Goal: Task Accomplishment & Management: Use online tool/utility

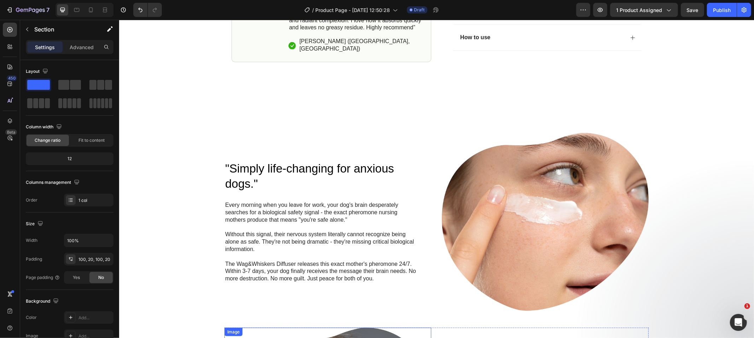
scroll to position [355, 0]
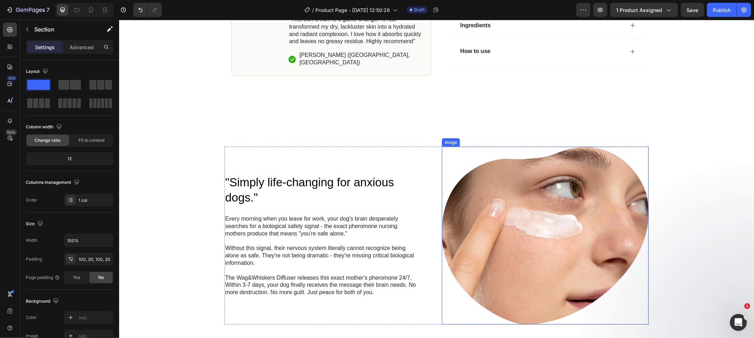
click at [478, 259] on img at bounding box center [545, 235] width 207 height 178
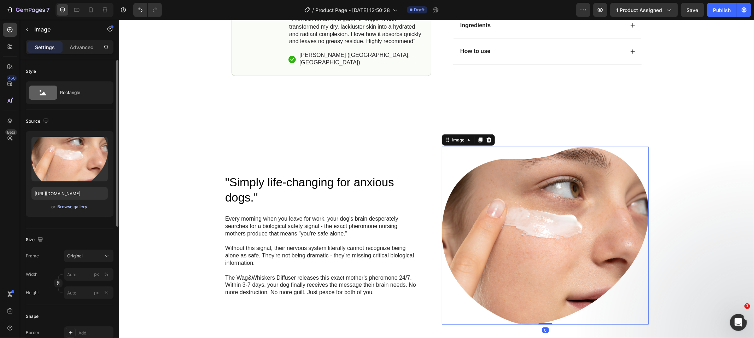
click at [71, 205] on div "Browse gallery" at bounding box center [73, 207] width 30 height 6
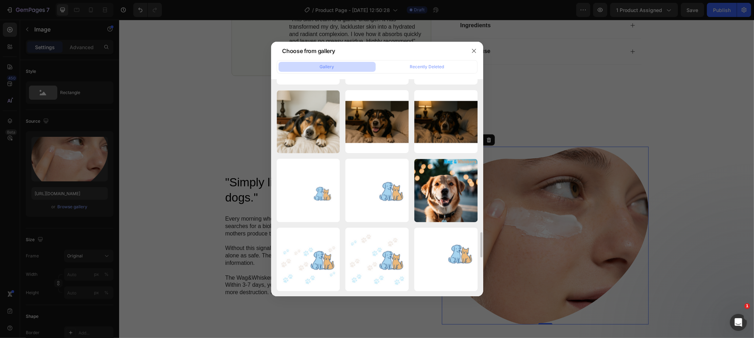
scroll to position [1356, 0]
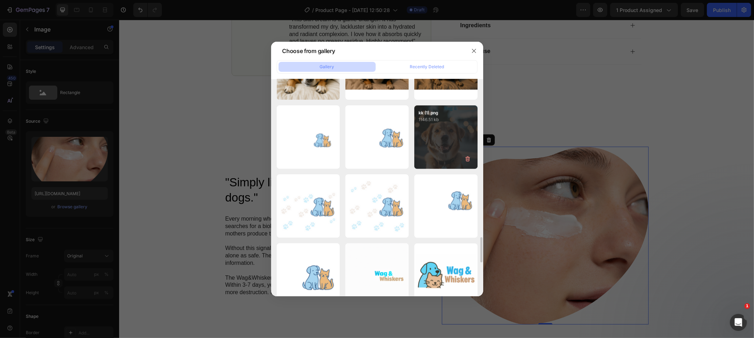
click at [436, 150] on div "kk (1).png 1146.51 kb" at bounding box center [445, 136] width 63 height 63
type input "https://cdn.shopify.com/s/files/1/0847/3824/4885/files/gempages_572715313389372…"
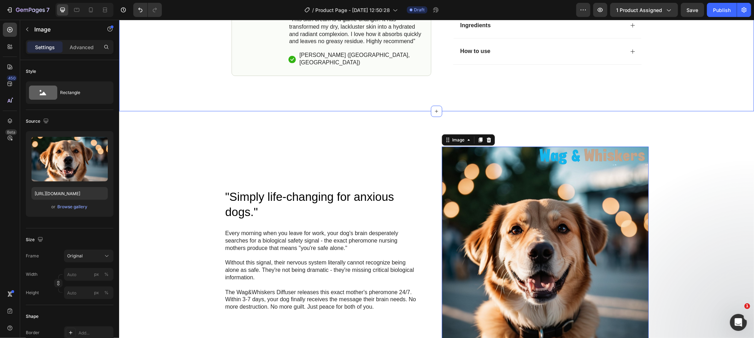
scroll to position [494, 0]
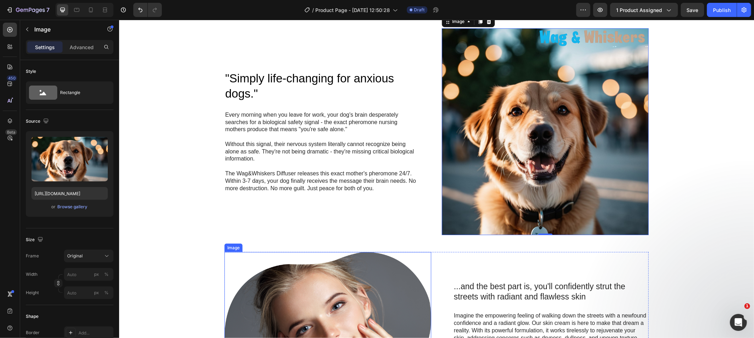
click at [317, 254] on img at bounding box center [327, 341] width 207 height 178
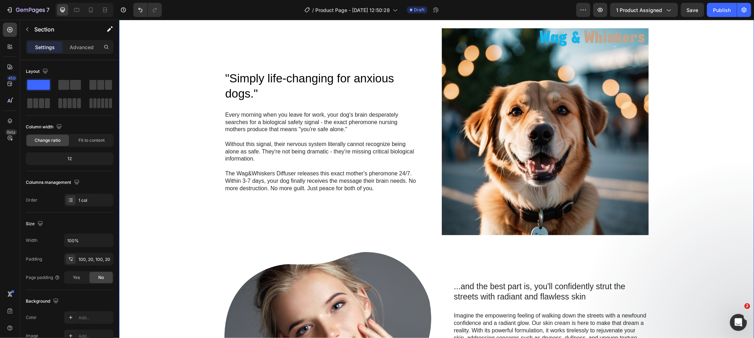
click at [676, 141] on div ""Simply life-changing for anxious dogs." Heading Every morning when you leave f…" at bounding box center [436, 229] width 621 height 402
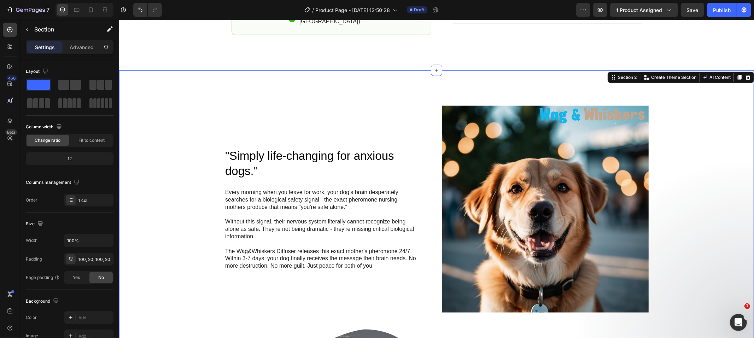
scroll to position [461, 0]
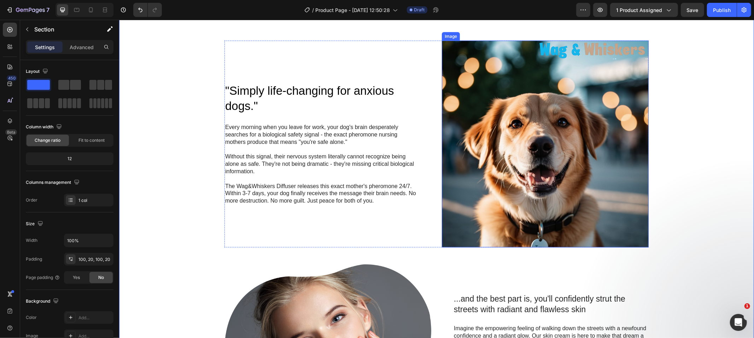
click at [520, 173] on img at bounding box center [545, 143] width 207 height 207
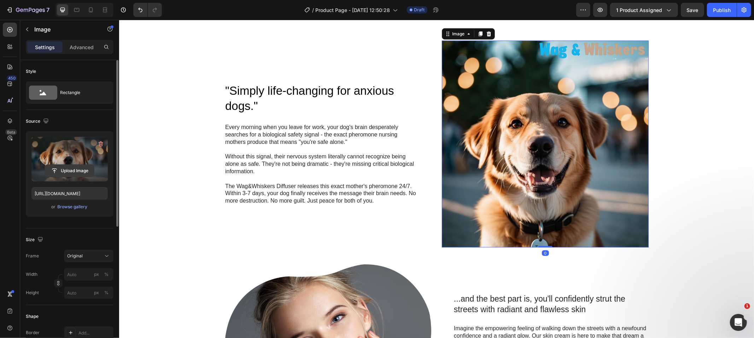
click at [79, 170] on input "file" at bounding box center [69, 171] width 49 height 12
click at [74, 176] on input "file" at bounding box center [69, 171] width 49 height 12
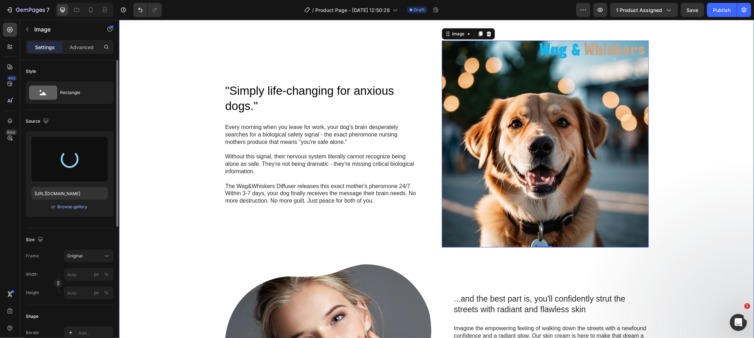
type input "https://cdn.shopify.com/s/files/1/0847/3824/4885/files/gempages_572715313389372…"
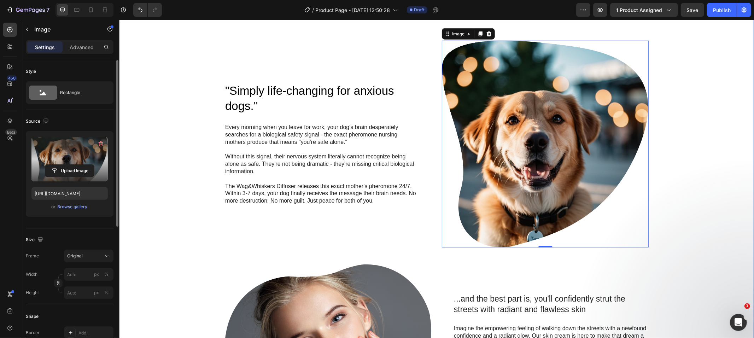
drag, startPoint x: 722, startPoint y: 168, endPoint x: 719, endPoint y: 196, distance: 28.5
click at [721, 168] on div ""Simply life-changing for anxious dogs." Heading Every morning when you leave f…" at bounding box center [436, 241] width 621 height 402
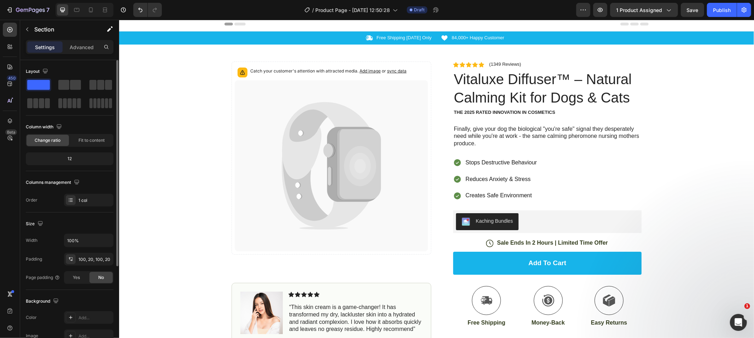
scroll to position [5, 0]
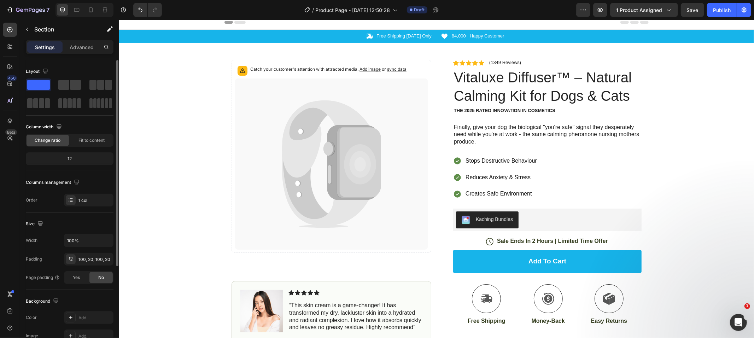
click at [165, 154] on div "Icon Free Shipping Today Only Text Block Row Icon 84,000+ Happy Customer Text B…" at bounding box center [436, 227] width 635 height 397
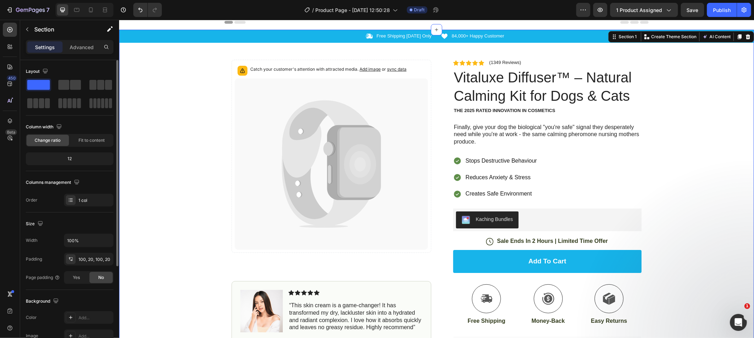
click at [165, 154] on div "Icon Free Shipping Today Only Text Block Row Icon 84,000+ Happy Customer Text B…" at bounding box center [436, 227] width 635 height 397
click at [168, 116] on div "Icon Free Shipping Today Only Text Block Row Icon 84,000+ Happy Customer Text B…" at bounding box center [436, 227] width 635 height 397
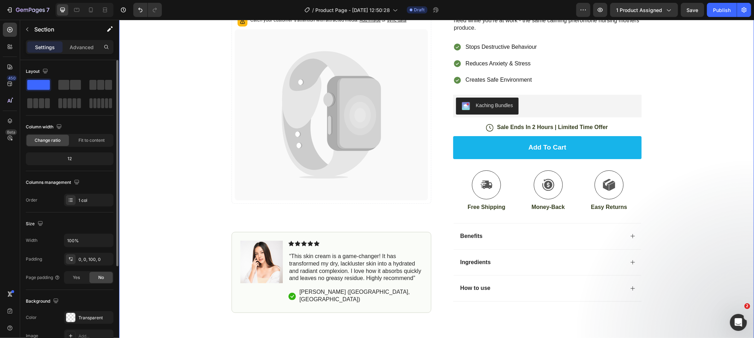
scroll to position [294, 0]
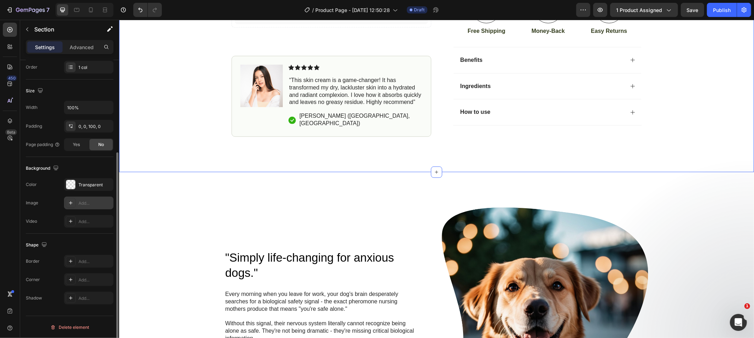
click at [72, 206] on div at bounding box center [71, 203] width 10 height 10
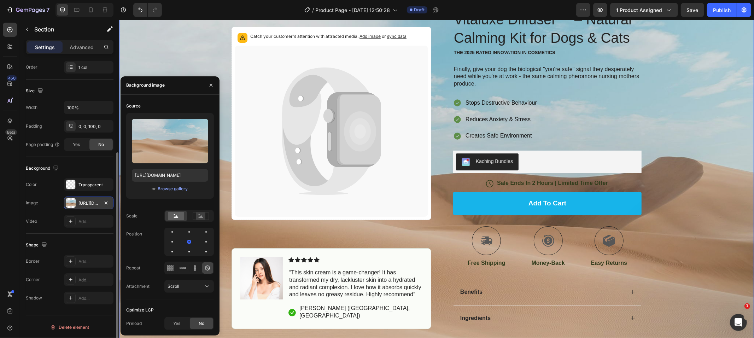
scroll to position [216, 0]
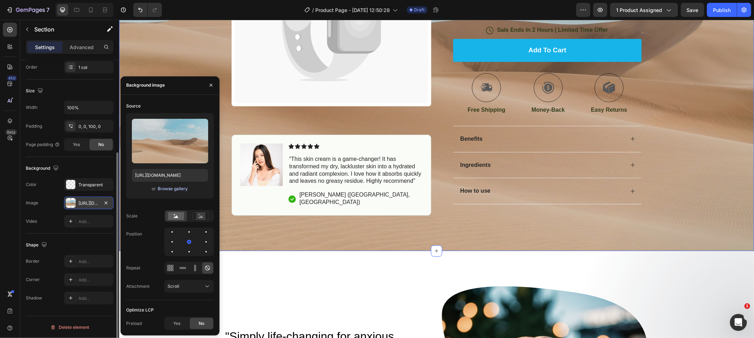
click at [182, 191] on div "Browse gallery" at bounding box center [173, 189] width 30 height 6
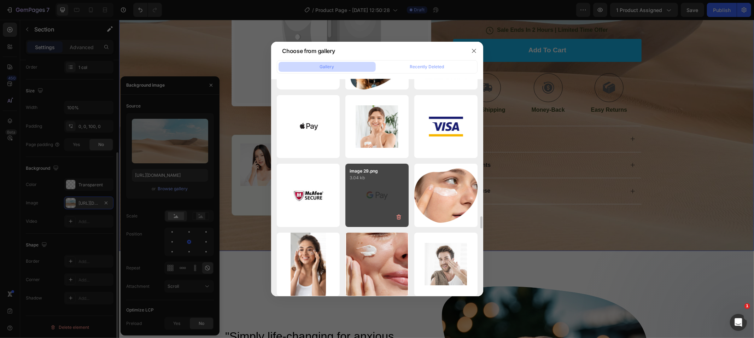
scroll to position [0, 0]
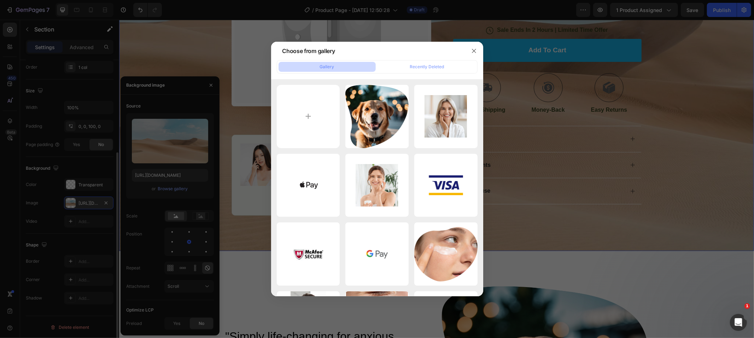
click at [531, 111] on div at bounding box center [377, 169] width 754 height 338
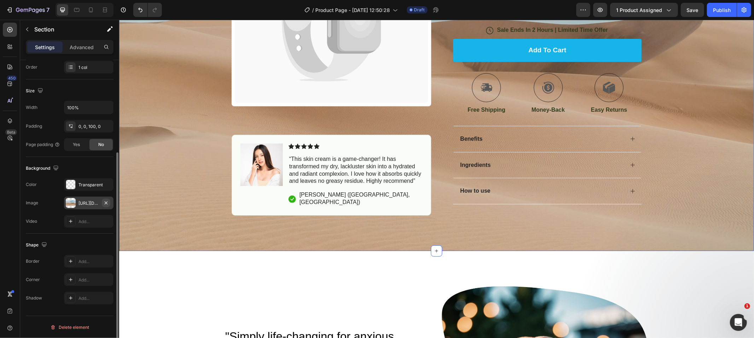
click at [108, 201] on icon "button" at bounding box center [106, 203] width 6 height 6
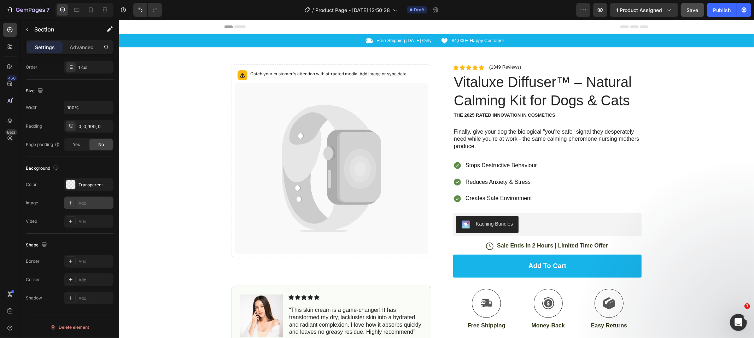
click at [700, 11] on button "Save" at bounding box center [692, 10] width 23 height 14
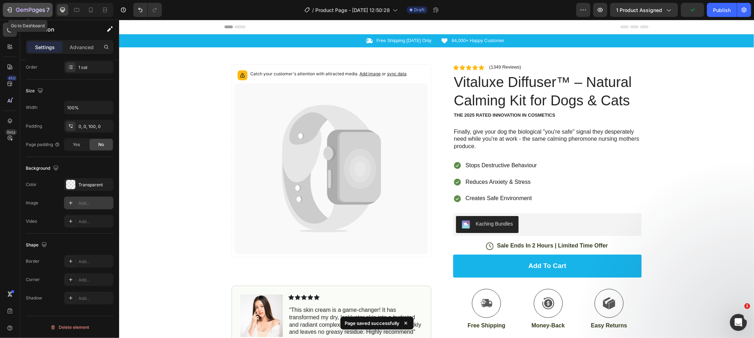
click at [22, 11] on icon "button" at bounding box center [30, 10] width 29 height 6
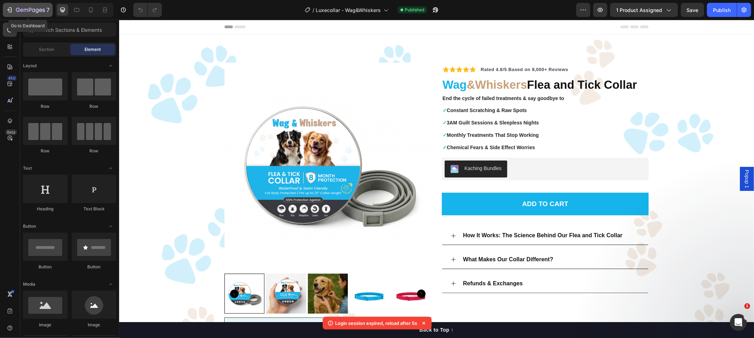
drag, startPoint x: 4, startPoint y: 8, endPoint x: 12, endPoint y: 13, distance: 9.5
click at [4, 8] on button "7" at bounding box center [28, 10] width 50 height 14
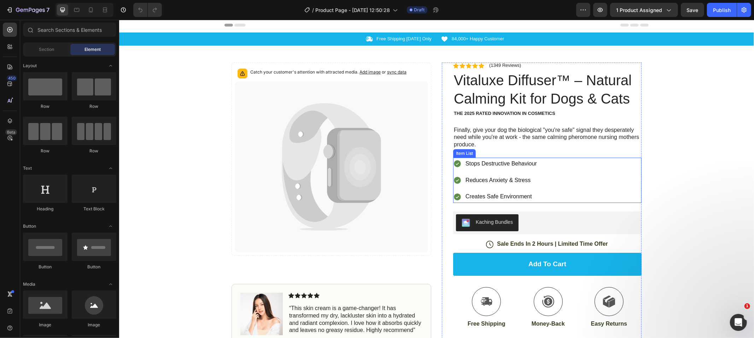
scroll to position [6, 0]
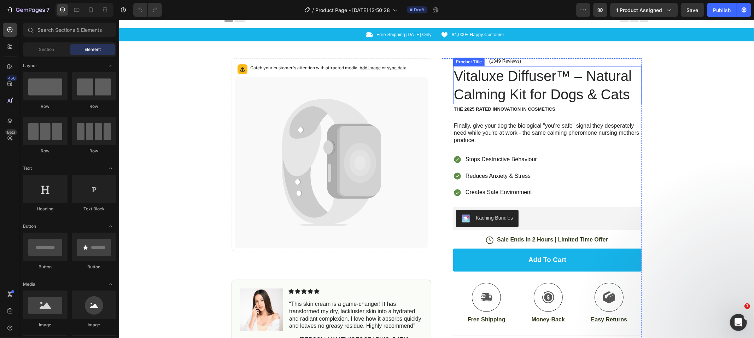
click at [572, 80] on h1 "Vitaluxe Diffuser™ – Natural Calming Kit for Dogs & Cats" at bounding box center [547, 85] width 188 height 38
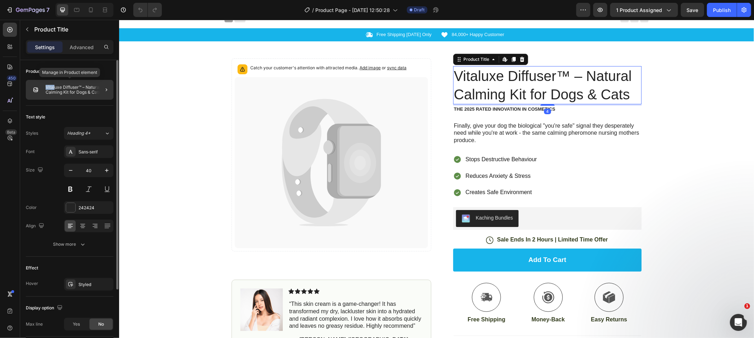
click at [54, 86] on div "Vitaluxe Diffuser™ – Natural Calming Kit for Dogs & Cats" at bounding box center [70, 90] width 88 height 20
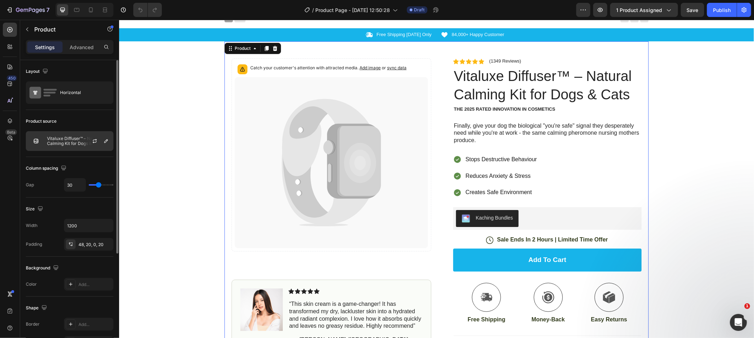
click at [74, 144] on p "Vitaluxe Diffuser™ – Natural Calming Kit for Dogs & Cats" at bounding box center [78, 141] width 63 height 10
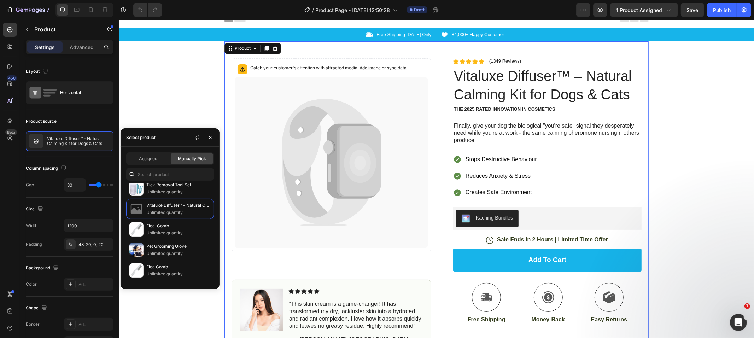
scroll to position [0, 0]
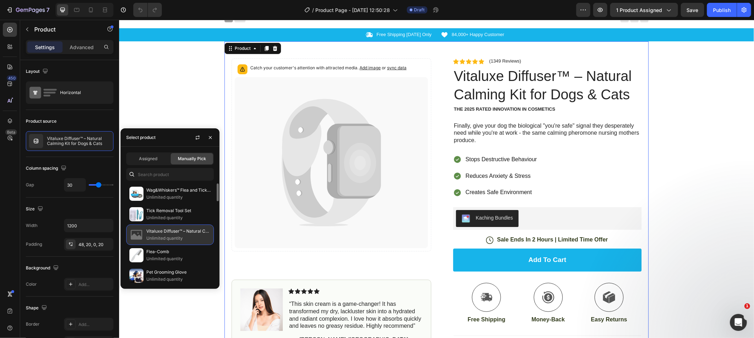
click at [170, 230] on p "Vitaluxe Diffuser™ – Natural Calming Kit for Dogs & Cats" at bounding box center [178, 231] width 64 height 7
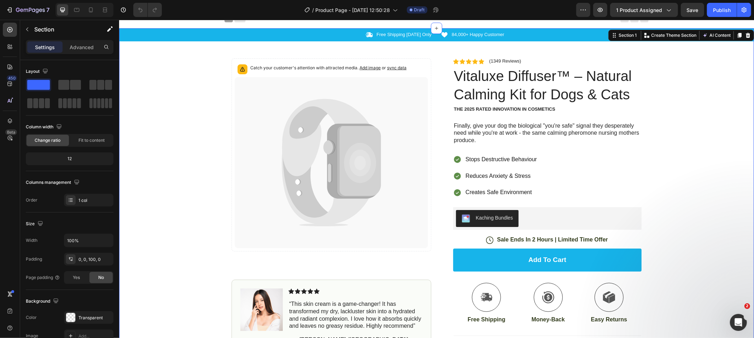
click at [181, 88] on div "Icon Free Shipping [DATE] Only Text Block Row Icon 84,000+ Happy Customer Text …" at bounding box center [436, 226] width 635 height 397
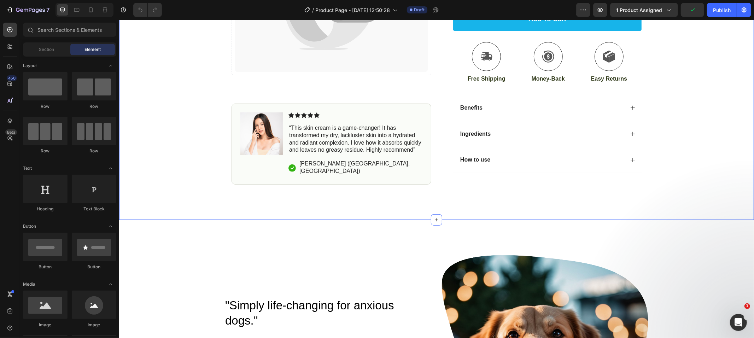
scroll to position [257, 0]
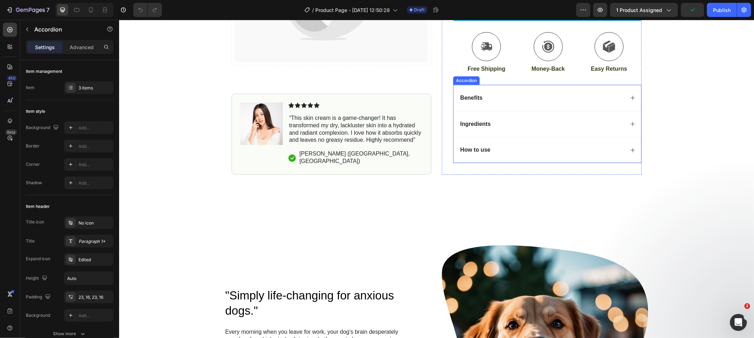
click at [494, 102] on div "Benefits" at bounding box center [541, 98] width 165 height 10
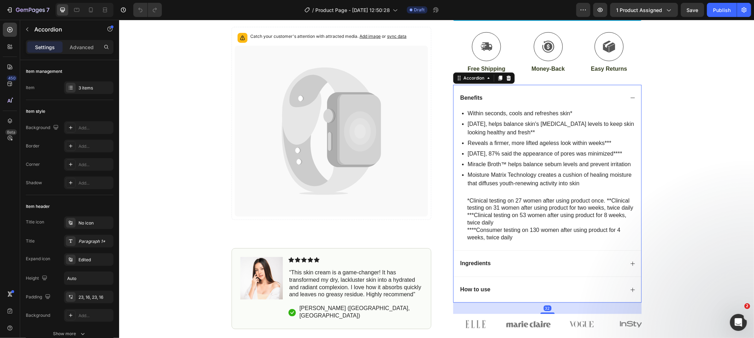
click at [497, 103] on div "Benefits" at bounding box center [547, 97] width 188 height 26
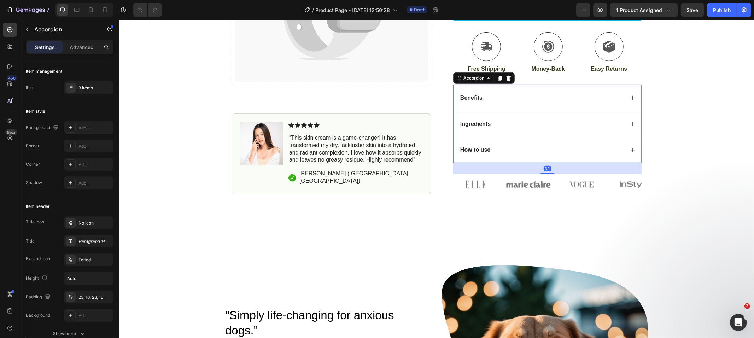
click at [536, 127] on div "Ingredients" at bounding box center [541, 124] width 165 height 10
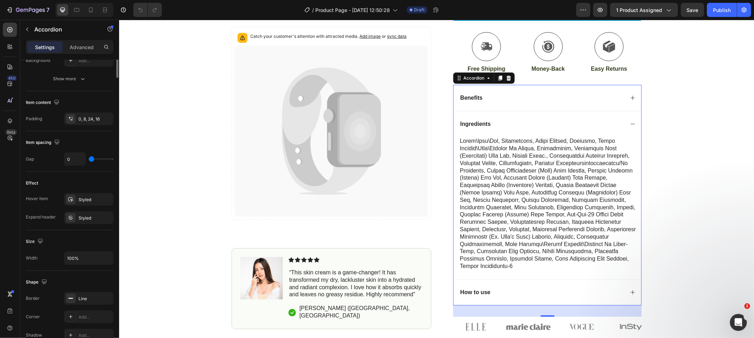
scroll to position [375, 0]
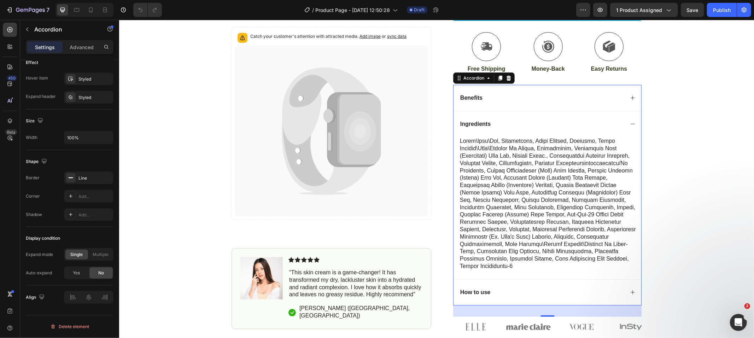
click at [470, 83] on div "Accordion" at bounding box center [484, 77] width 62 height 11
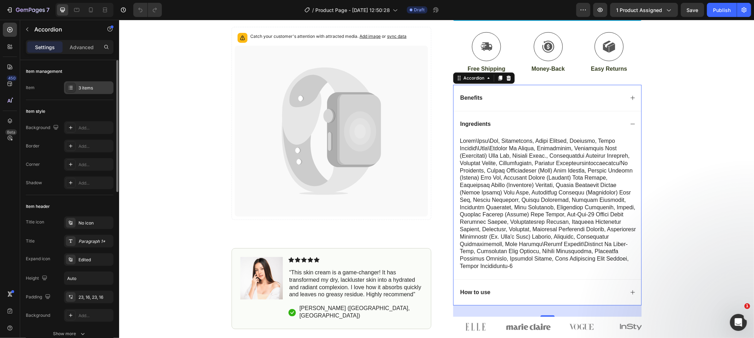
click at [72, 89] on icon at bounding box center [71, 88] width 6 height 6
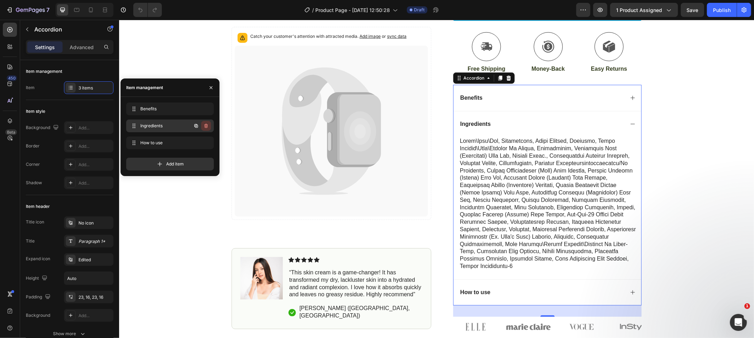
click at [206, 124] on icon "button" at bounding box center [206, 126] width 6 height 6
click at [205, 127] on div "Delete" at bounding box center [201, 126] width 13 height 6
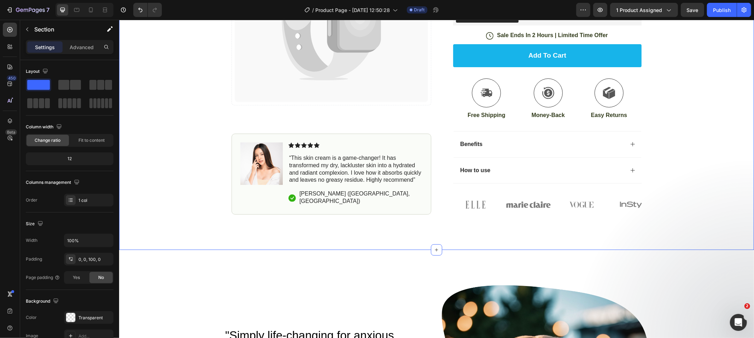
scroll to position [106, 0]
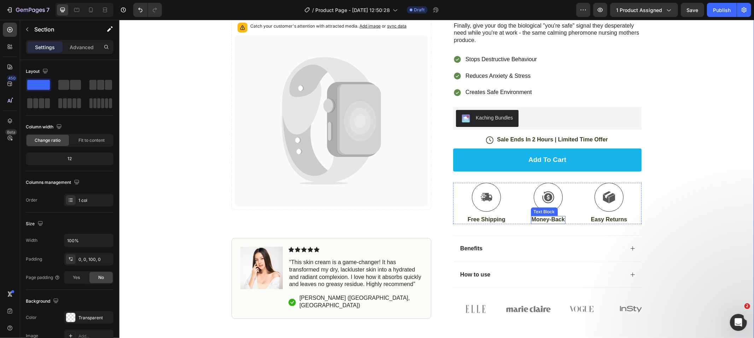
click at [557, 219] on p "Money-Back" at bounding box center [547, 219] width 33 height 7
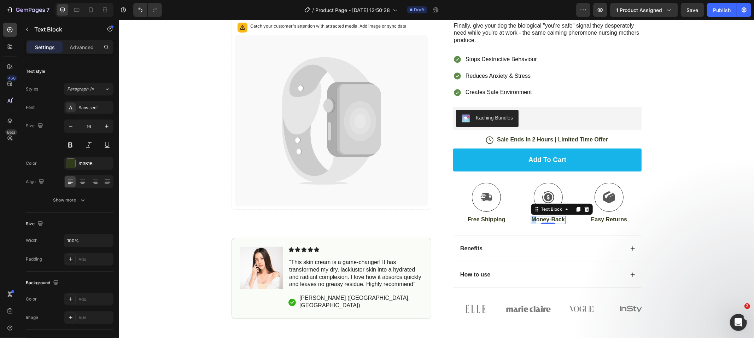
click at [531, 220] on p "Money-Back" at bounding box center [547, 219] width 33 height 7
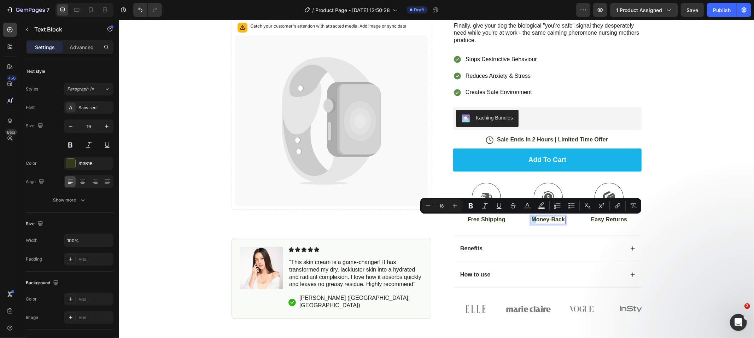
click at [531, 220] on p "Money-Back" at bounding box center [547, 219] width 33 height 7
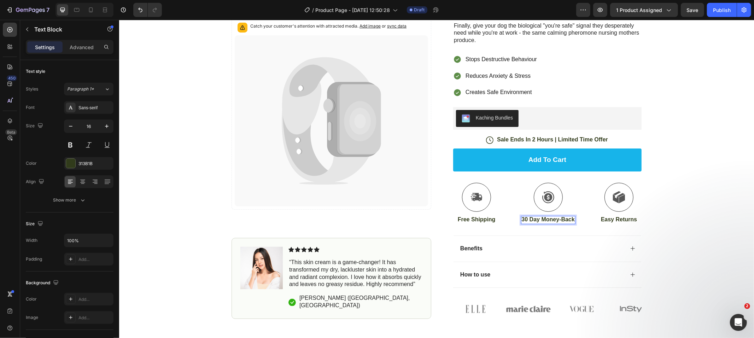
click at [571, 220] on p "30 Day Money-Back" at bounding box center [547, 219] width 53 height 7
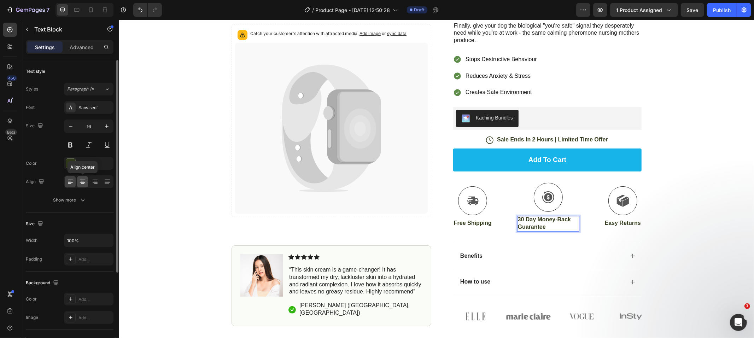
click at [86, 181] on div at bounding box center [82, 181] width 11 height 11
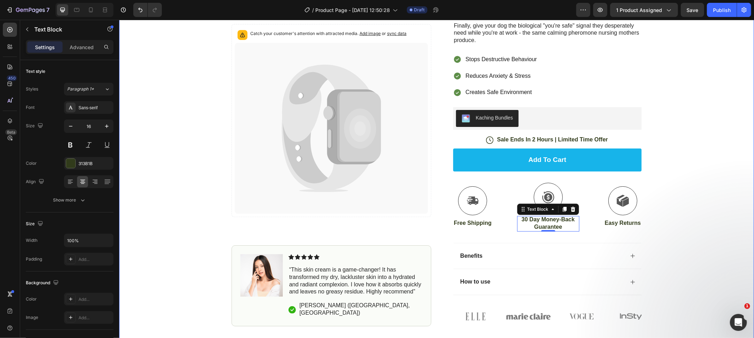
click at [739, 230] on div "Icon Free Shipping Today Only Text Block Row Icon 84,000+ Happy Customer Text B…" at bounding box center [436, 127] width 635 height 398
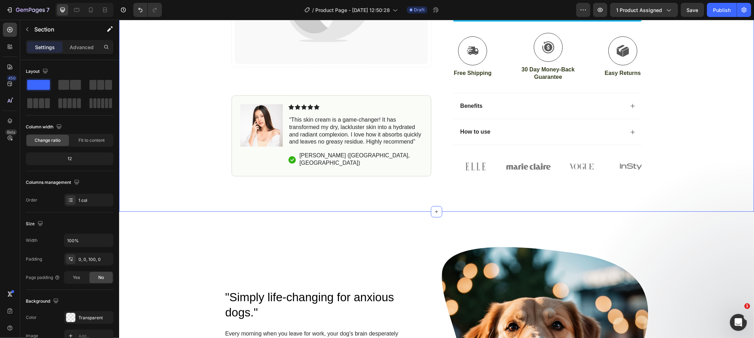
scroll to position [267, 0]
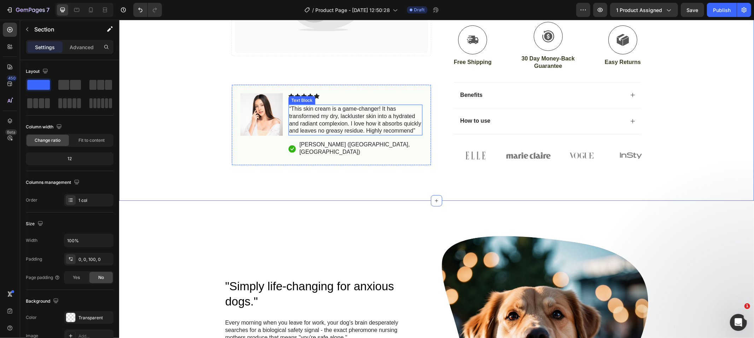
click at [323, 125] on p "“This skin cream is a game-changer! It has transformed my dry, lackluster skin …" at bounding box center [355, 119] width 133 height 29
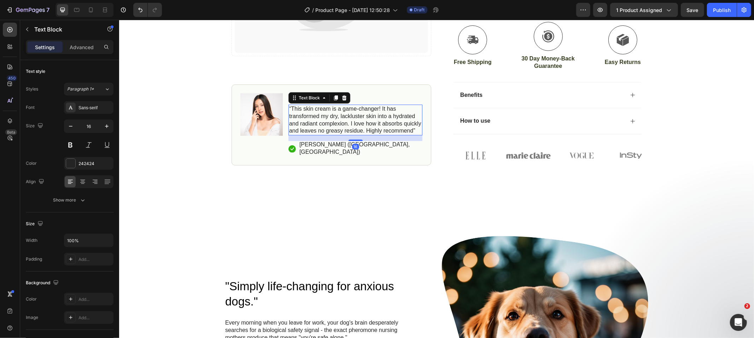
click at [323, 125] on p "“This skin cream is a game-changer! It has transformed my dry, lackluster skin …" at bounding box center [355, 119] width 133 height 29
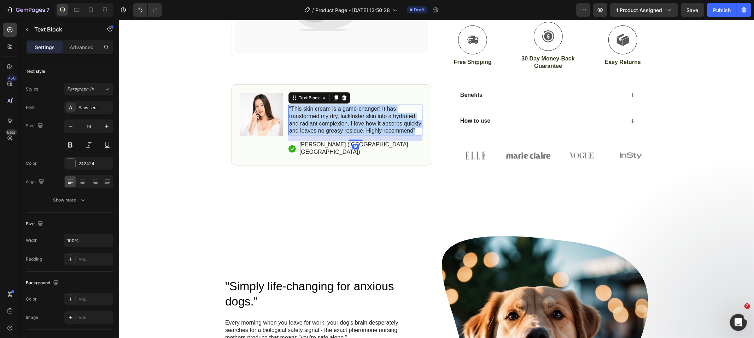
click at [323, 125] on p "“This skin cream is a game-changer! It has transformed my dry, lackluster skin …" at bounding box center [355, 119] width 133 height 29
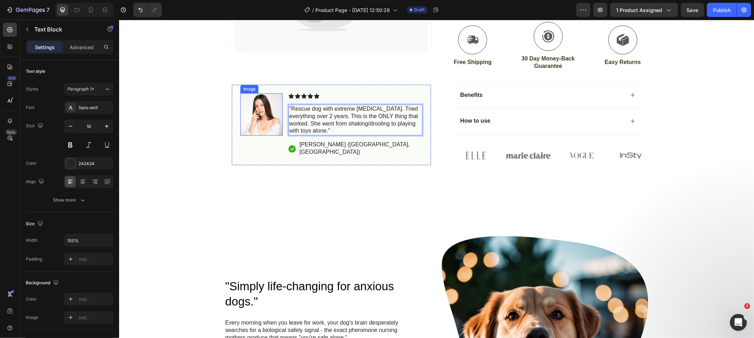
click at [252, 121] on img at bounding box center [261, 114] width 42 height 42
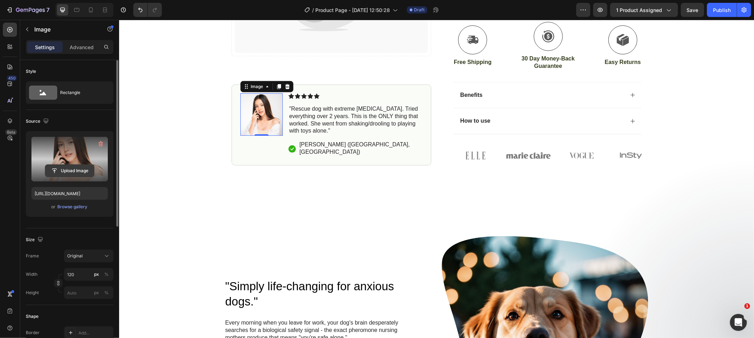
click at [69, 175] on input "file" at bounding box center [69, 171] width 49 height 12
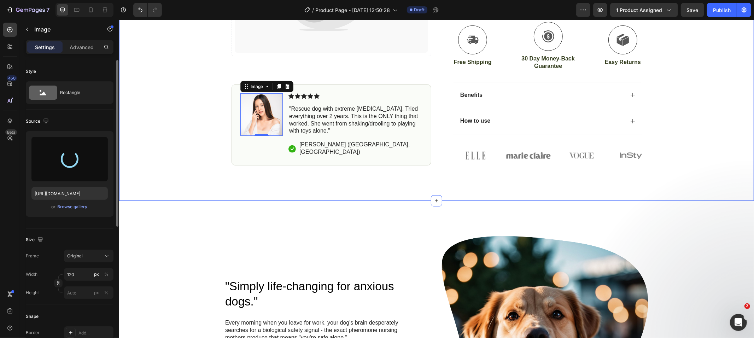
type input "https://cdn.shopify.com/s/files/1/0847/3824/4885/files/gempages_572715313389372…"
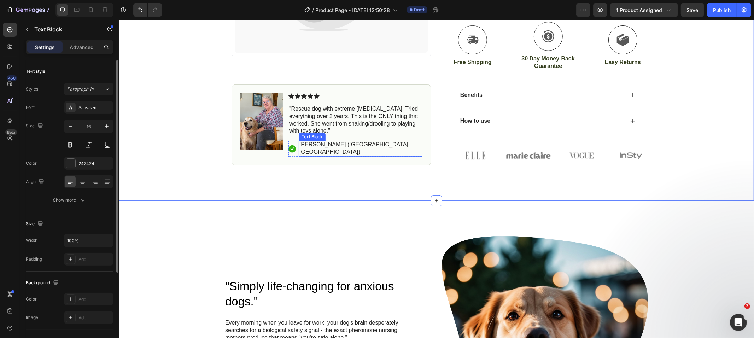
click at [305, 153] on p "[PERSON_NAME] ([GEOGRAPHIC_DATA], [GEOGRAPHIC_DATA])" at bounding box center [360, 148] width 122 height 15
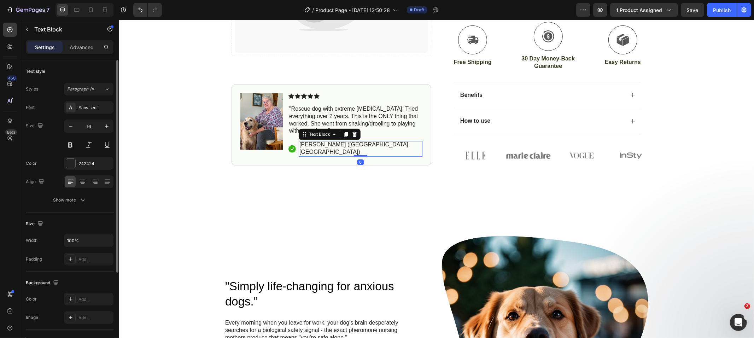
click at [305, 153] on p "[PERSON_NAME] ([GEOGRAPHIC_DATA], [GEOGRAPHIC_DATA])" at bounding box center [360, 148] width 122 height 15
click at [311, 151] on p "Margeret N. (Houston, USA)" at bounding box center [360, 148] width 122 height 15
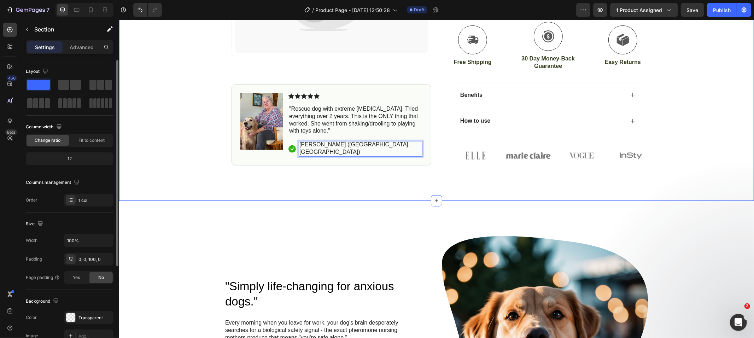
click at [291, 152] on rect at bounding box center [291, 148] width 7 height 7
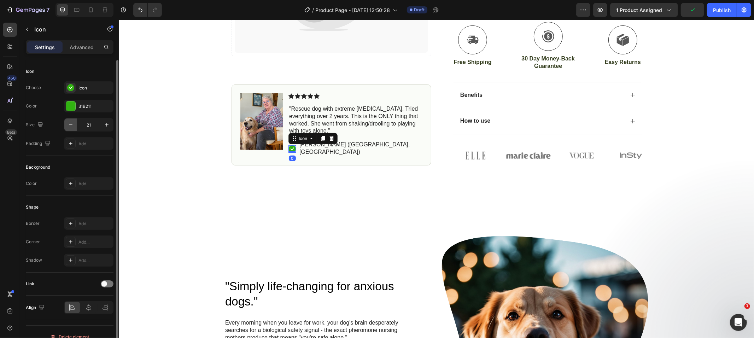
click at [70, 128] on icon "button" at bounding box center [70, 124] width 7 height 7
type input "20"
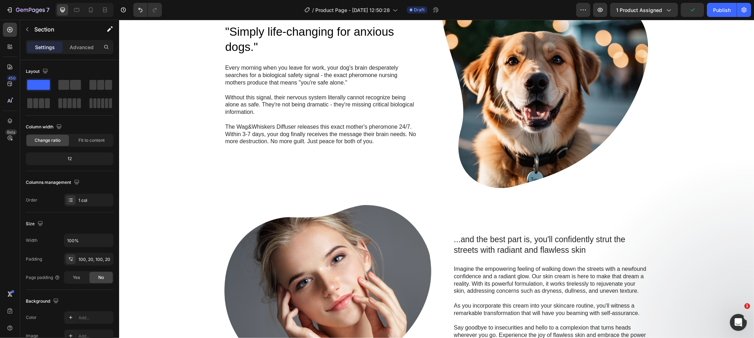
scroll to position [477, 0]
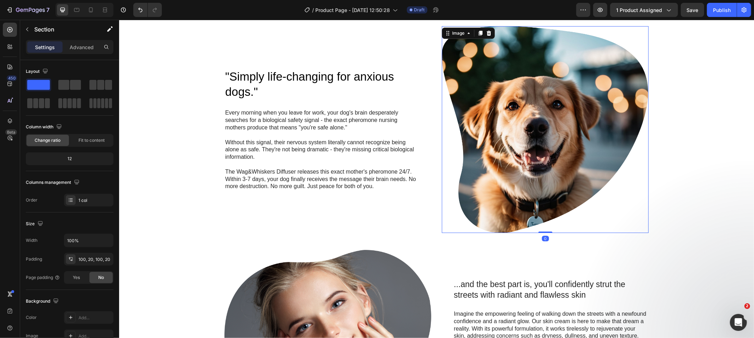
click at [523, 148] on img at bounding box center [545, 129] width 207 height 207
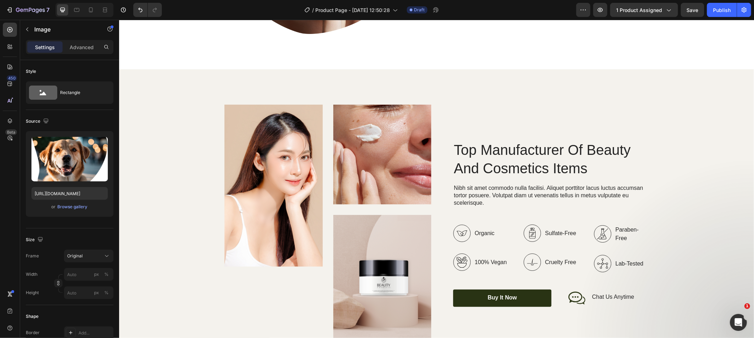
scroll to position [900, 0]
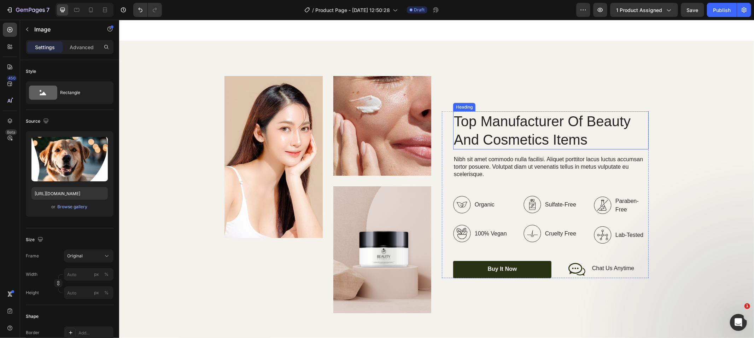
click at [523, 120] on h2 "Top Manufacturer Of Beauty And Cosmetics Items" at bounding box center [550, 130] width 195 height 38
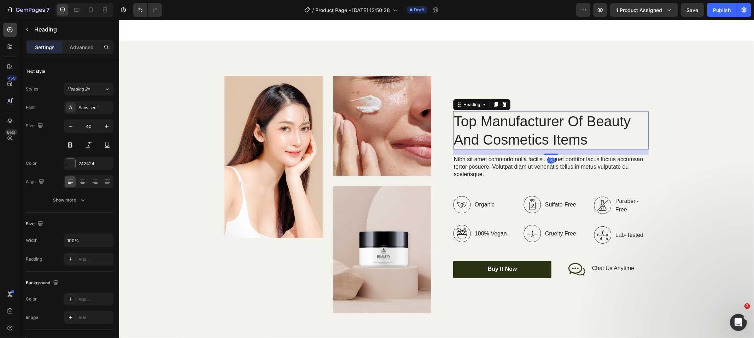
click at [523, 120] on h2 "Top Manufacturer Of Beauty And Cosmetics Items" at bounding box center [550, 130] width 195 height 38
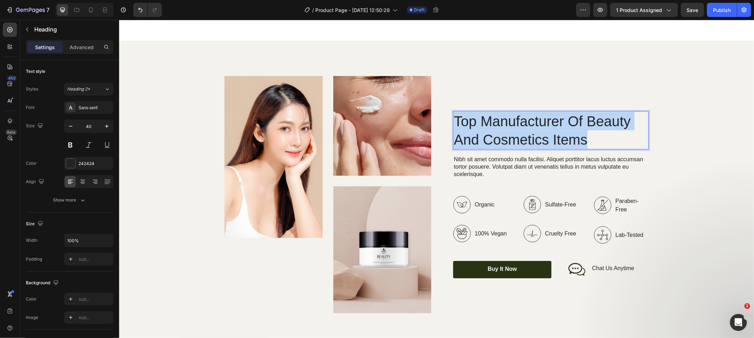
click at [523, 120] on p "Top Manufacturer Of Beauty And Cosmetics Items" at bounding box center [551, 130] width 194 height 37
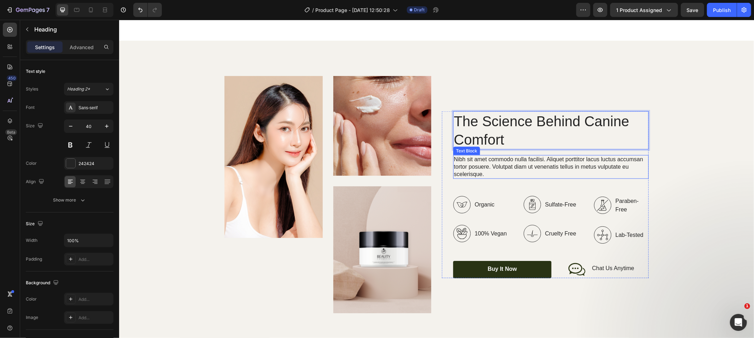
click at [467, 166] on p "Nibh sit amet commodo nulla facilisi. Aliquet porttitor lacus luctus accumsan t…" at bounding box center [551, 167] width 194 height 22
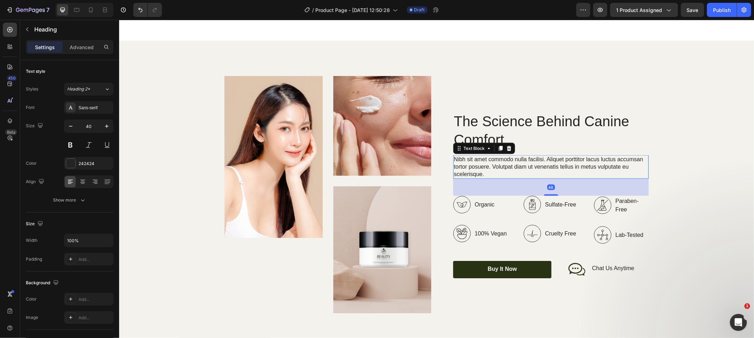
click at [467, 166] on p "Nibh sit amet commodo nulla facilisi. Aliquet porttitor lacus luctus accumsan t…" at bounding box center [551, 167] width 194 height 22
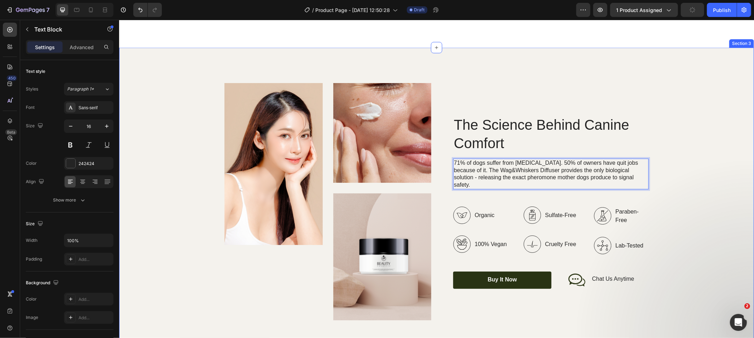
scroll to position [896, 0]
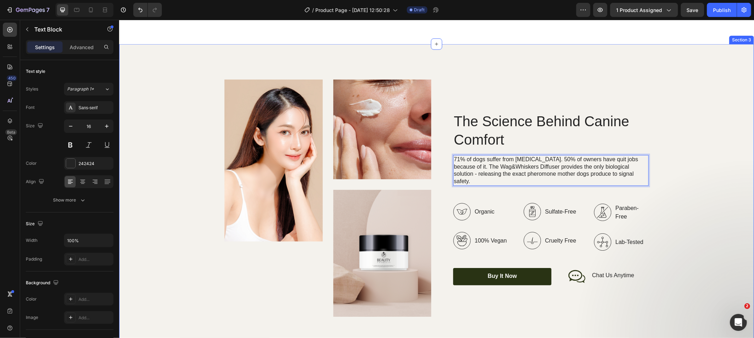
click at [673, 201] on div "Image Image Image Row The Science Behind Canine Comfort Heading 71% of dogs suf…" at bounding box center [436, 197] width 621 height 237
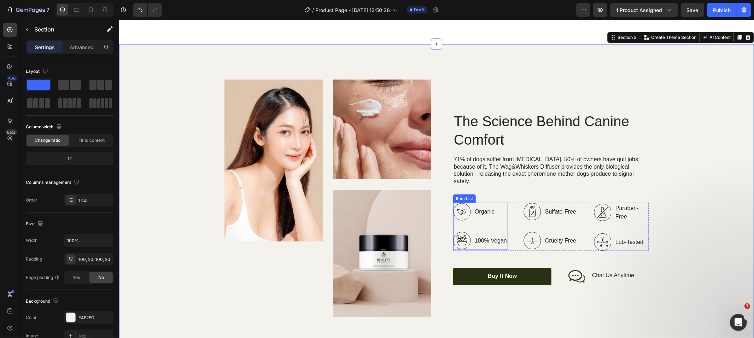
click at [478, 208] on p "Organic" at bounding box center [490, 211] width 32 height 8
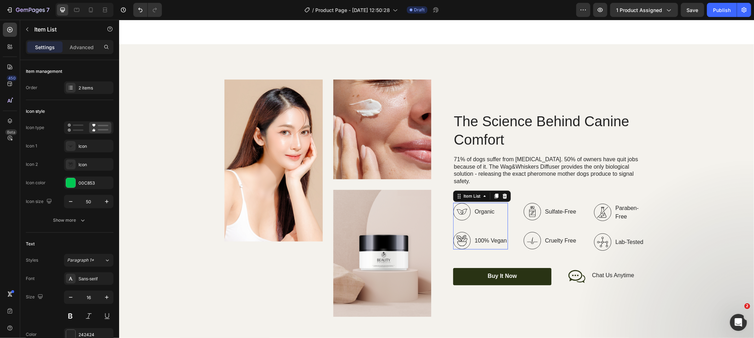
click at [478, 208] on p "Organic" at bounding box center [490, 211] width 32 height 8
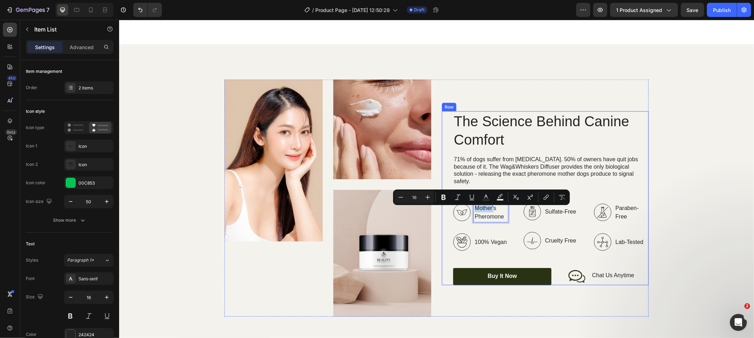
scroll to position [893, 0]
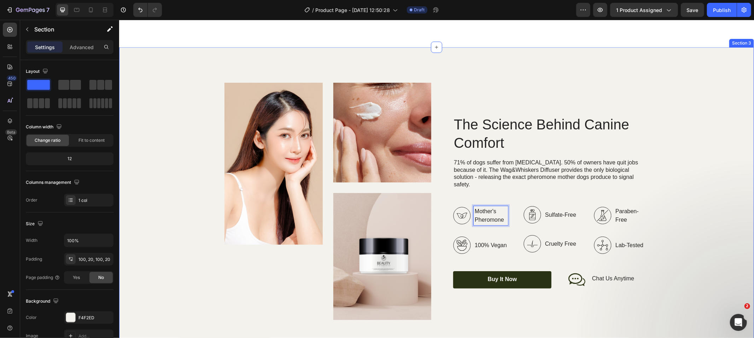
click at [701, 230] on div "Image Image Image Row The Science Behind Canine Comfort Heading 71% of dogs suf…" at bounding box center [436, 200] width 621 height 237
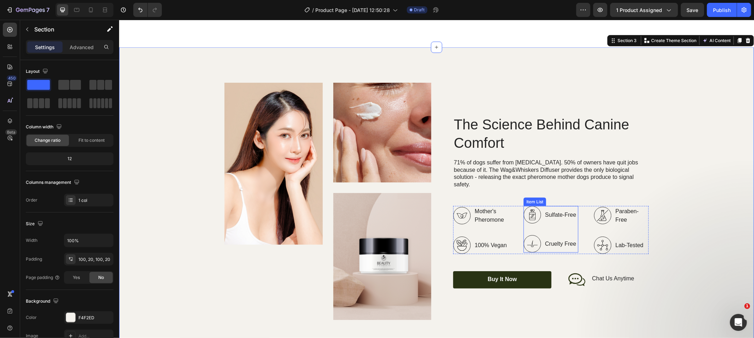
click at [551, 215] on p "Sulfate-Free" at bounding box center [560, 214] width 31 height 8
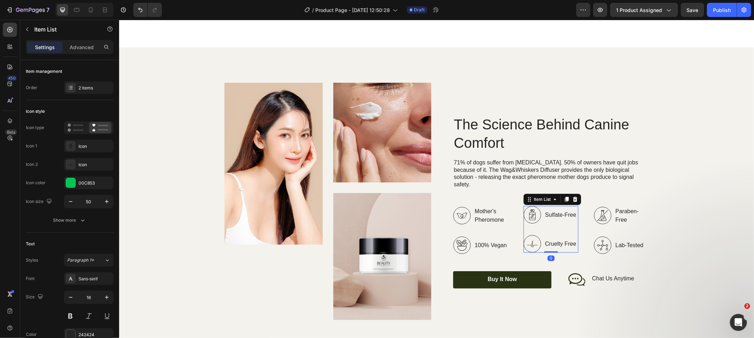
click at [551, 215] on p "Sulfate-Free" at bounding box center [560, 214] width 31 height 8
drag, startPoint x: 559, startPoint y: 216, endPoint x: 542, endPoint y: 215, distance: 17.0
click at [545, 215] on p "Sulfate-Free" at bounding box center [560, 214] width 31 height 8
click at [611, 245] on div "Lab-Tested" at bounding box center [621, 245] width 55 height 18
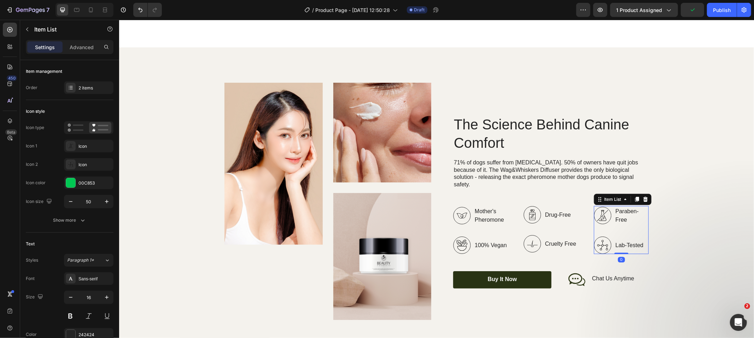
click at [621, 246] on p "Lab-Tested" at bounding box center [631, 245] width 32 height 8
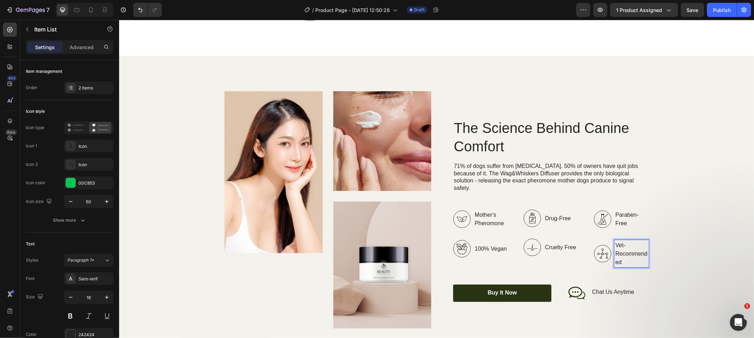
click at [666, 249] on div "Image Image Image Row The Science Behind Canine Comfort Heading 71% of dogs suf…" at bounding box center [436, 209] width 621 height 237
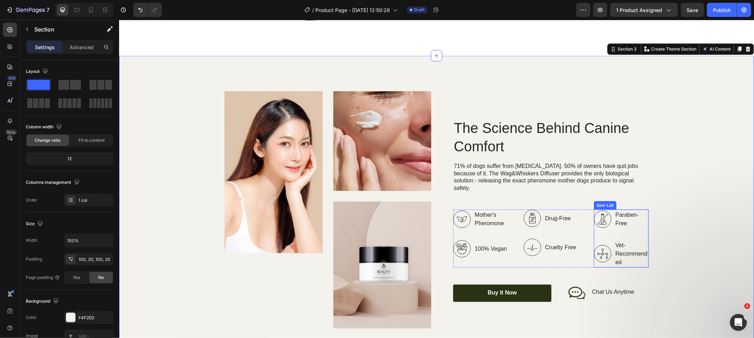
click at [624, 253] on p "Vet-Recommended" at bounding box center [631, 253] width 32 height 25
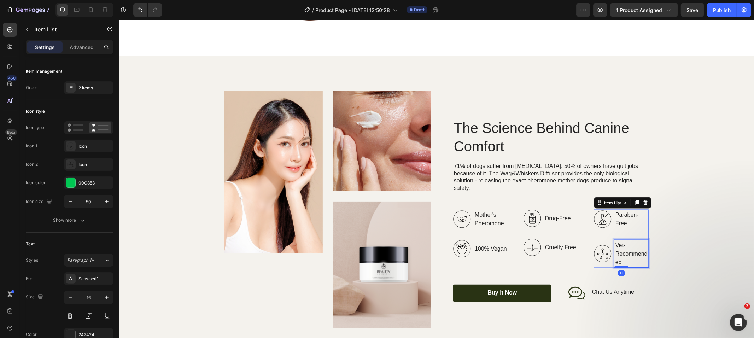
click at [624, 253] on p "Vet-Recommended" at bounding box center [631, 253] width 32 height 25
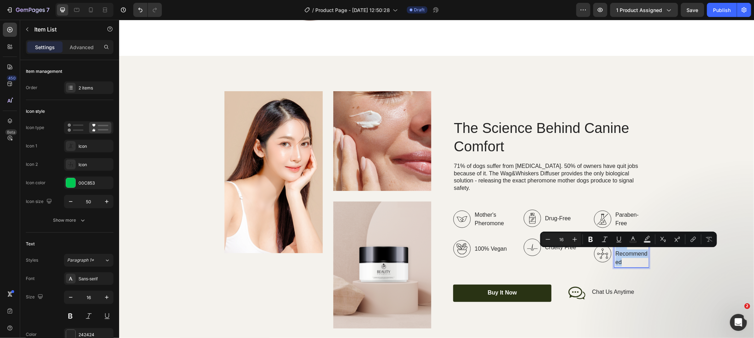
click at [624, 253] on p "Vet-Recommended" at bounding box center [631, 253] width 32 height 25
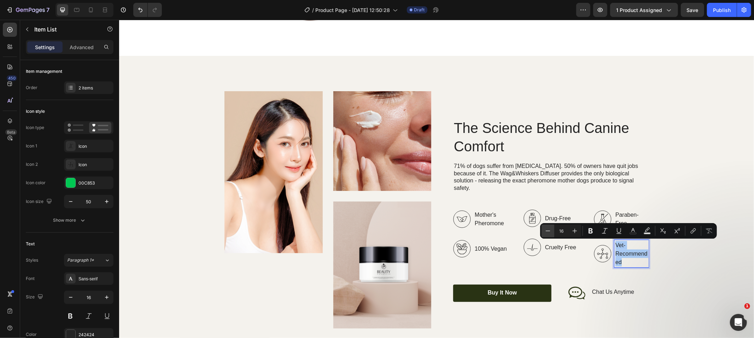
click at [545, 233] on icon "Editor contextual toolbar" at bounding box center [547, 230] width 7 height 7
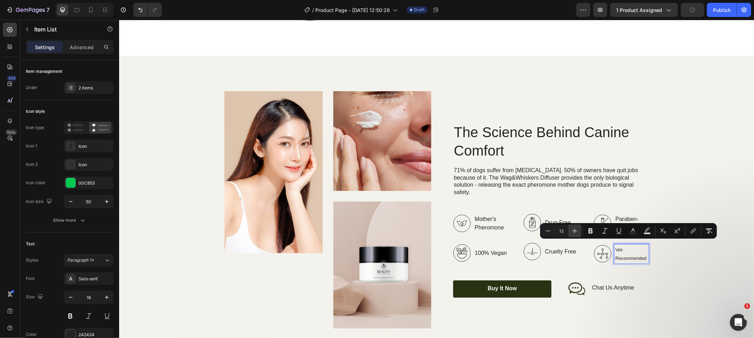
click at [574, 229] on icon "Editor contextual toolbar" at bounding box center [574, 230] width 7 height 7
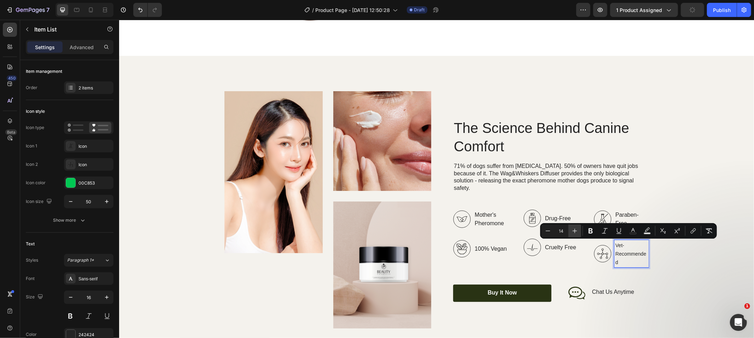
click at [574, 229] on icon "Editor contextual toolbar" at bounding box center [574, 230] width 7 height 7
type input "16"
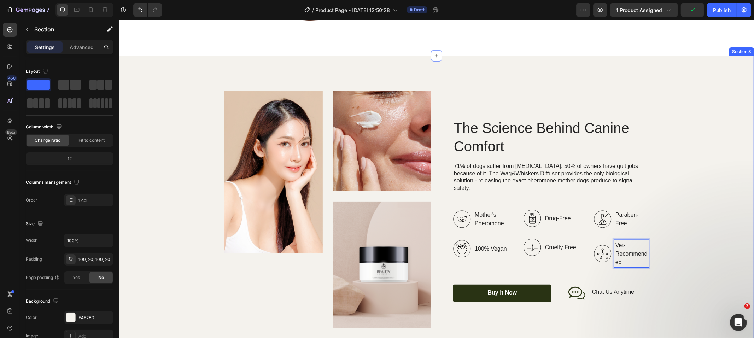
click at [651, 267] on div "Image Image Image Row The Science Behind Canine Comfort Heading 71% of dogs suf…" at bounding box center [436, 209] width 621 height 237
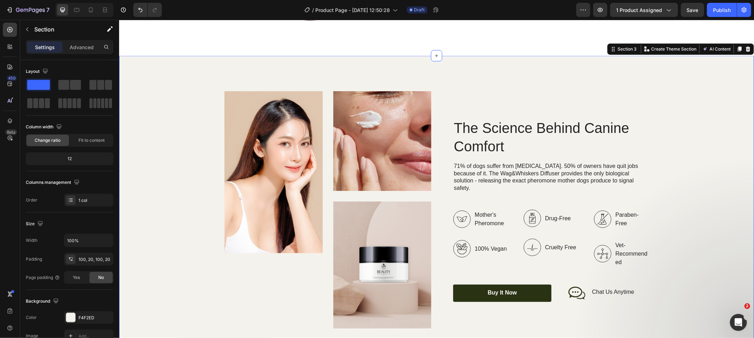
click at [637, 253] on span "Vet-Recommended" at bounding box center [631, 253] width 32 height 23
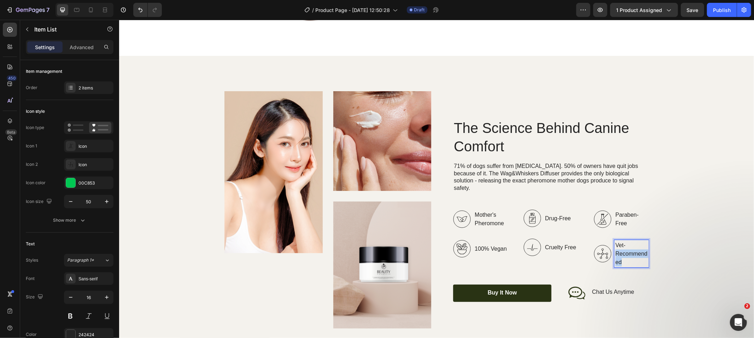
click at [626, 257] on p "Vet-Recommended" at bounding box center [631, 253] width 32 height 25
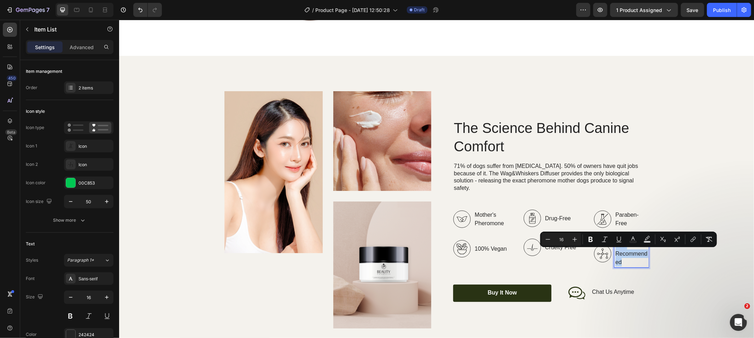
click at [626, 257] on p "Vet-Recommended" at bounding box center [631, 253] width 32 height 25
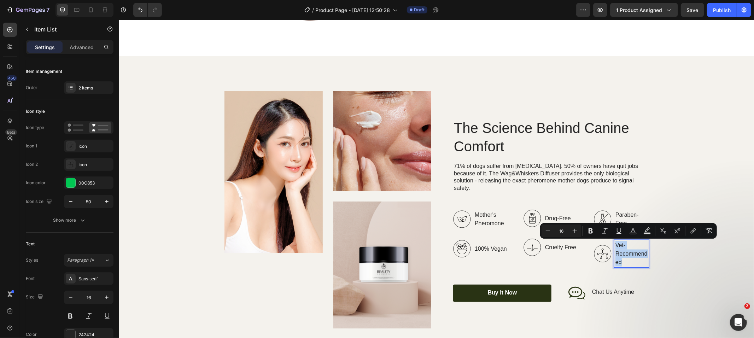
click at [626, 257] on p "Vet-Recommended" at bounding box center [631, 253] width 32 height 25
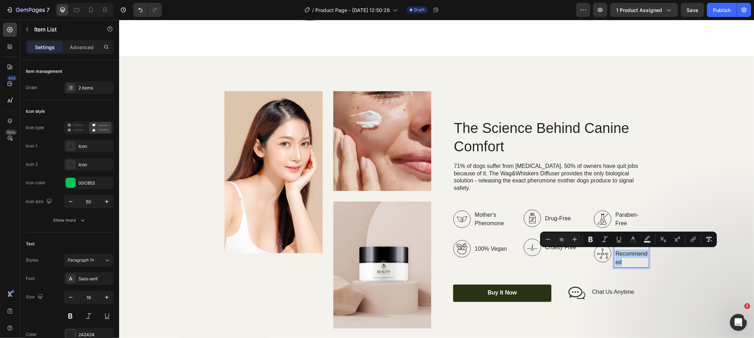
drag, startPoint x: 620, startPoint y: 265, endPoint x: 607, endPoint y: 255, distance: 16.6
click at [607, 255] on div "Vet-Recommended" at bounding box center [621, 254] width 55 height 28
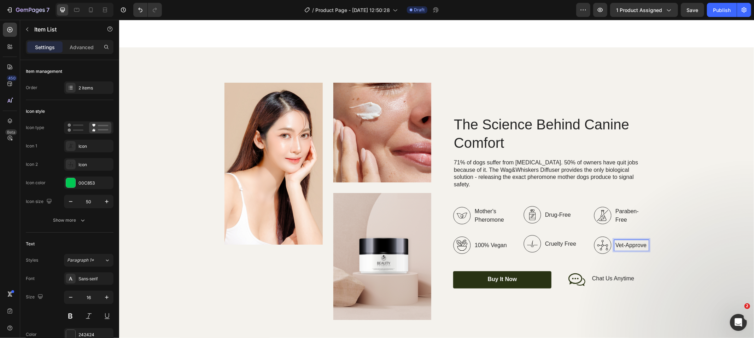
scroll to position [889, 0]
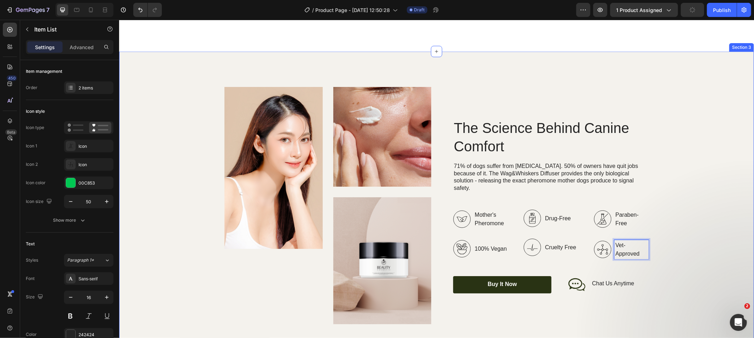
click at [733, 253] on div "Image Image Image Row The Science Behind Canine Comfort Heading 71% of dogs suf…" at bounding box center [436, 205] width 621 height 237
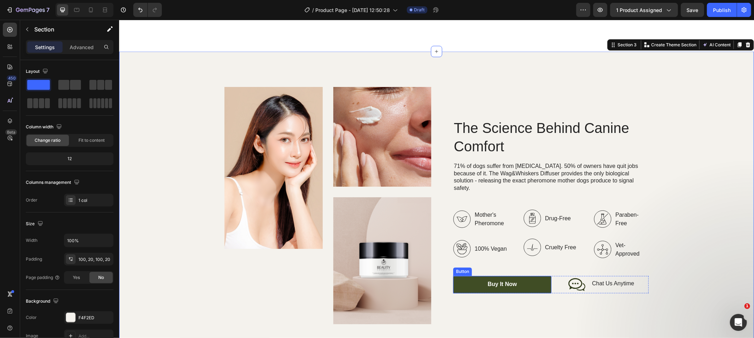
click at [470, 283] on link "Buy It Now" at bounding box center [502, 284] width 98 height 17
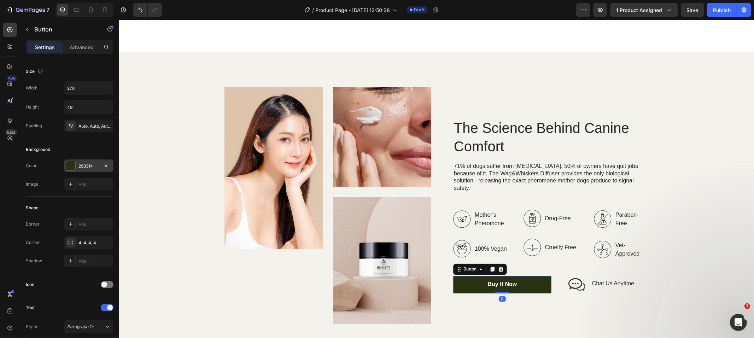
click at [69, 166] on div at bounding box center [70, 165] width 9 height 9
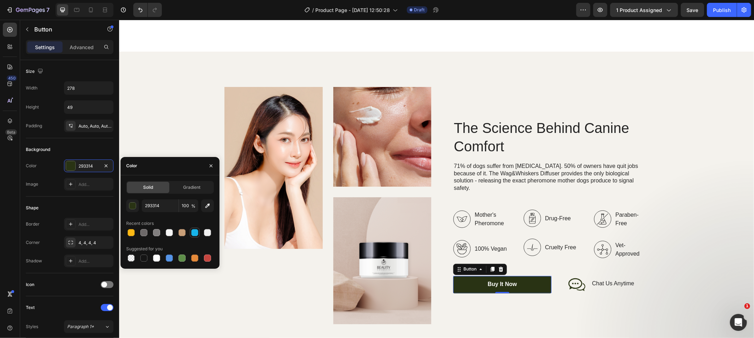
click at [196, 234] on div at bounding box center [194, 232] width 7 height 7
type input "17B4EA"
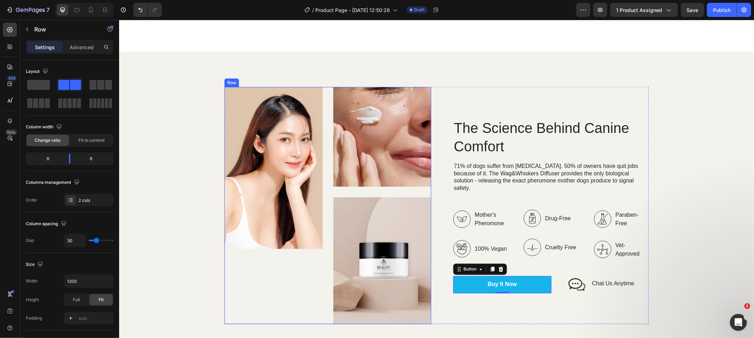
click at [265, 275] on div "Image" at bounding box center [273, 205] width 98 height 237
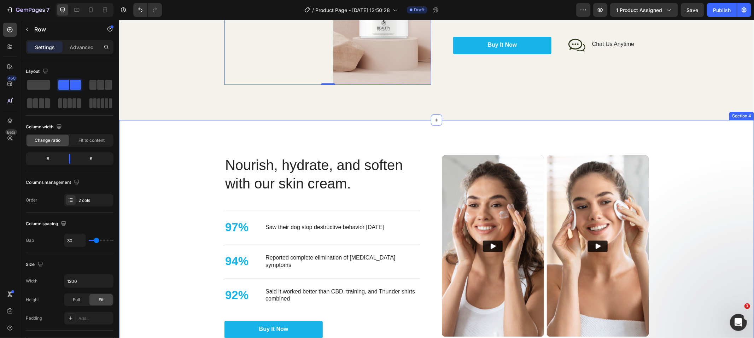
scroll to position [1179, 0]
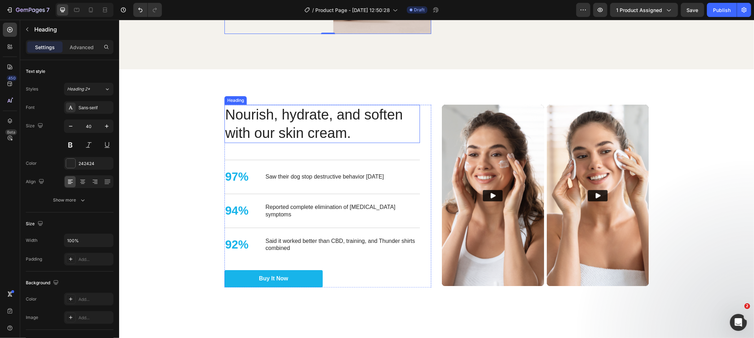
click at [271, 124] on h2 "Nourish, hydrate, and soften with our skin cream." at bounding box center [321, 123] width 195 height 38
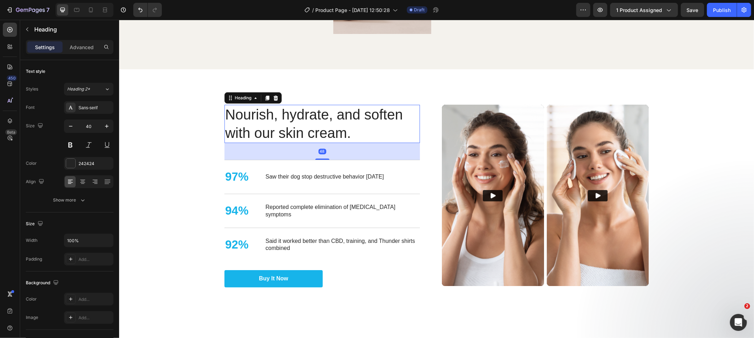
click at [271, 124] on h2 "Nourish, hydrate, and soften with our skin cream." at bounding box center [321, 123] width 195 height 38
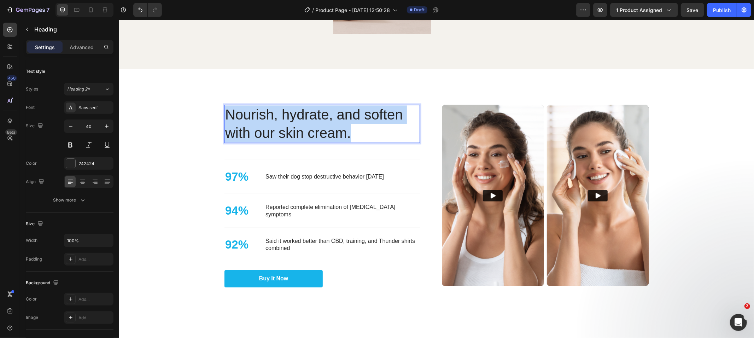
click at [271, 124] on p "Nourish, hydrate, and soften with our skin cream." at bounding box center [322, 123] width 194 height 37
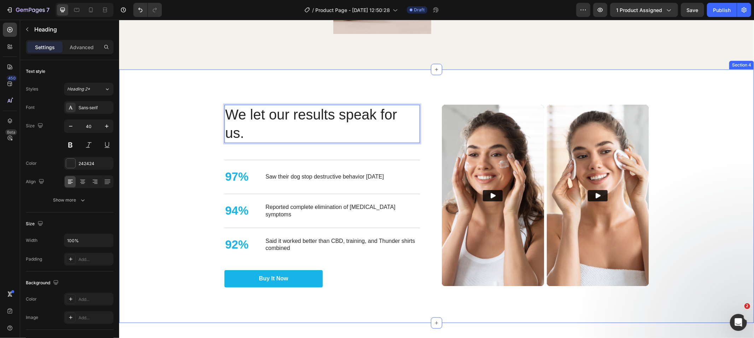
click at [688, 156] on div "Nourish, hydrate, and soften with our skin cream. Heading We let our results sp…" at bounding box center [436, 195] width 621 height 183
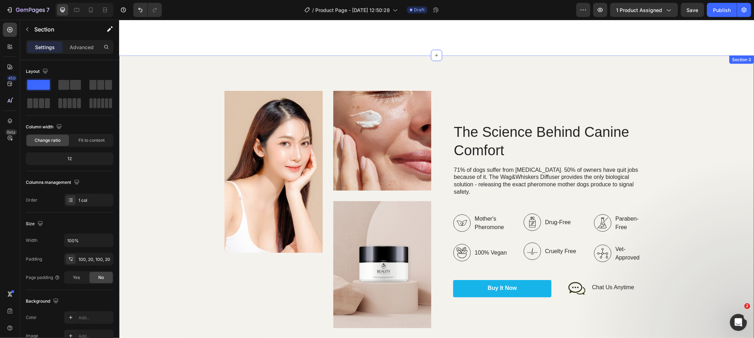
scroll to position [956, 0]
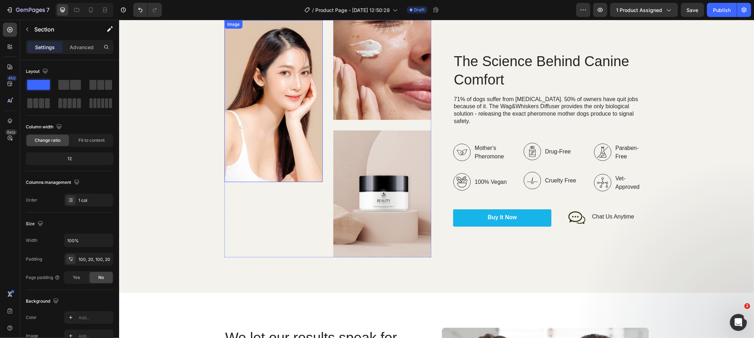
click at [279, 118] on img at bounding box center [273, 101] width 98 height 162
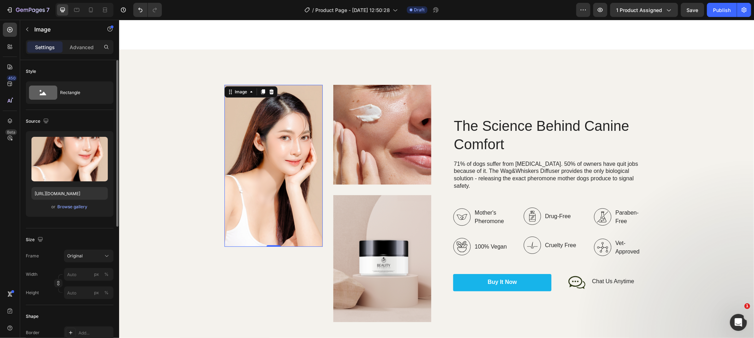
scroll to position [923, 0]
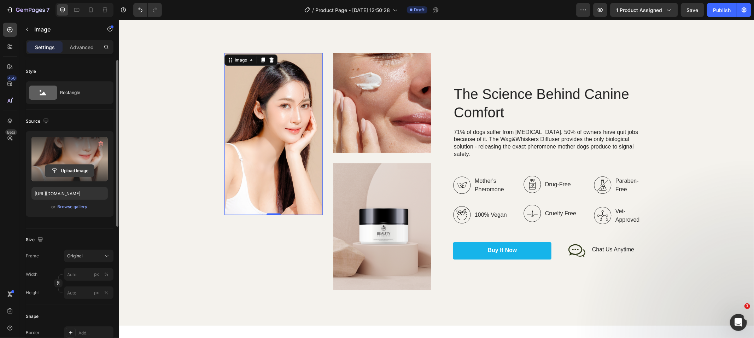
click at [68, 172] on input "file" at bounding box center [69, 171] width 49 height 12
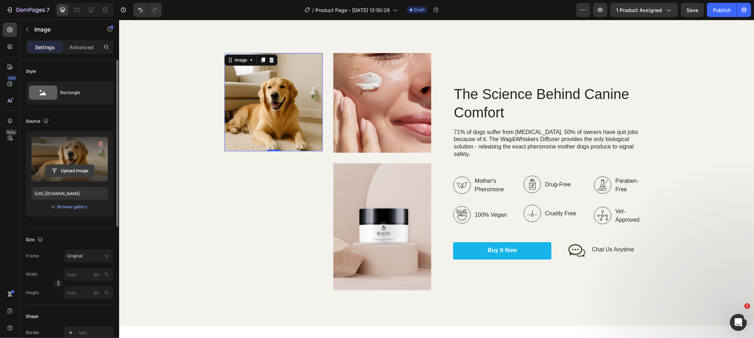
click at [51, 175] on input "file" at bounding box center [69, 171] width 49 height 12
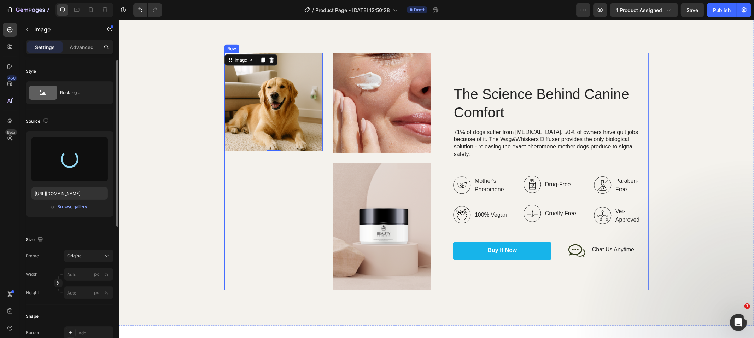
type input "https://cdn.shopify.com/s/files/1/0847/3824/4885/files/gempages_572715313389372…"
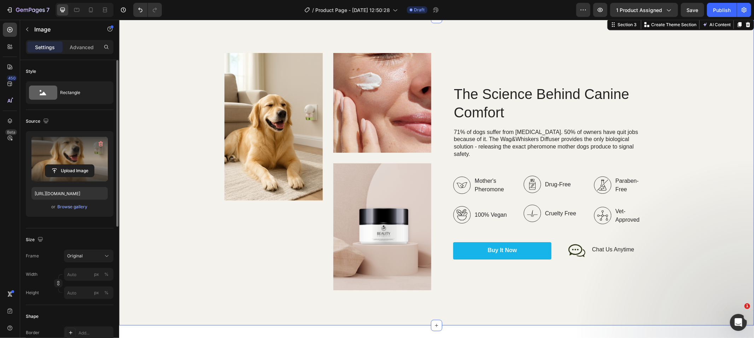
click at [189, 210] on div "Image Image Image Row The Science Behind Canine Comfort Heading 71% of dogs suf…" at bounding box center [436, 171] width 621 height 237
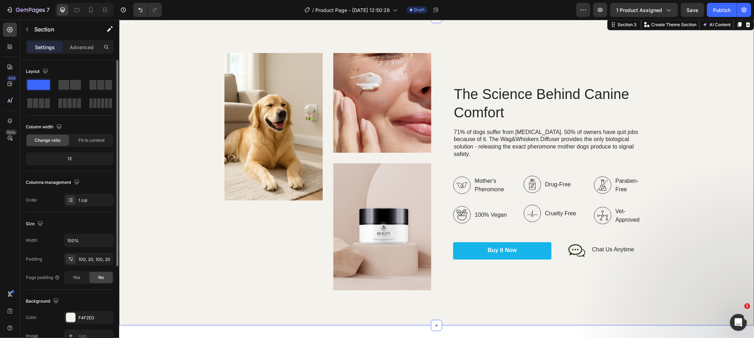
click at [369, 203] on img at bounding box center [382, 226] width 98 height 127
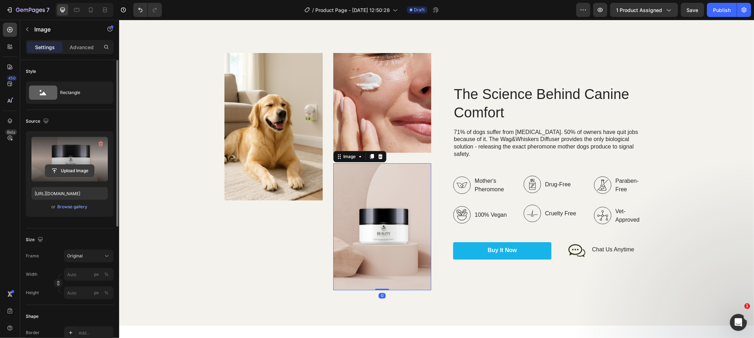
click at [64, 170] on input "file" at bounding box center [69, 171] width 49 height 12
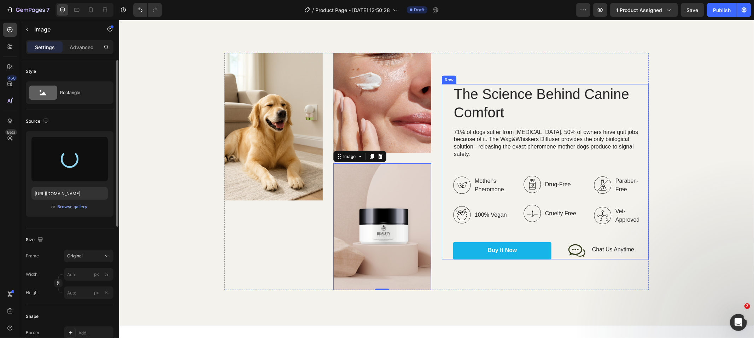
type input "https://cdn.shopify.com/s/files/1/0847/3824/4885/files/gempages_572715313389372…"
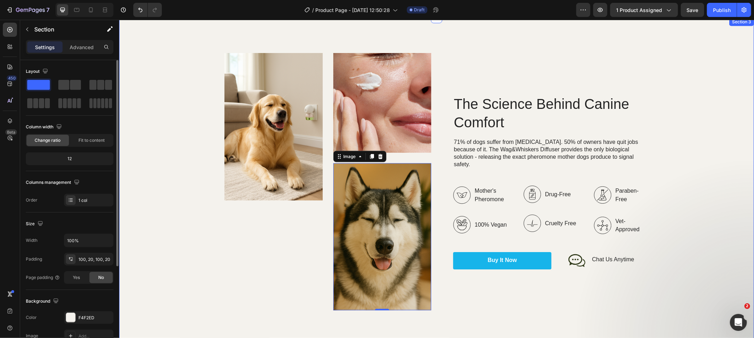
click at [203, 265] on div "Image Image Image 0 Row The Science Behind Canine Comfort Heading 71% of dogs s…" at bounding box center [436, 181] width 621 height 257
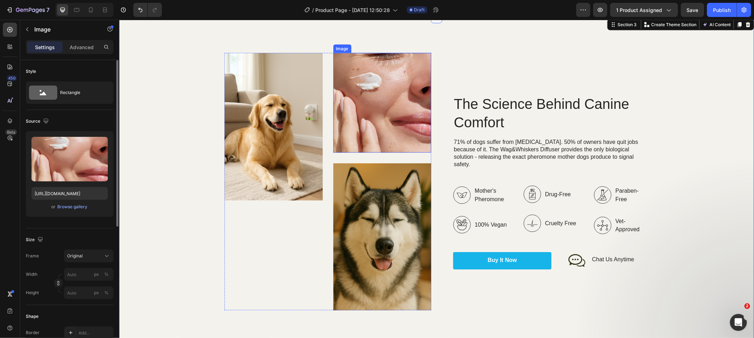
click at [366, 98] on img at bounding box center [382, 103] width 98 height 100
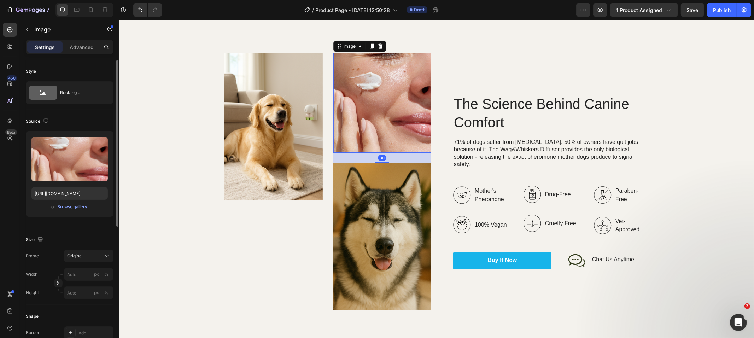
click at [366, 98] on img at bounding box center [382, 103] width 98 height 100
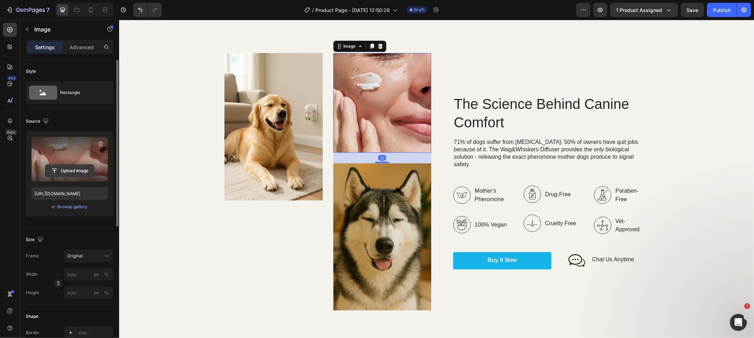
click at [72, 175] on input "file" at bounding box center [69, 171] width 49 height 12
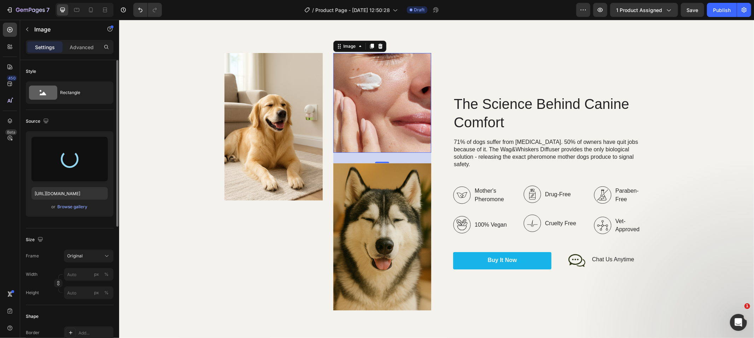
type input "https://cdn.shopify.com/s/files/1/0847/3824/4885/files/gempages_572715313389372…"
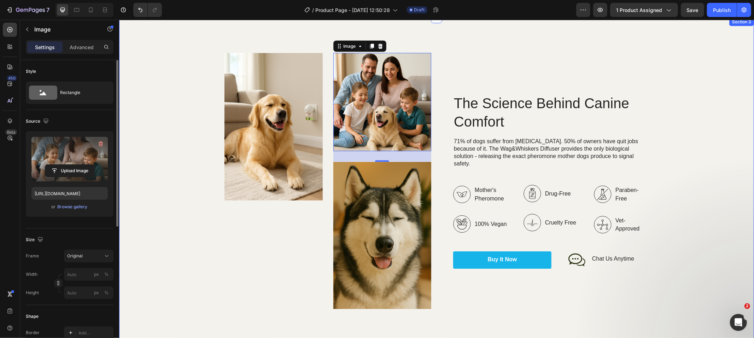
click at [735, 245] on div "Image Image 30 Image Row The Science Behind Canine Comfort Heading 71% of dogs …" at bounding box center [436, 181] width 621 height 256
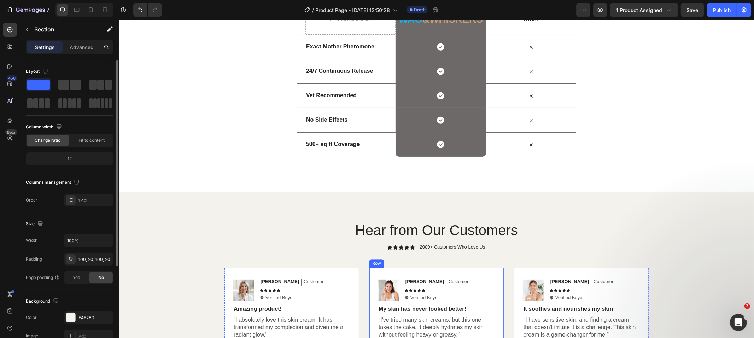
scroll to position [1479, 0]
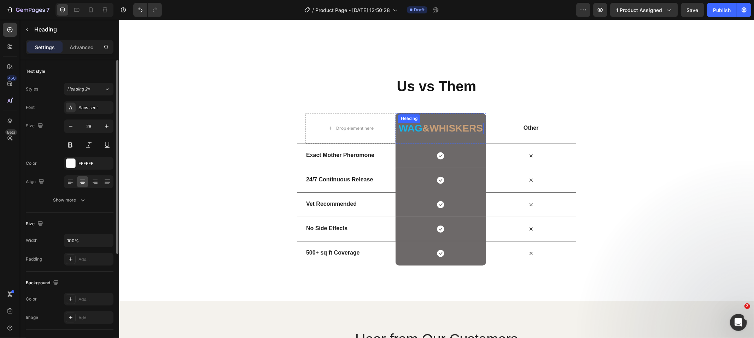
click at [422, 124] on span "&whiskers" at bounding box center [452, 127] width 60 height 11
click at [68, 125] on icon "button" at bounding box center [70, 126] width 7 height 7
type input "25"
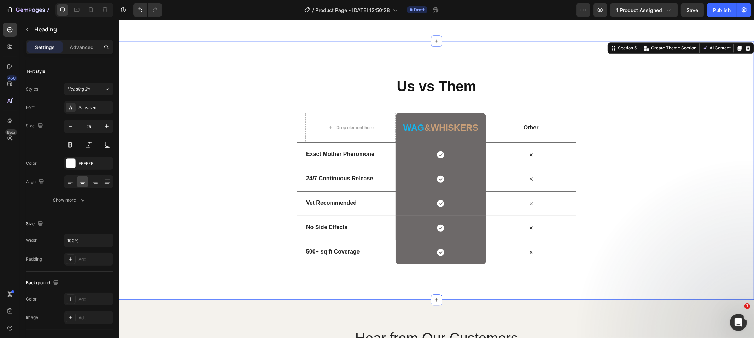
click at [664, 165] on div "Us vs Them Heading Row Drop element here Wag &whiskers Heading Row Other Text B…" at bounding box center [436, 170] width 635 height 188
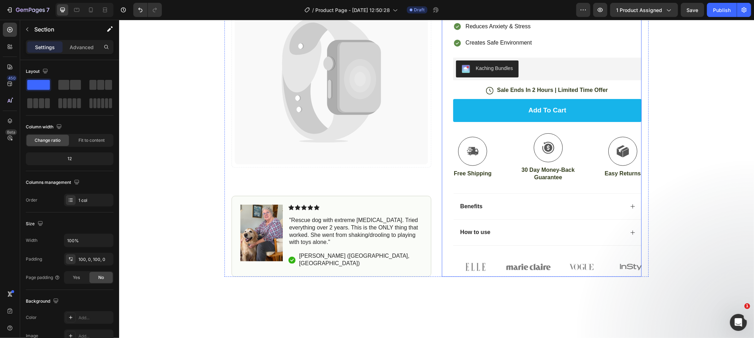
scroll to position [194, 0]
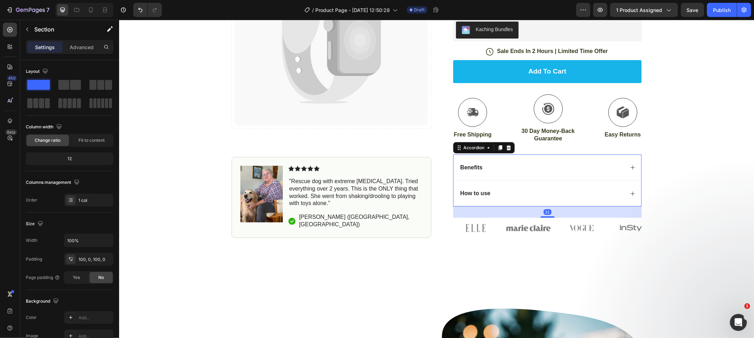
click at [526, 164] on div "Benefits" at bounding box center [541, 168] width 165 height 10
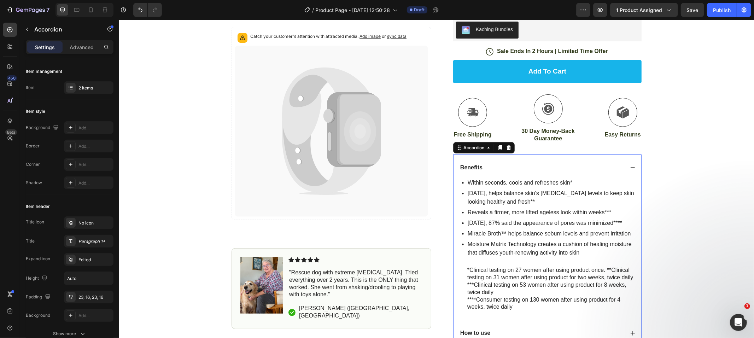
click at [509, 230] on p "Miracle Broth™ helps balance sebum levels and prevent irritation" at bounding box center [552, 233] width 170 height 8
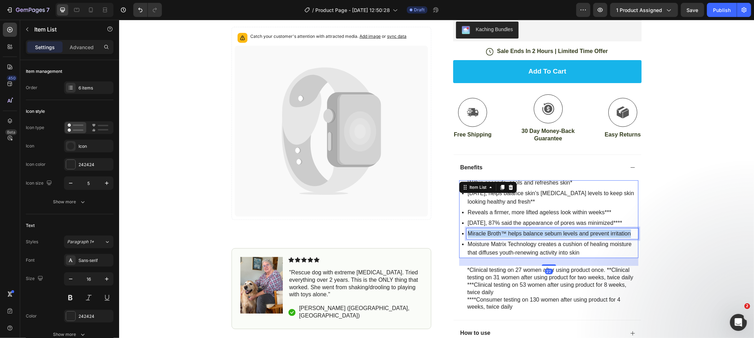
click at [509, 230] on p "Miracle Broth™ helps balance sebum levels and prevent irritation" at bounding box center [552, 233] width 170 height 8
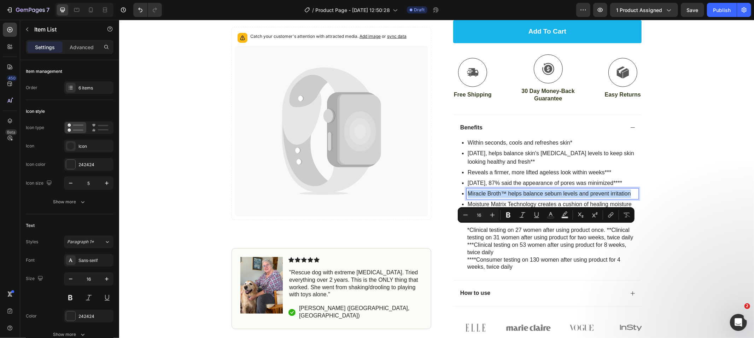
scroll to position [237, 0]
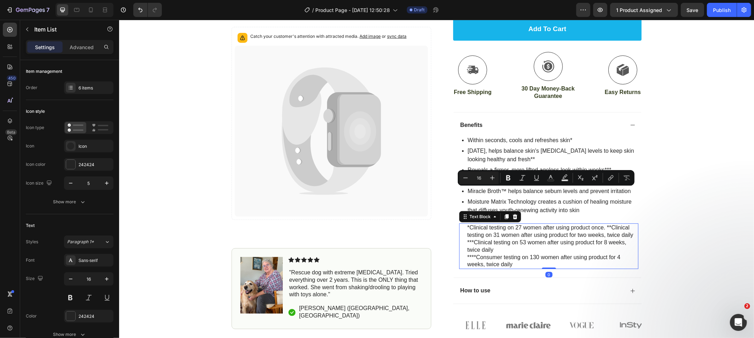
click at [512, 258] on p "****Consumer testing on 130 women after using product for 4 weeks, twice daily" at bounding box center [552, 260] width 170 height 15
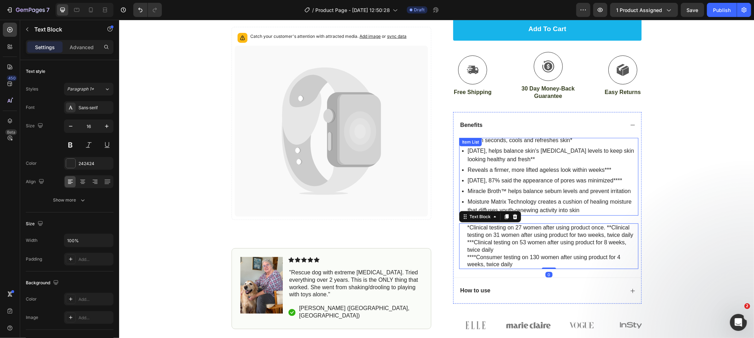
click at [549, 211] on p "Moisture Matrix Technology creates a cushion of healing moisture that diffuses …" at bounding box center [552, 205] width 170 height 17
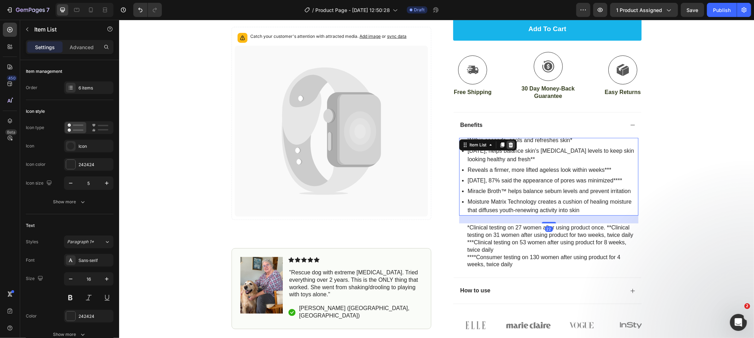
click at [508, 143] on icon at bounding box center [511, 145] width 6 height 6
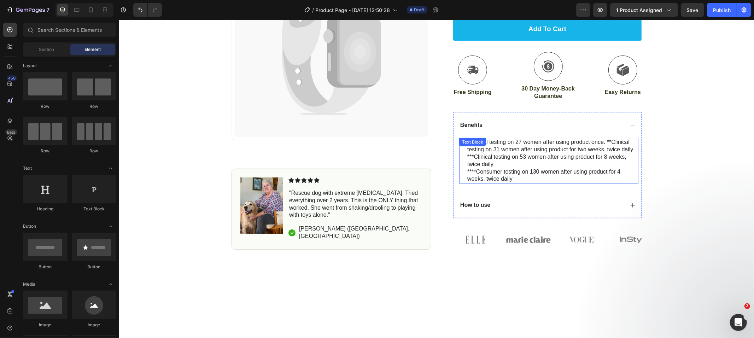
click at [505, 166] on p "***Clinical testing on 53 women after using product for 8 weeks, twice daily" at bounding box center [552, 160] width 170 height 15
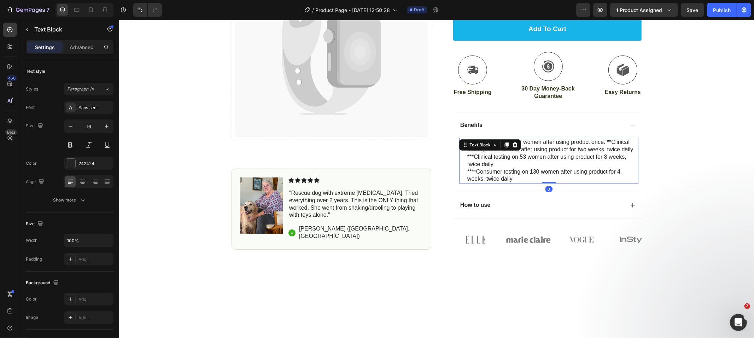
click at [505, 166] on p "***Clinical testing on 53 women after using product for 8 weeks, twice daily" at bounding box center [552, 160] width 170 height 15
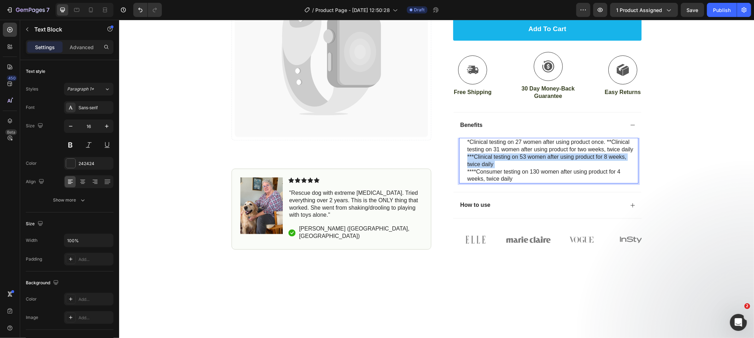
click at [505, 166] on p "***Clinical testing on 53 women after using product for 8 weeks, twice daily" at bounding box center [552, 160] width 170 height 15
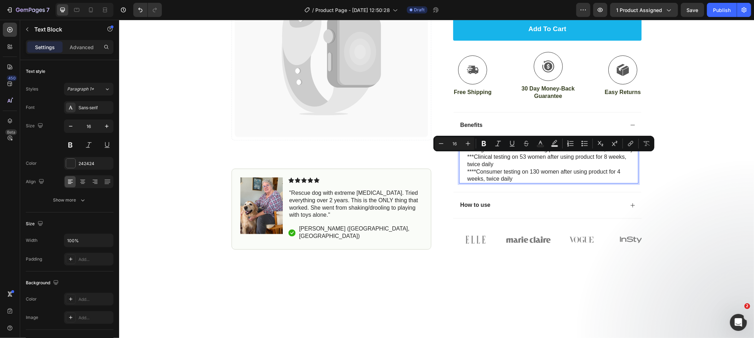
click at [514, 179] on p "****Consumer testing on 130 women after using product for 4 weeks, twice daily" at bounding box center [552, 175] width 170 height 15
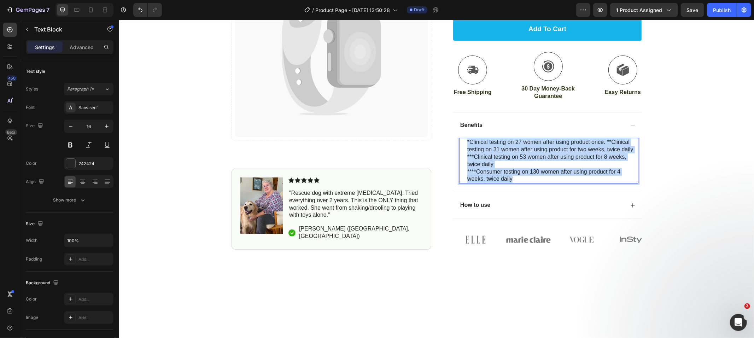
drag, startPoint x: 514, startPoint y: 179, endPoint x: 463, endPoint y: 134, distance: 67.4
click at [463, 134] on div "Benefits *Clinical testing on 27 women after using product once. **Clinical tes…" at bounding box center [547, 152] width 188 height 80
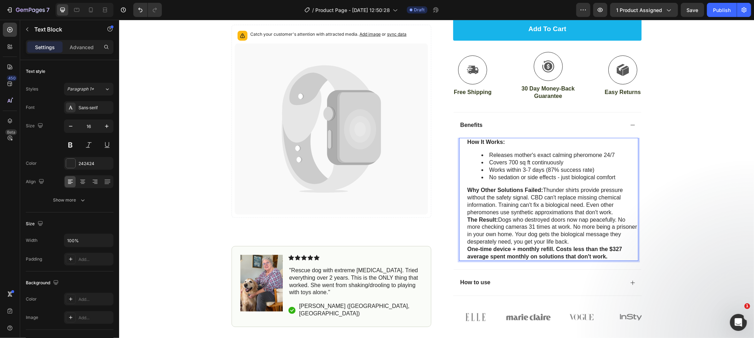
click at [611, 214] on p "Why Other Solutions Failed: Thunder shirts provide pressure without the safety …" at bounding box center [552, 200] width 170 height 29
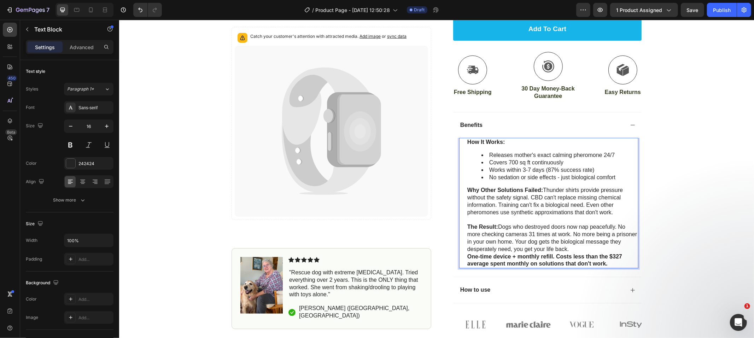
click at [620, 244] on p "The Result: Dogs who destroyed doors now nap peacefully. No more checking camer…" at bounding box center [552, 237] width 170 height 29
click at [593, 250] on p "The Result: Dogs who destroyed doors now nap peacefully. No more checking camer…" at bounding box center [552, 237] width 170 height 29
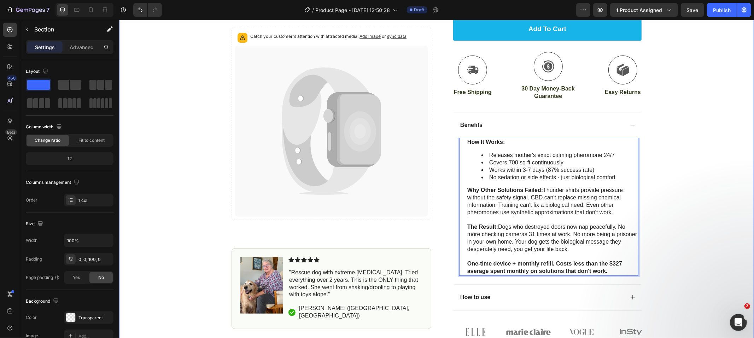
click at [662, 226] on div "Icon Free Shipping Today Only Text Block Row Icon 84,000+ Happy Customer Text B…" at bounding box center [436, 69] width 635 height 544
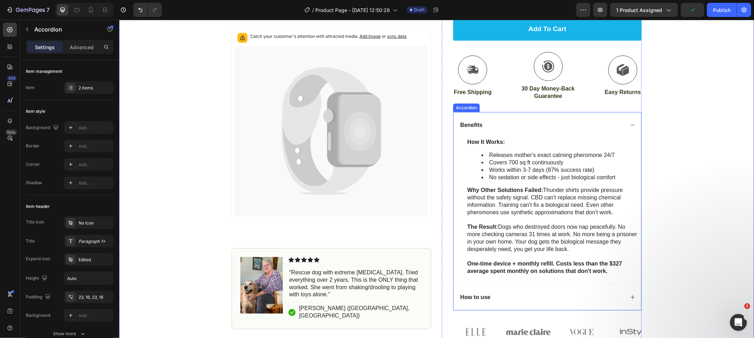
click at [544, 128] on div "Benefits" at bounding box center [541, 125] width 165 height 10
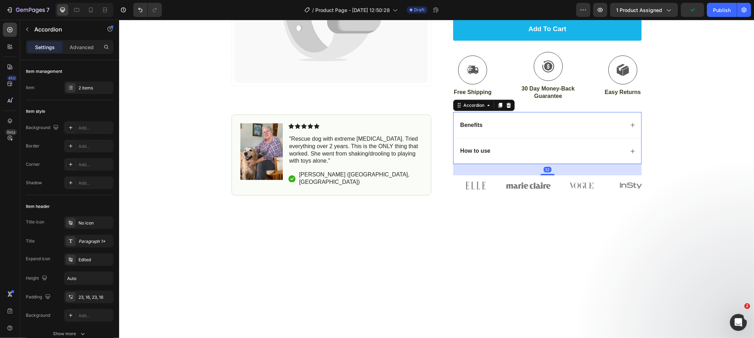
click at [512, 150] on div "How to use" at bounding box center [541, 151] width 165 height 10
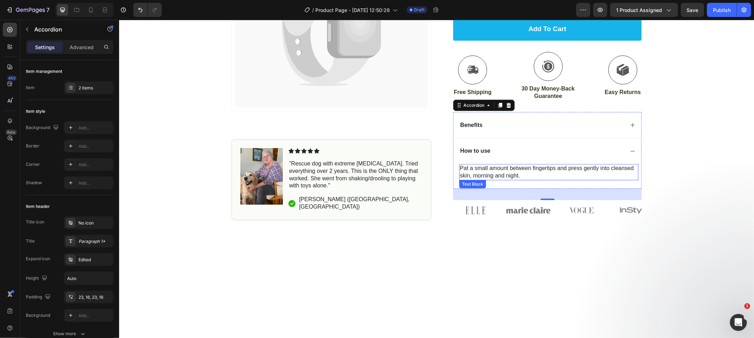
click at [475, 170] on p "Pat a small amount between fingertips and press gently into cleansed skin, morn…" at bounding box center [549, 171] width 178 height 15
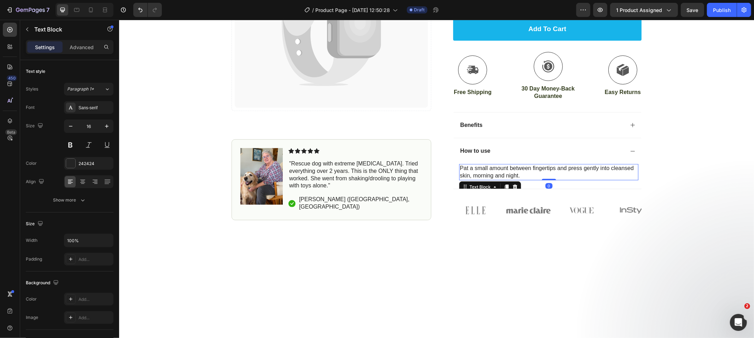
click at [475, 170] on p "Pat a small amount between fingertips and press gently into cleansed skin, morn…" at bounding box center [549, 171] width 178 height 15
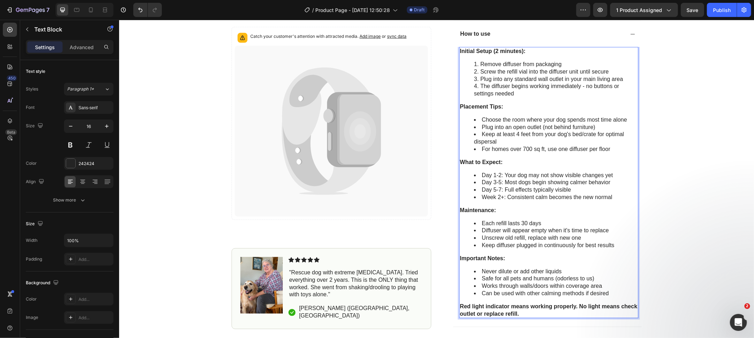
scroll to position [355, 0]
click at [658, 189] on div "Icon Free Shipping Today Only Text Block Row Icon 84,000+ Happy Customer Text B…" at bounding box center [436, 18] width 635 height 678
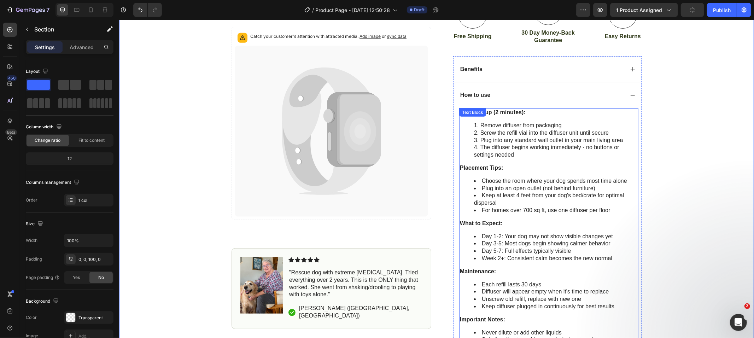
scroll to position [216, 0]
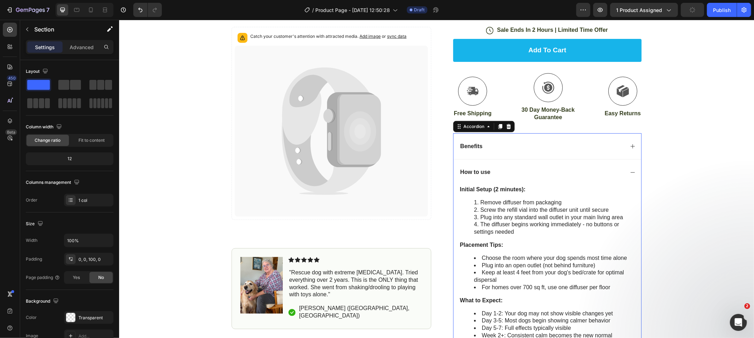
click at [511, 171] on div "How to use" at bounding box center [541, 172] width 165 height 10
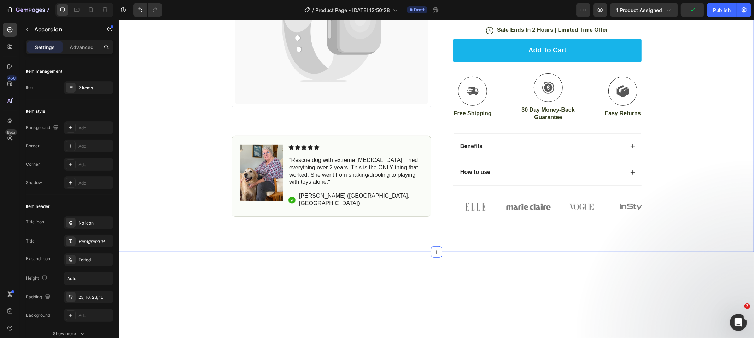
click at [665, 201] on div "Icon Free Shipping Today Only Text Block Row Icon 84,000+ Happy Customer Text B…" at bounding box center [436, 17] width 635 height 398
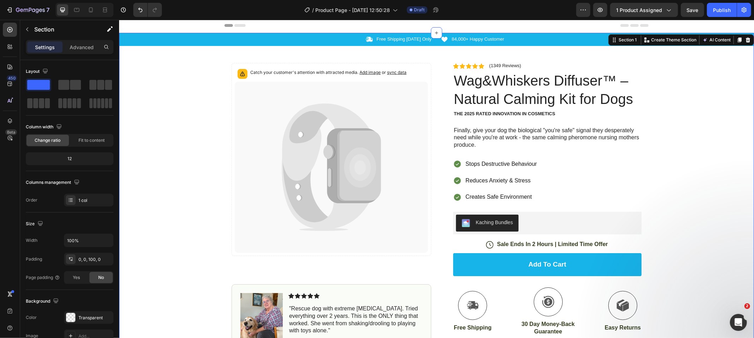
scroll to position [0, 0]
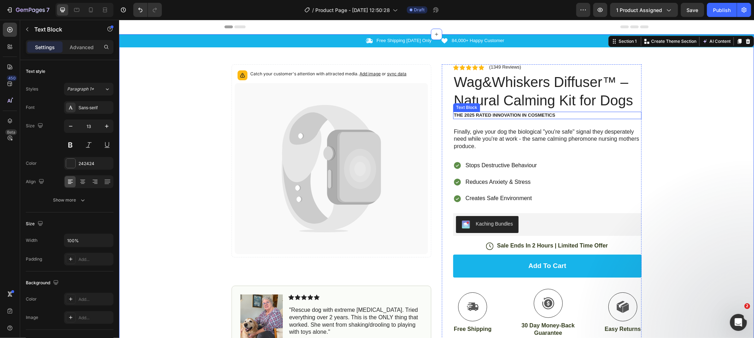
click at [528, 113] on p "The 2025 Rated Innovation in Cosmetics" at bounding box center [547, 115] width 187 height 6
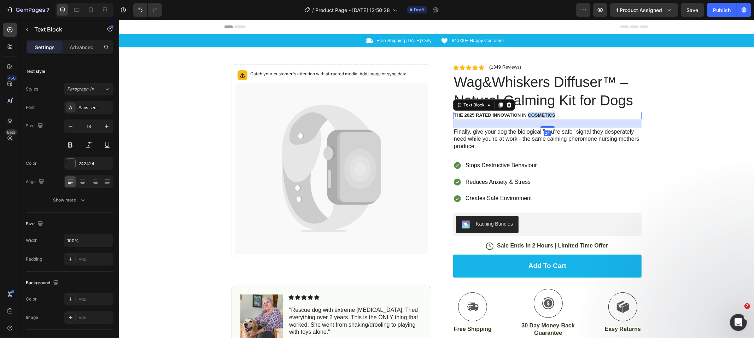
click at [528, 113] on p "The 2025 Rated Innovation in Cosmetics" at bounding box center [547, 115] width 187 height 6
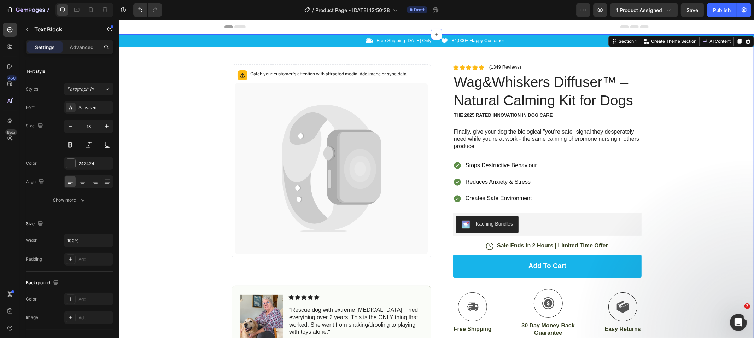
click at [726, 135] on div "Icon Free Shipping [DATE] Only Text Block Row Icon 84,000+ Happy Customer Text …" at bounding box center [436, 233] width 635 height 398
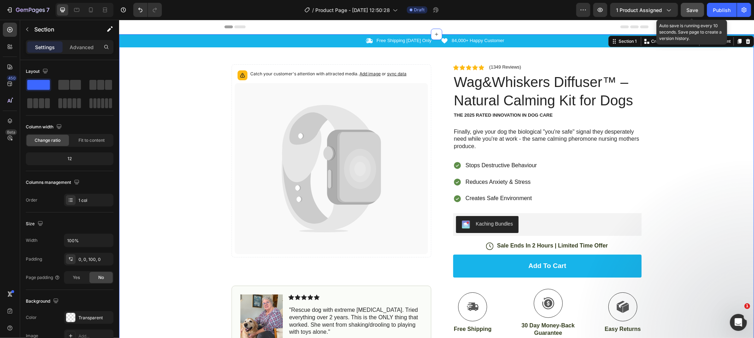
drag, startPoint x: 694, startPoint y: 9, endPoint x: 575, endPoint y: 217, distance: 239.7
click at [694, 9] on span "Save" at bounding box center [693, 10] width 12 height 6
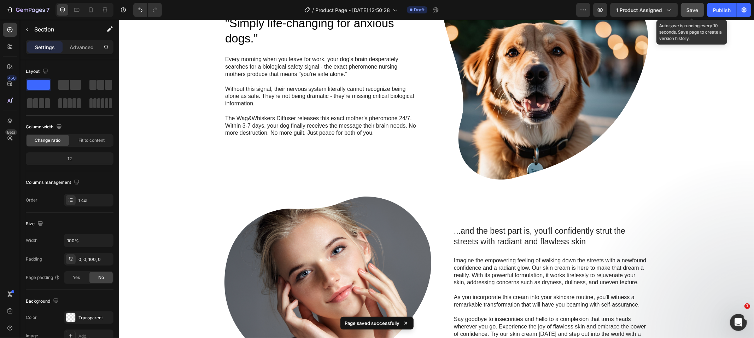
scroll to position [682, 0]
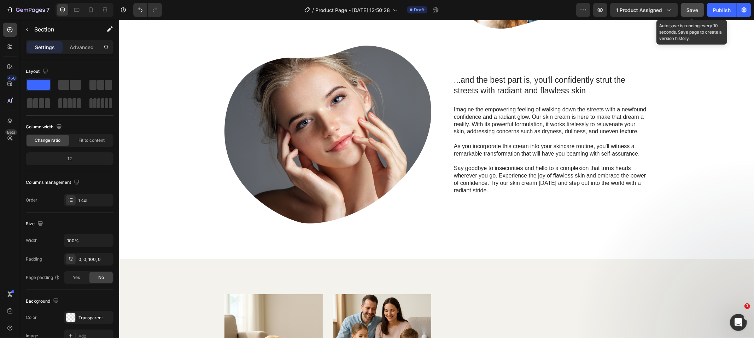
click at [496, 84] on h2 "...and the best part is, you'll confidently strut the streets with radiant and …" at bounding box center [550, 85] width 195 height 23
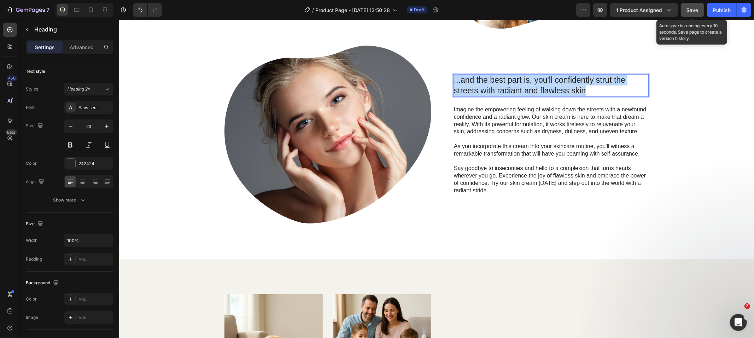
click at [496, 84] on p "...and the best part is, you'll confidently strut the streets with radiant and …" at bounding box center [551, 85] width 194 height 21
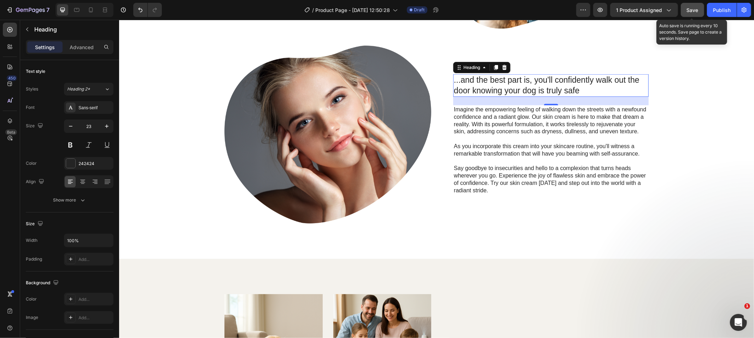
click at [508, 145] on p "As you incorporate this cream into your skincare routine, you'll witness a rema…" at bounding box center [551, 149] width 194 height 15
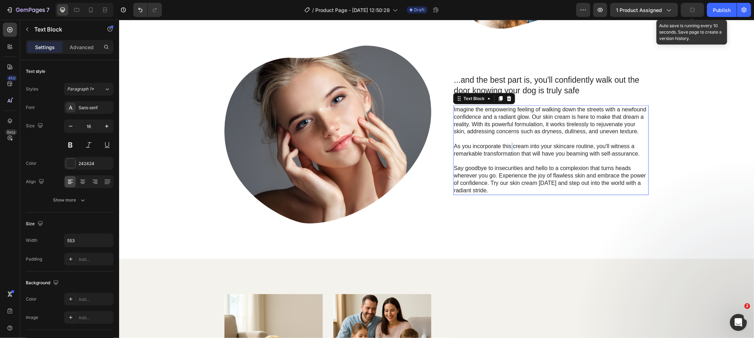
click at [508, 145] on p "As you incorporate this cream into your skincare routine, you'll witness a rema…" at bounding box center [551, 149] width 194 height 15
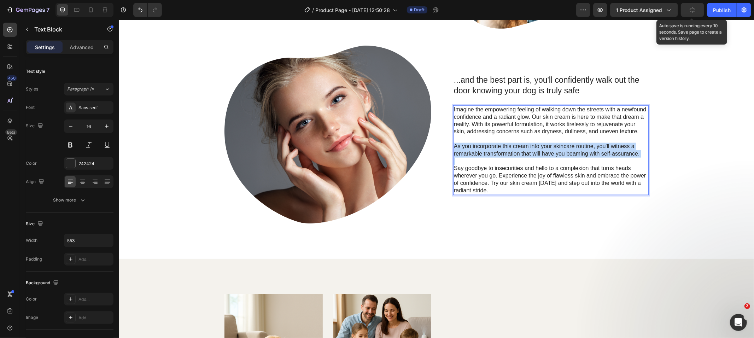
click at [508, 145] on p "As you incorporate this cream into your skincare routine, you'll witness a rema…" at bounding box center [551, 149] width 194 height 15
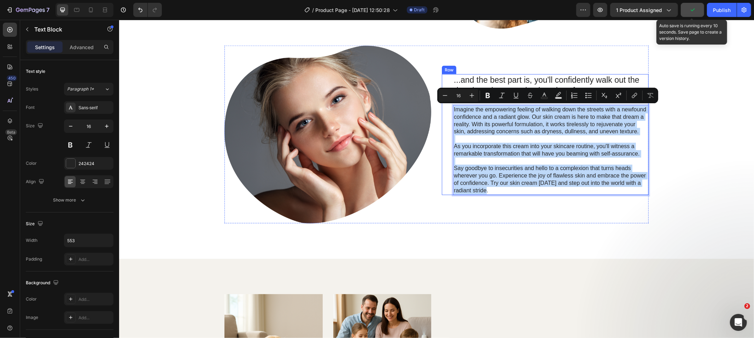
drag, startPoint x: 493, startPoint y: 187, endPoint x: 446, endPoint y: 111, distance: 89.4
click at [446, 111] on div "...and the best part is, you'll confidently walk out the door knowing your dog …" at bounding box center [545, 134] width 207 height 121
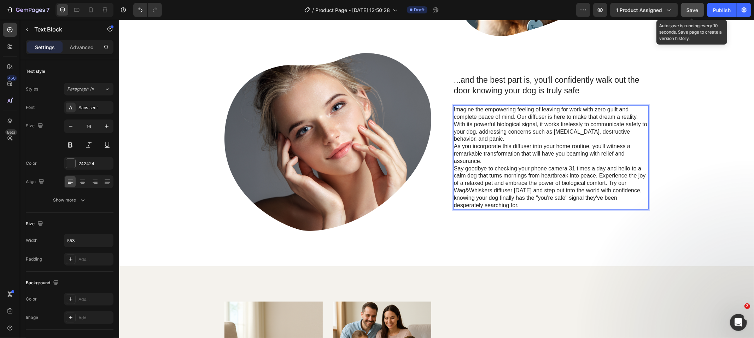
click at [519, 139] on p "Imagine the empowering feeling of leaving for work with zero guilt and complete…" at bounding box center [551, 124] width 194 height 37
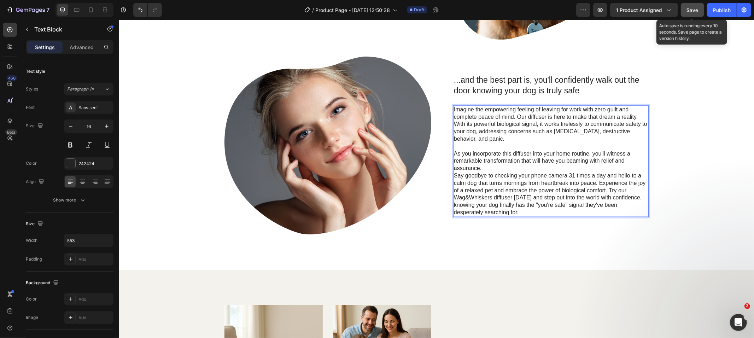
click at [512, 168] on p "As you incorporate this diffuser into your home routine, you'll witness a remar…" at bounding box center [551, 161] width 194 height 22
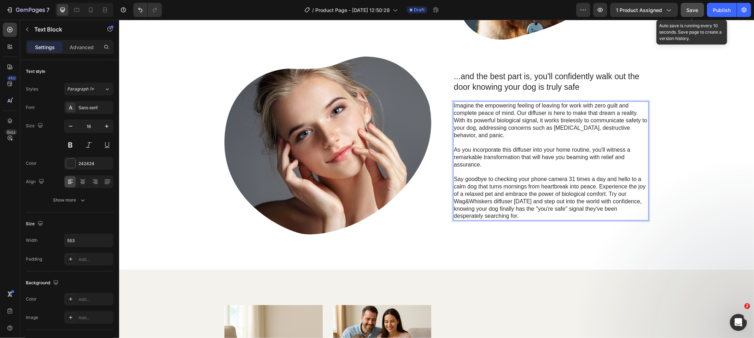
scroll to position [667, 0]
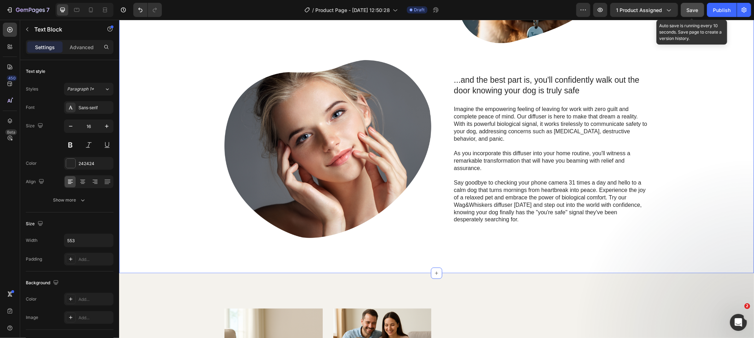
click at [694, 192] on div ""Simply life-changing for anxious dogs." Heading Every morning when you leave f…" at bounding box center [436, 37] width 621 height 402
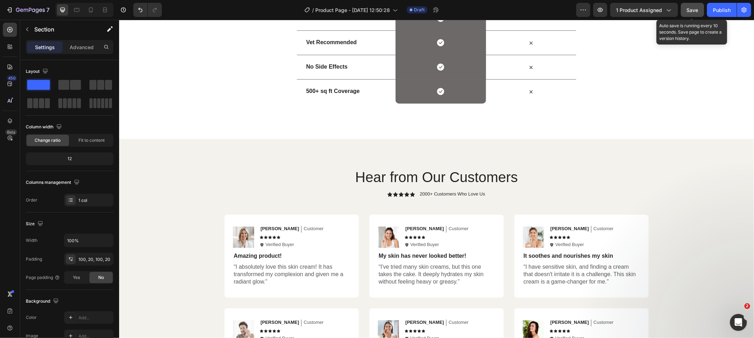
scroll to position [1784, 0]
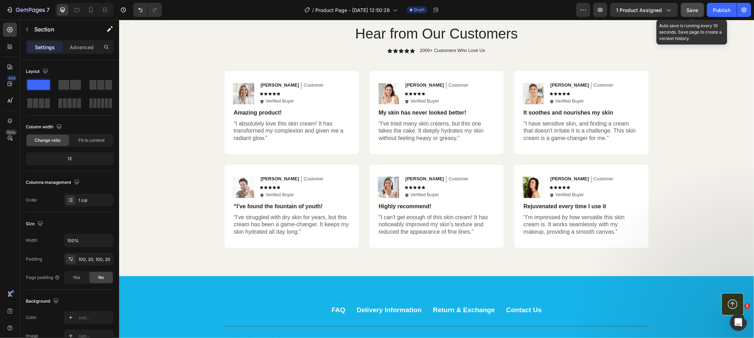
click at [272, 128] on p "“I absolutely love this skin cream! It has transformed my complexion and given …" at bounding box center [291, 131] width 116 height 22
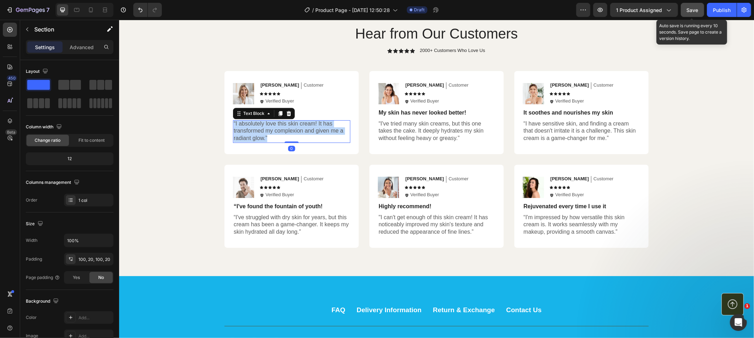
click at [272, 128] on p "“I absolutely love this skin cream! It has transformed my complexion and given …" at bounding box center [291, 131] width 116 height 22
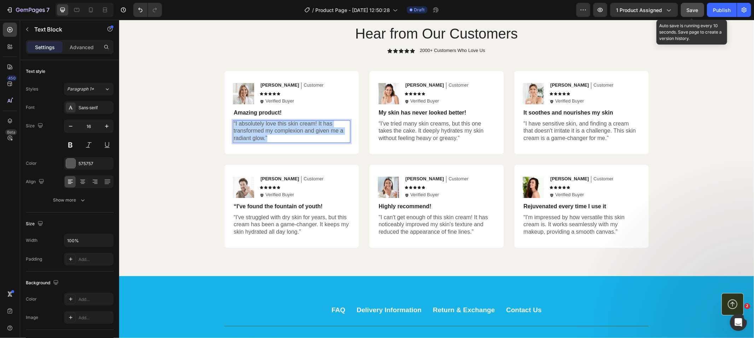
click at [272, 128] on p "“I absolutely love this skin cream! It has transformed my complexion and given …" at bounding box center [291, 131] width 116 height 22
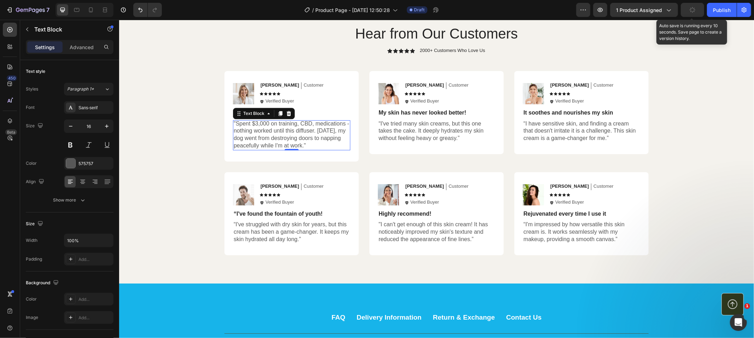
click at [422, 130] on p "“I've tried many skin creams, but this one takes the cake. It deeply hydrates m…" at bounding box center [436, 131] width 116 height 22
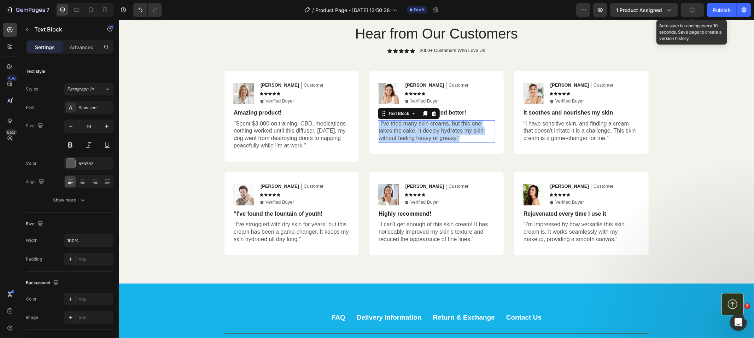
click at [422, 130] on p "“I've tried many skin creams, but this one takes the cake. It deeply hydrates m…" at bounding box center [436, 131] width 116 height 22
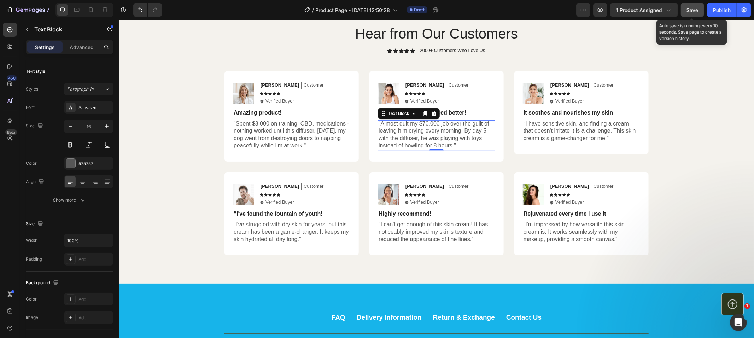
click at [554, 135] on p "“I have sensitive skin, and finding a cream that doesn't irritate it is a chall…" at bounding box center [581, 131] width 116 height 22
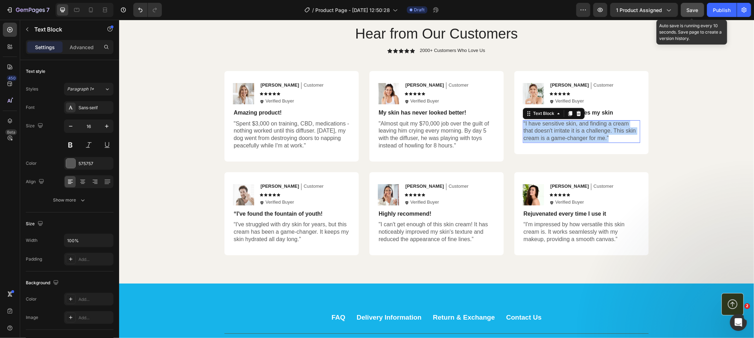
click at [554, 135] on p "“I have sensitive skin, and finding a cream that doesn't irritate it is a chall…" at bounding box center [581, 131] width 116 height 22
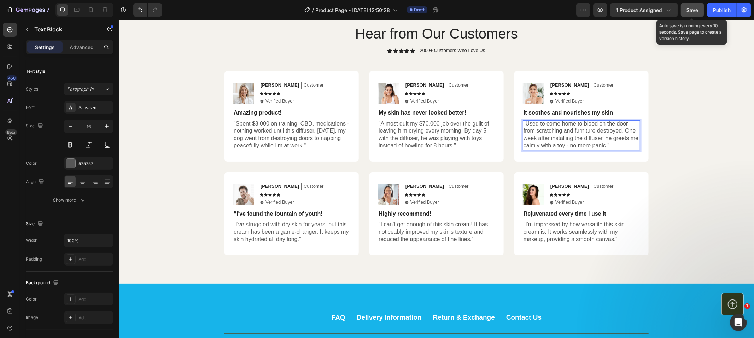
click at [257, 236] on p "“I've struggled with dry skin for years, but this cream has been a game-changer…" at bounding box center [291, 232] width 116 height 22
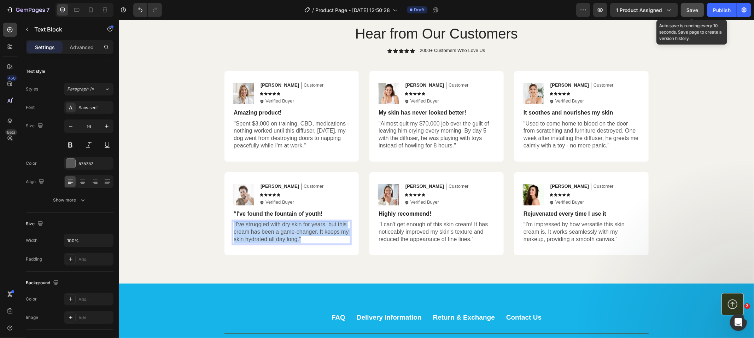
click at [257, 236] on p "“I've struggled with dry skin for years, but this cream has been a game-changer…" at bounding box center [291, 232] width 116 height 22
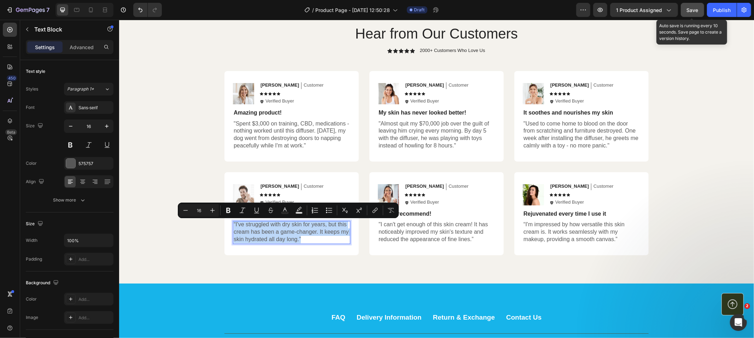
click at [257, 236] on p "“I've struggled with dry skin for years, but this cream has been a game-changer…" at bounding box center [291, 232] width 116 height 22
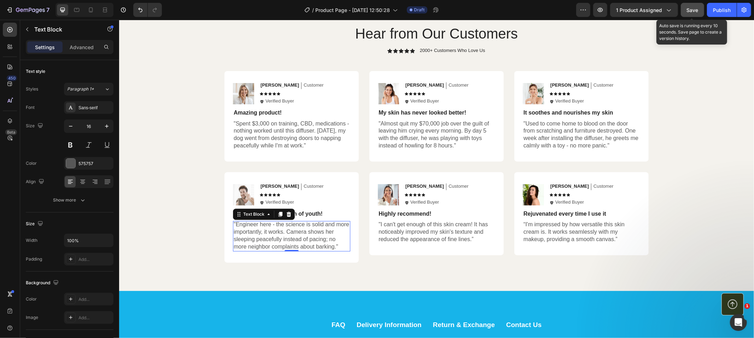
click at [412, 230] on p ""I can't get enough of this skin cream! It has noticeably improved my skin's te…" at bounding box center [436, 232] width 116 height 22
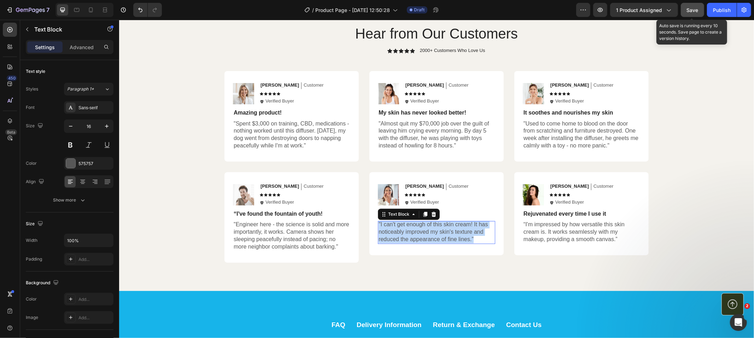
click at [412, 230] on p ""I can't get enough of this skin cream! It has noticeably improved my skin's te…" at bounding box center [436, 232] width 116 height 22
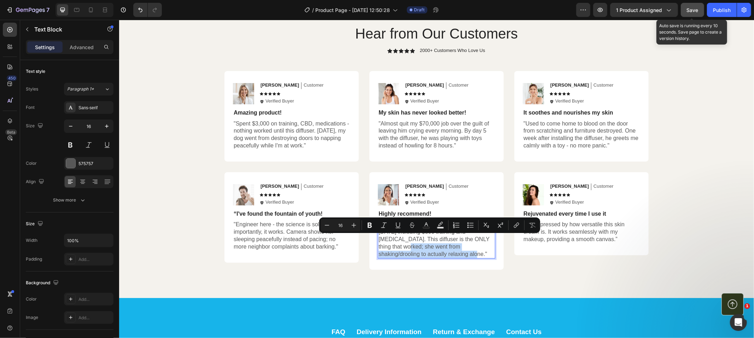
drag, startPoint x: 433, startPoint y: 253, endPoint x: 483, endPoint y: 242, distance: 51.1
click at [483, 242] on p ""Severe rescue dog anxiety - tried everything in 2 years including $800 trainin…" at bounding box center [436, 239] width 116 height 37
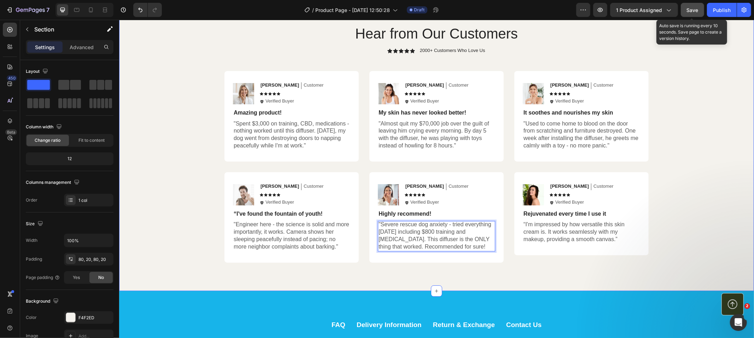
click at [719, 239] on div "Hear from Our Customers Heading Icon Icon Icon Icon Icon Icon List 2000+ Custom…" at bounding box center [436, 142] width 621 height 239
click at [561, 237] on p "“I'm impressed by how versatile this skin cream is. It works seamlessly with my…" at bounding box center [581, 232] width 116 height 22
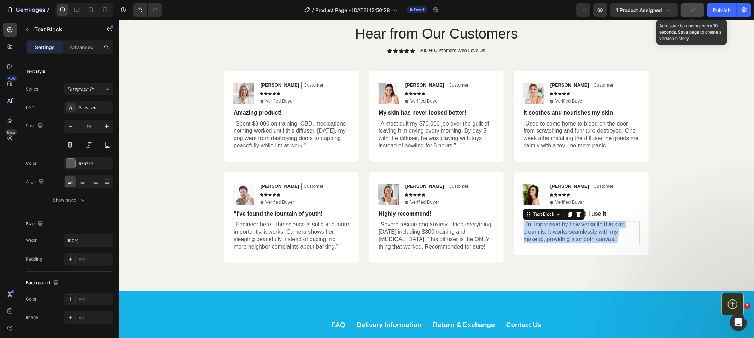
click at [561, 237] on p "“I'm impressed by how versatile this skin cream is. It works seamlessly with my…" at bounding box center [581, 232] width 116 height 22
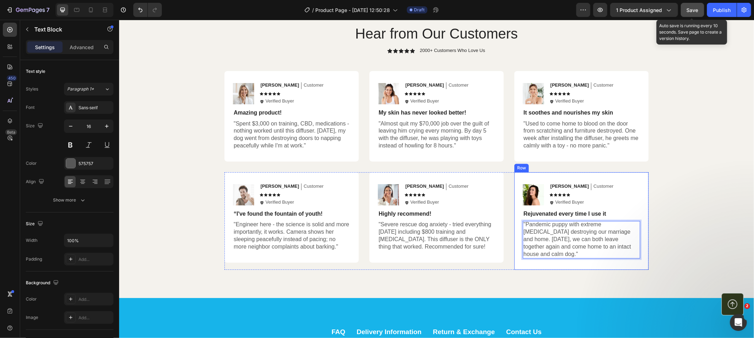
drag, startPoint x: 559, startPoint y: 256, endPoint x: 512, endPoint y: 255, distance: 47.7
click at [514, 255] on div "Image Olivia Text Block Customer Text Block Row Icon Icon Icon Icon Icon Icon L…" at bounding box center [581, 221] width 134 height 98
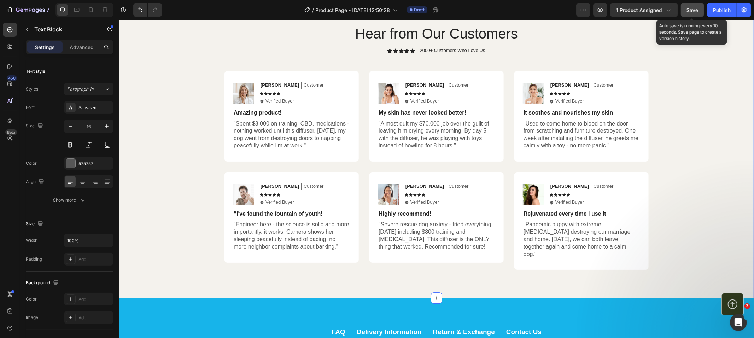
click at [677, 239] on div "Hear from Our Customers Heading Icon Icon Icon Icon Icon Icon List 2000+ Custom…" at bounding box center [436, 146] width 621 height 246
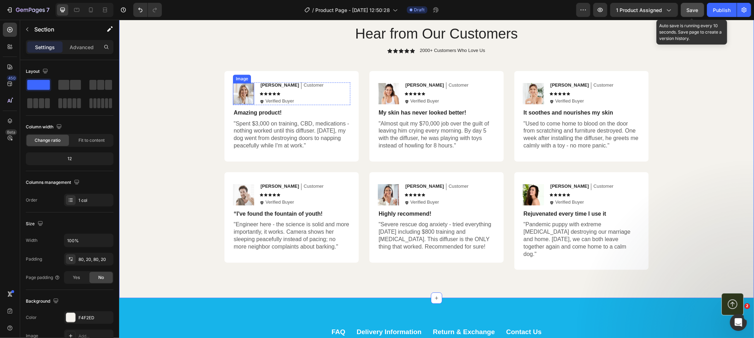
click at [241, 92] on img at bounding box center [243, 93] width 21 height 21
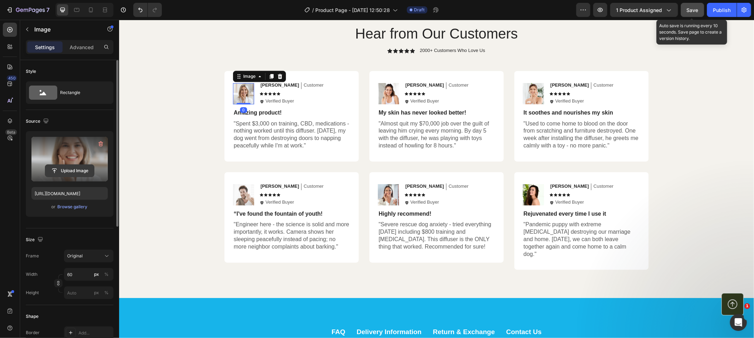
click at [68, 170] on input "file" at bounding box center [69, 171] width 49 height 12
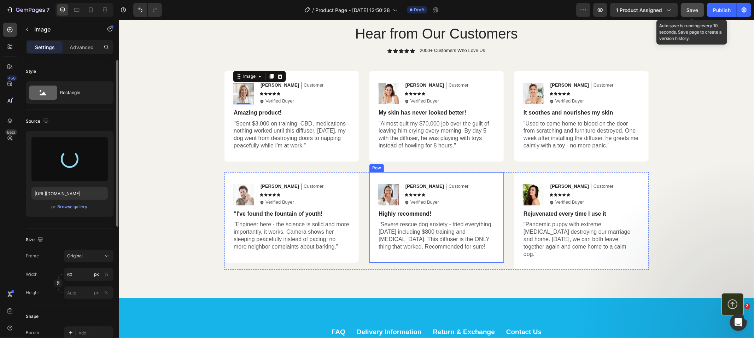
type input "https://cdn.shopify.com/s/files/1/0847/3824/4885/files/gempages_572715313389372…"
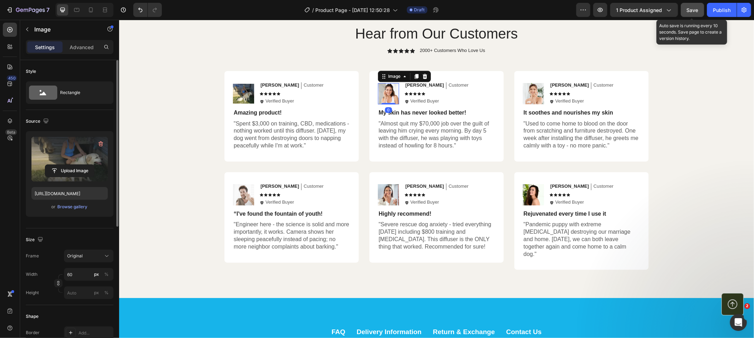
click at [381, 100] on img at bounding box center [388, 93] width 21 height 21
click at [77, 170] on input "file" at bounding box center [69, 171] width 49 height 12
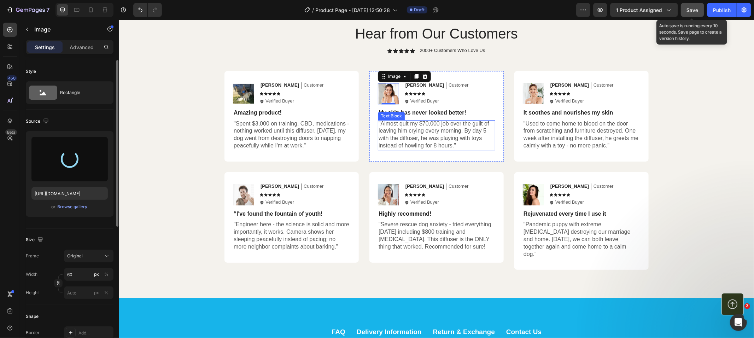
type input "https://cdn.shopify.com/s/files/1/0847/3824/4885/files/gempages_572715313389372…"
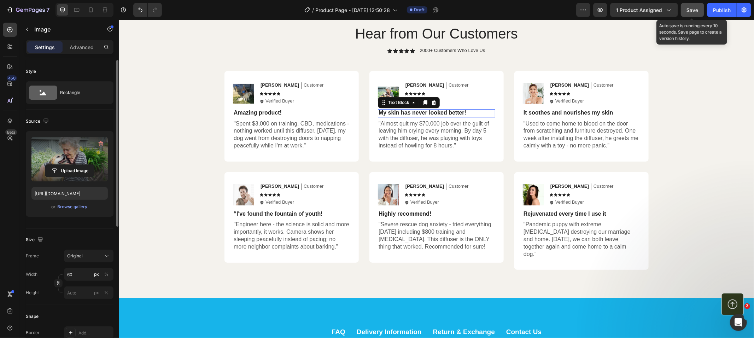
click at [426, 114] on p "My skin has never looked better!" at bounding box center [436, 112] width 116 height 7
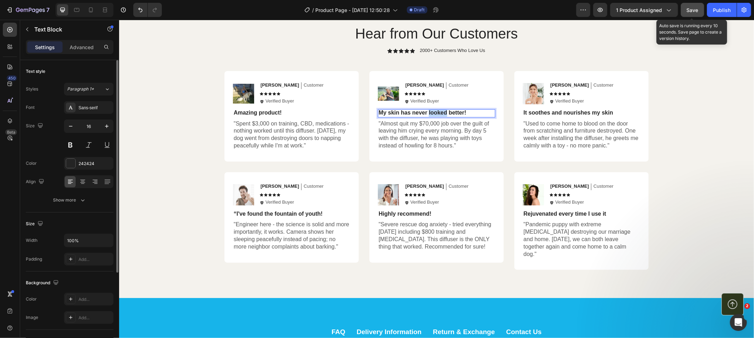
click at [426, 114] on p "My skin has never looked better!" at bounding box center [436, 112] width 116 height 7
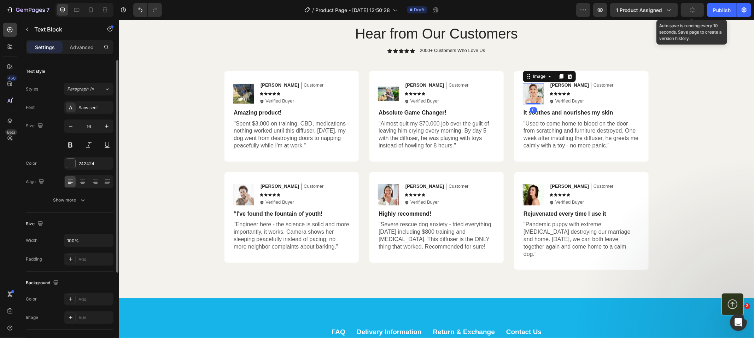
click at [536, 90] on img at bounding box center [533, 93] width 21 height 21
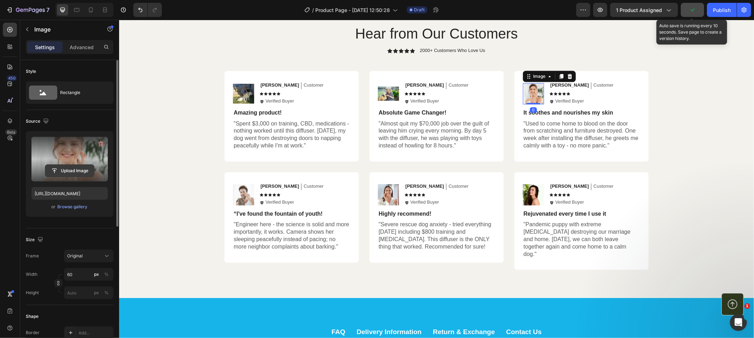
click at [78, 177] on button "Upload Image" at bounding box center [69, 170] width 49 height 13
click at [78, 174] on input "file" at bounding box center [69, 171] width 49 height 12
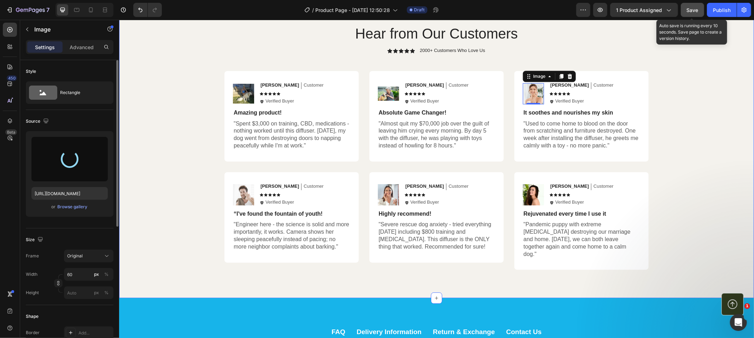
type input "https://cdn.shopify.com/s/files/1/0847/3824/4885/files/gempages_572715313389372…"
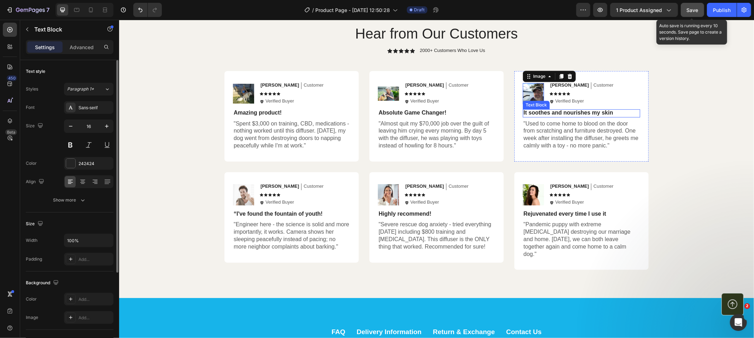
click at [564, 109] on p "It soothes and nourishes my skin" at bounding box center [581, 112] width 116 height 7
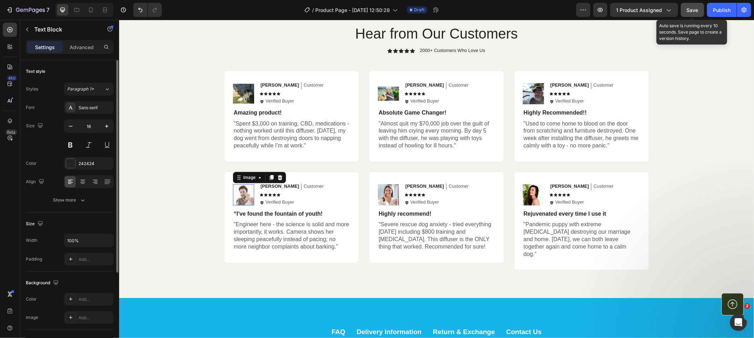
click at [235, 196] on img at bounding box center [243, 194] width 21 height 21
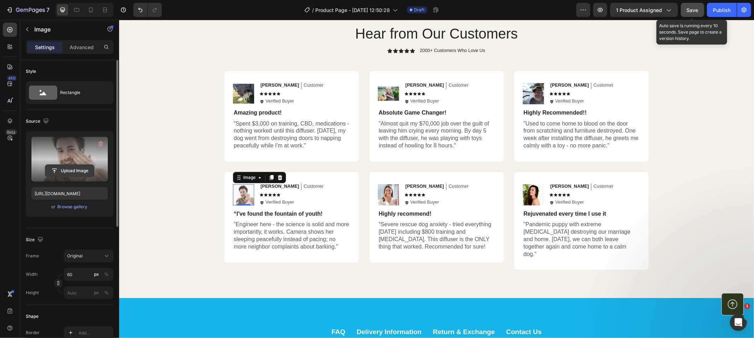
click at [65, 175] on input "file" at bounding box center [69, 171] width 49 height 12
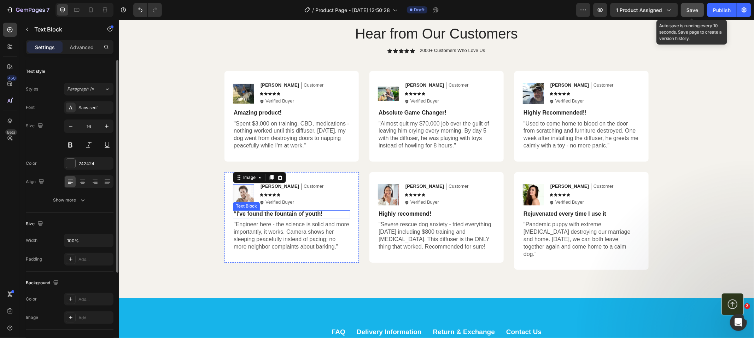
click at [284, 211] on p "“I've found the fountain of youth!" at bounding box center [291, 213] width 116 height 7
click at [185, 223] on div "Hear from Our Customers Heading Icon Icon Icon Icon Icon Icon List 2000+ Custom…" at bounding box center [436, 146] width 621 height 246
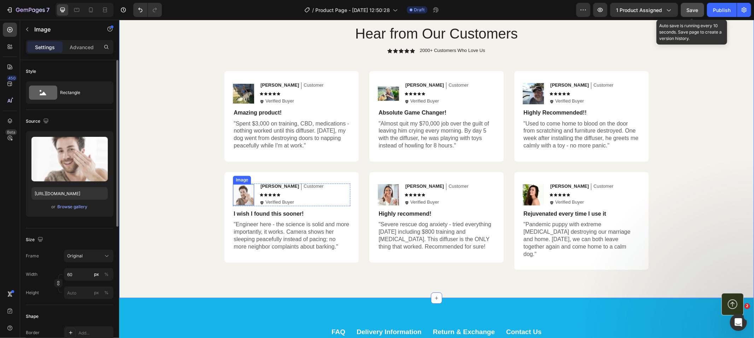
click at [237, 195] on img at bounding box center [243, 194] width 21 height 21
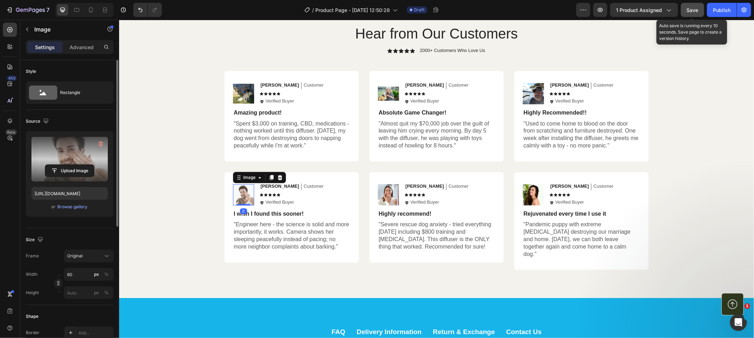
click at [76, 178] on label at bounding box center [69, 159] width 76 height 45
click at [76, 177] on input "file" at bounding box center [69, 171] width 49 height 12
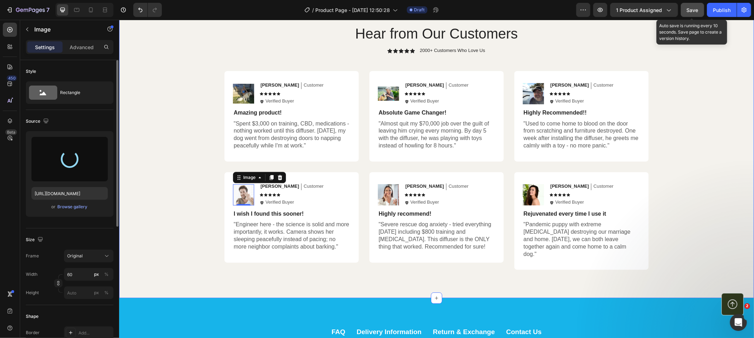
type input "https://cdn.shopify.com/s/files/1/0847/3824/4885/files/gempages_572715313389372…"
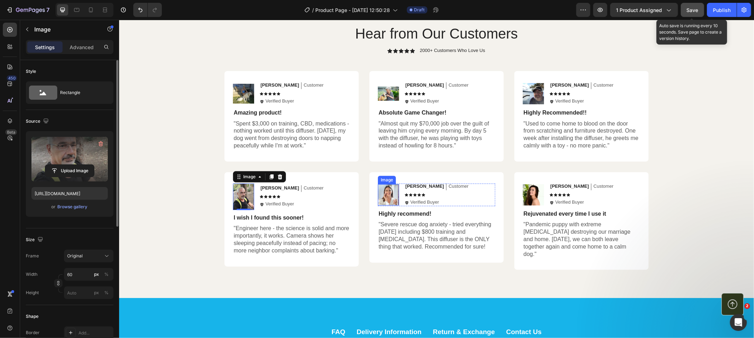
click at [386, 200] on img at bounding box center [388, 194] width 21 height 21
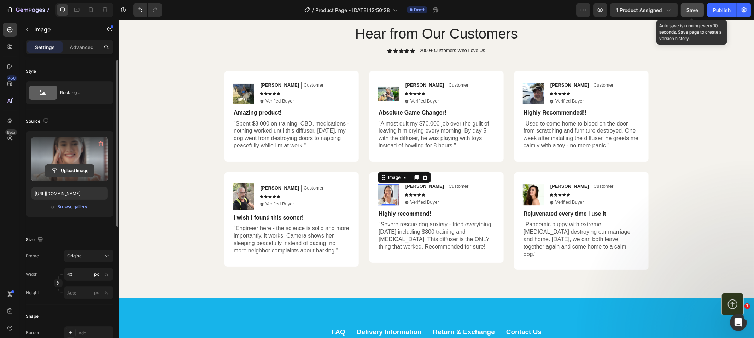
click at [67, 171] on input "file" at bounding box center [69, 171] width 49 height 12
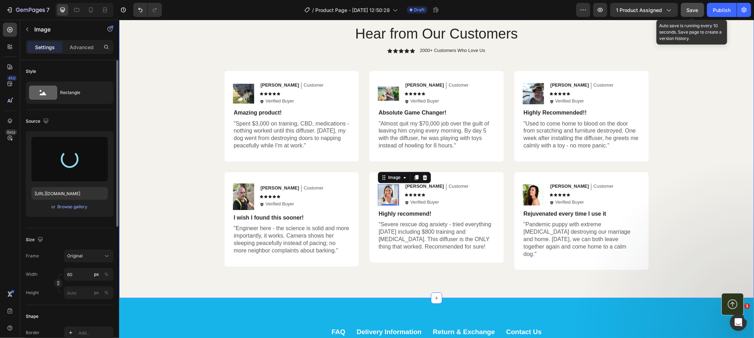
type input "https://cdn.shopify.com/s/files/1/0847/3824/4885/files/gempages_572715313389372…"
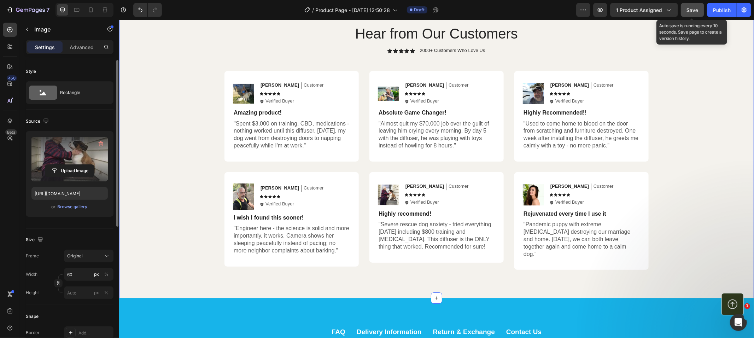
click at [701, 223] on div "Hear from Our Customers Heading Icon Icon Icon Icon Icon Icon List 2000+ Custom…" at bounding box center [436, 146] width 621 height 246
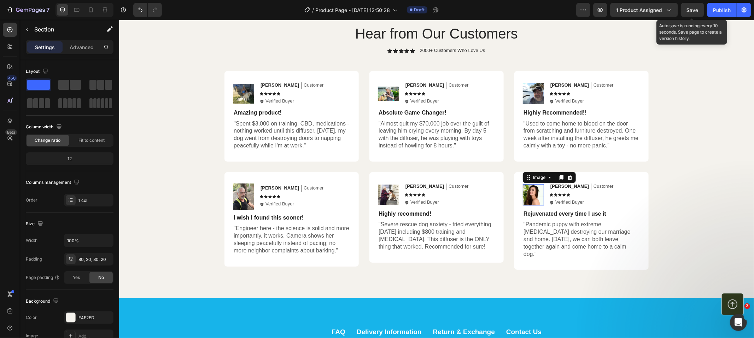
click at [532, 199] on img at bounding box center [533, 194] width 21 height 21
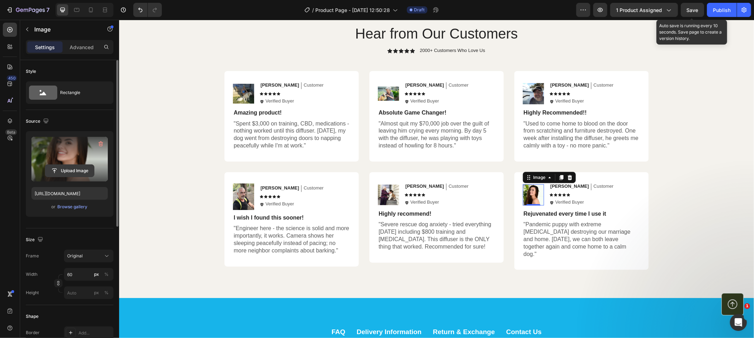
click at [70, 175] on input "file" at bounding box center [69, 171] width 49 height 12
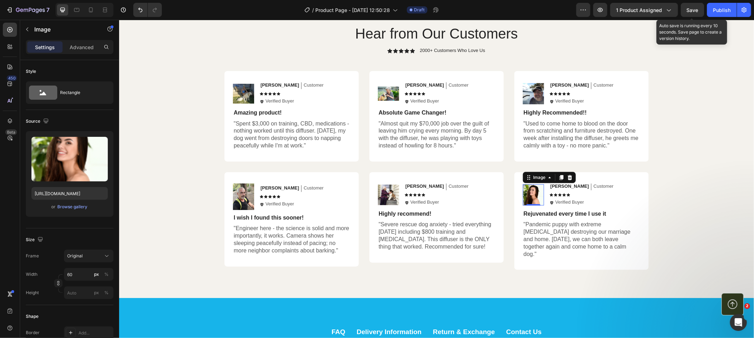
type input "C:\fakepath\160506_dogs_hugs_L.avif"
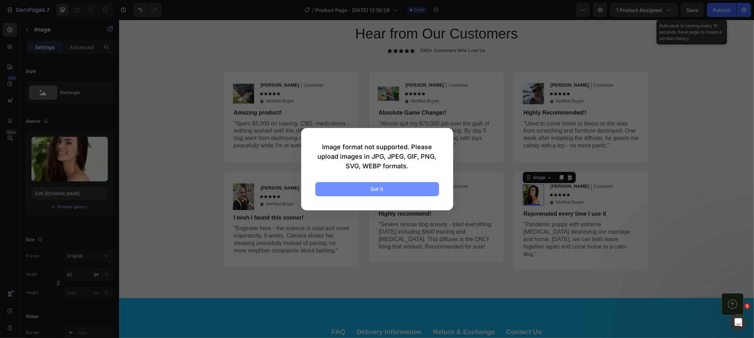
click at [395, 189] on button "Got it" at bounding box center [377, 189] width 124 height 14
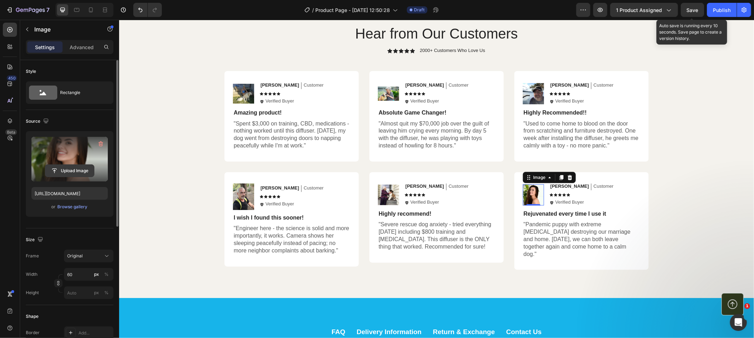
click at [74, 177] on button "Upload Image" at bounding box center [69, 170] width 49 height 13
click at [73, 174] on input "file" at bounding box center [69, 171] width 49 height 12
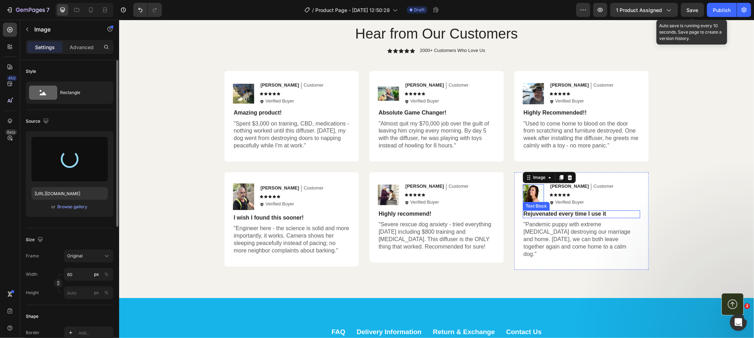
click at [555, 215] on p "Rejuvenated every time I use it" at bounding box center [581, 213] width 116 height 7
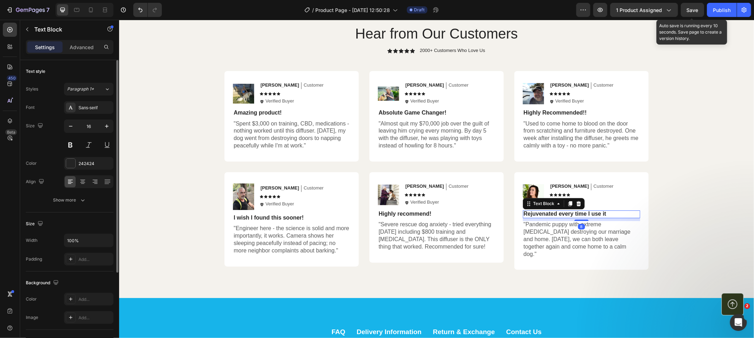
click at [555, 215] on p "Rejuvenated every time I use it" at bounding box center [581, 213] width 116 height 7
click at [533, 200] on img at bounding box center [533, 194] width 21 height 21
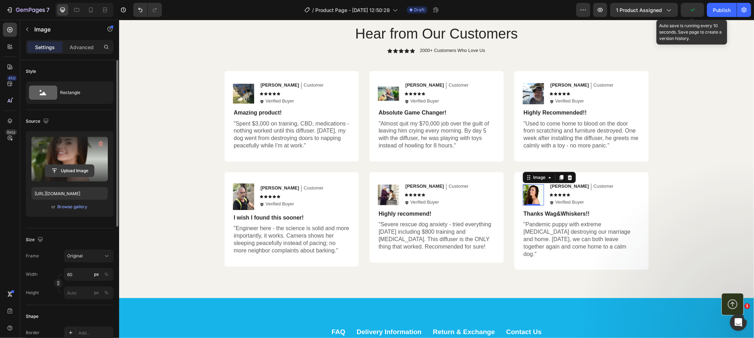
click at [69, 172] on input "file" at bounding box center [69, 171] width 49 height 12
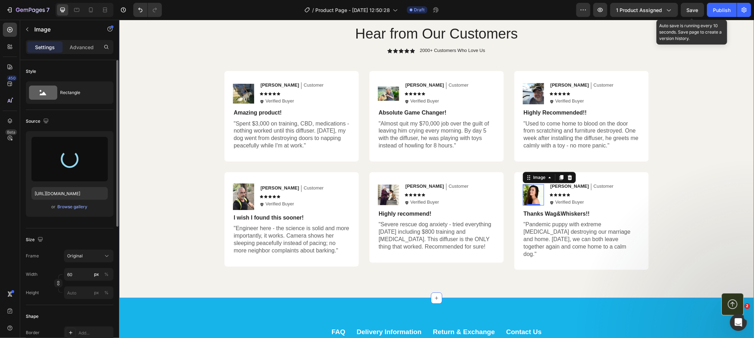
type input "[URL][DOMAIN_NAME]"
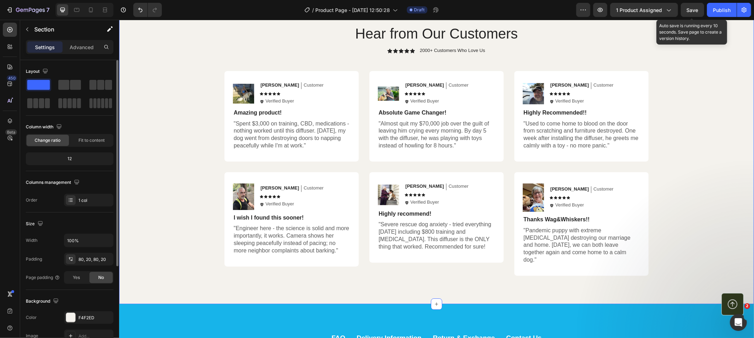
click at [694, 227] on div "Hear from Our Customers Heading Icon Icon Icon Icon Icon Icon List 2000+ Custom…" at bounding box center [436, 149] width 621 height 252
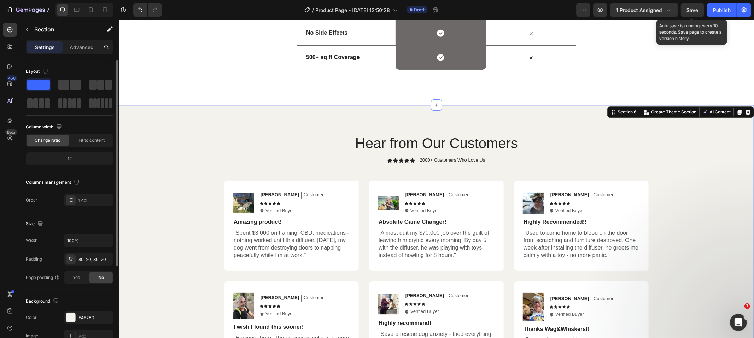
scroll to position [1634, 0]
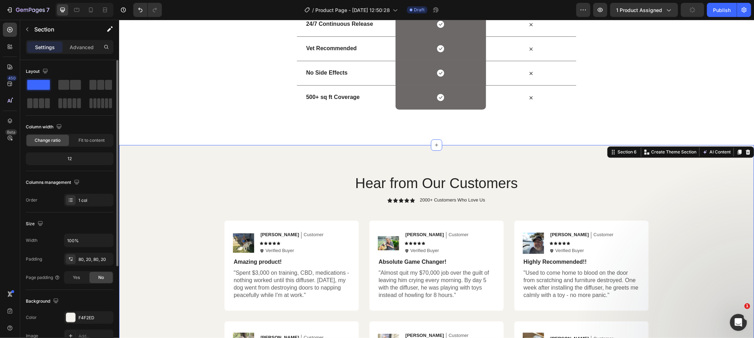
click at [687, 18] on div "7 Version history / Product Page - [DATE] 12:50:28 Draft Preview 1 product assi…" at bounding box center [377, 10] width 754 height 20
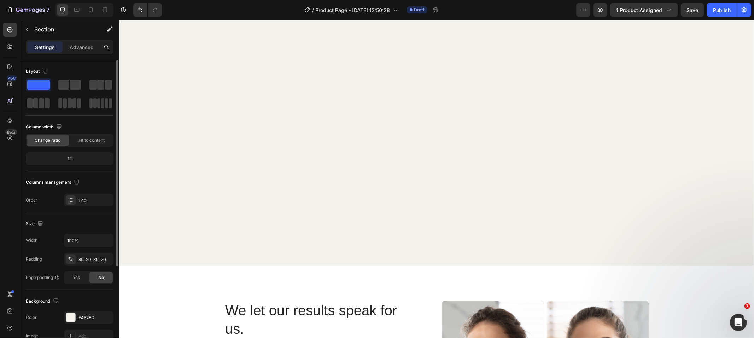
scroll to position [1289, 0]
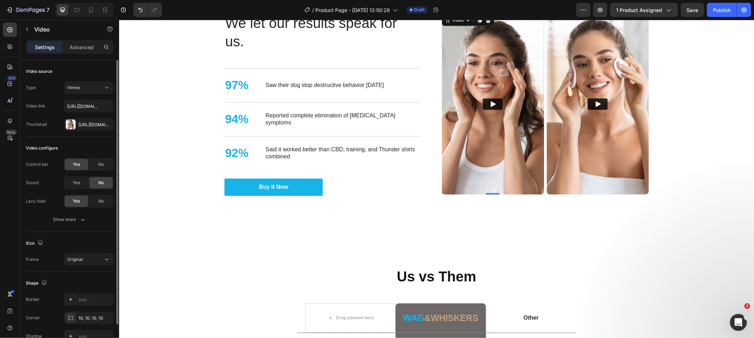
click at [518, 115] on img at bounding box center [493, 103] width 102 height 181
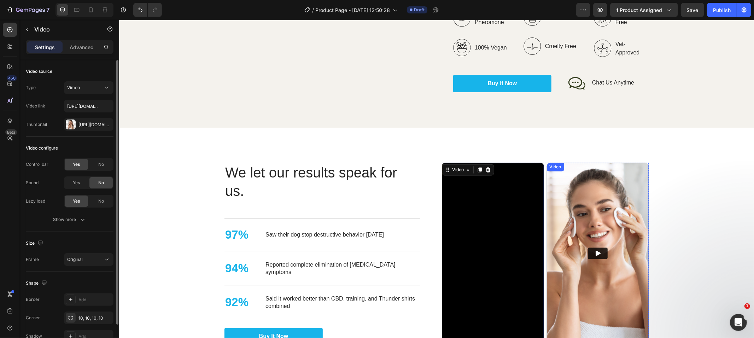
scroll to position [1290, 0]
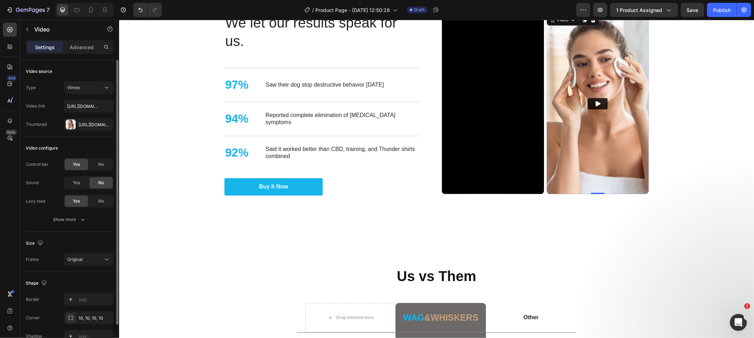
click at [643, 186] on img at bounding box center [598, 102] width 102 height 181
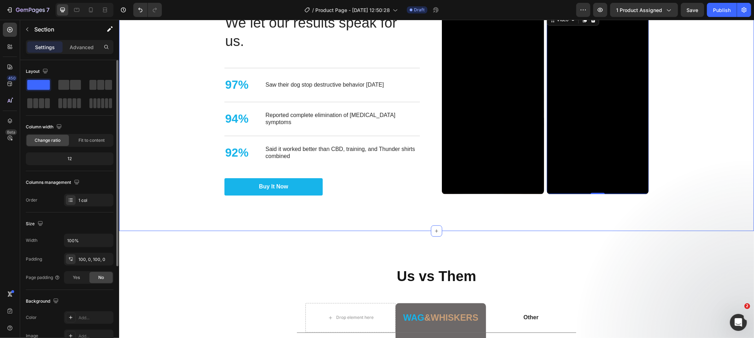
click at [535, 211] on div "Nourish, hydrate, and soften with our skin cream. Heading We let our results sp…" at bounding box center [436, 103] width 635 height 253
click at [342, 197] on div "Nourish, hydrate, and soften with our skin cream. Heading We let our results sp…" at bounding box center [436, 103] width 635 height 253
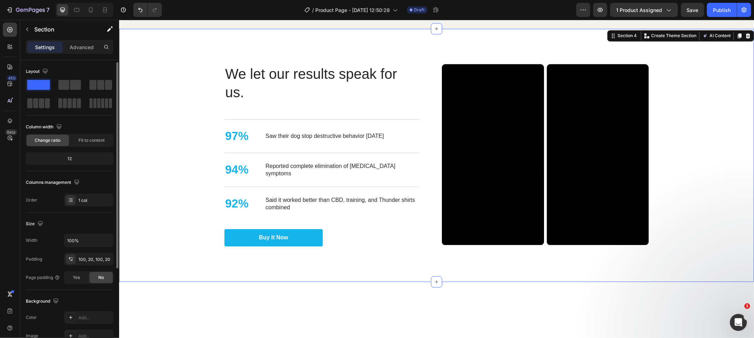
scroll to position [133, 0]
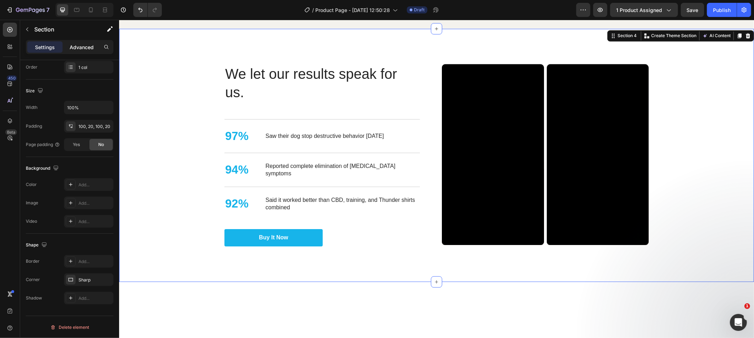
click at [93, 41] on div "Advanced" at bounding box center [81, 46] width 35 height 11
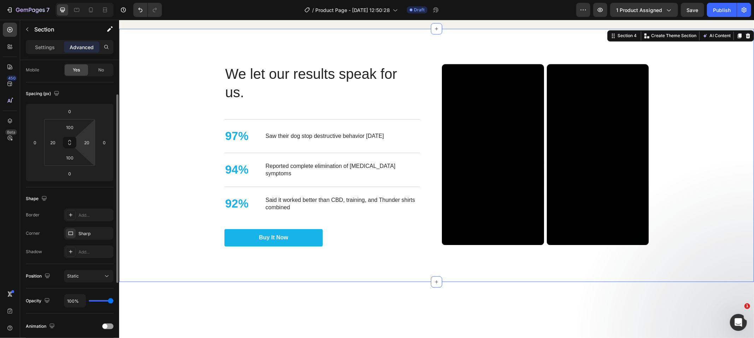
scroll to position [174, 0]
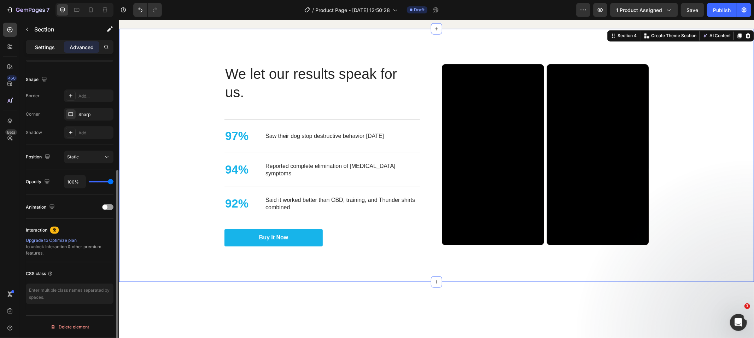
click at [36, 43] on p "Settings" at bounding box center [45, 46] width 20 height 7
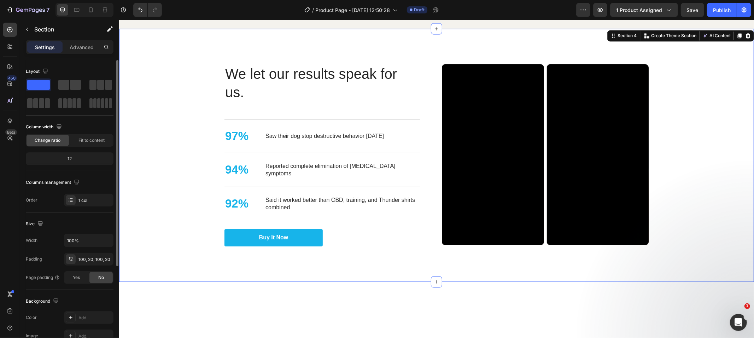
scroll to position [133, 0]
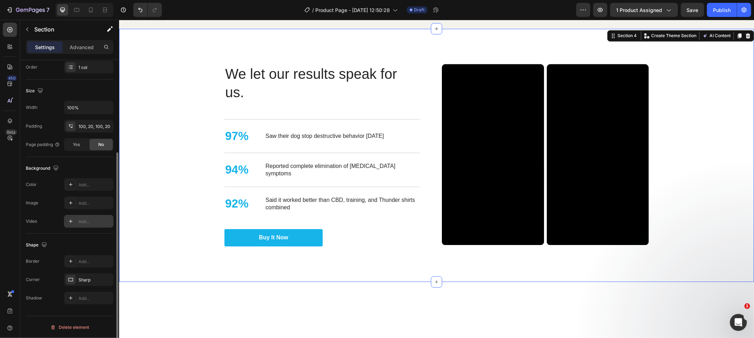
click at [84, 224] on div "Add..." at bounding box center [94, 221] width 33 height 6
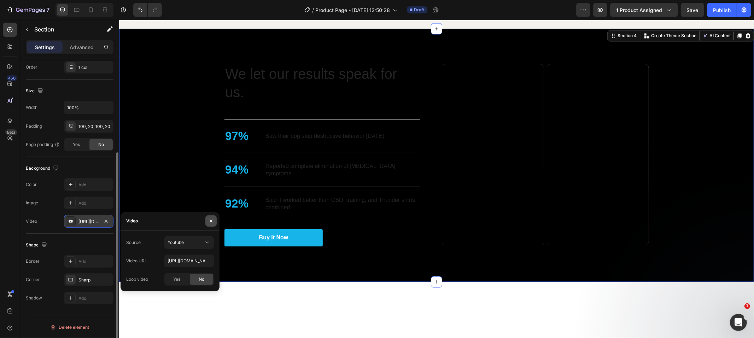
click at [208, 223] on icon "button" at bounding box center [211, 221] width 6 height 6
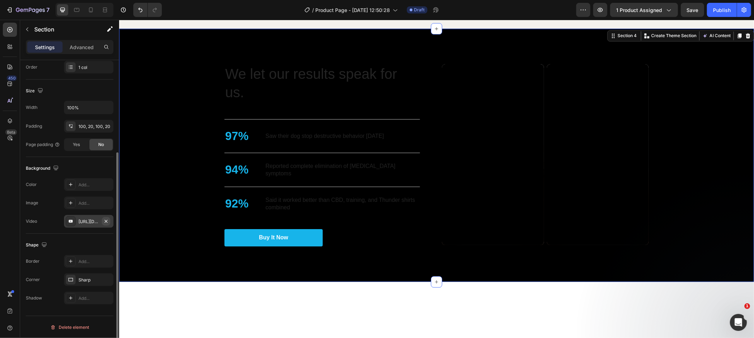
drag, startPoint x: 103, startPoint y: 221, endPoint x: 107, endPoint y: 219, distance: 4.5
click at [107, 219] on icon "button" at bounding box center [106, 221] width 6 height 6
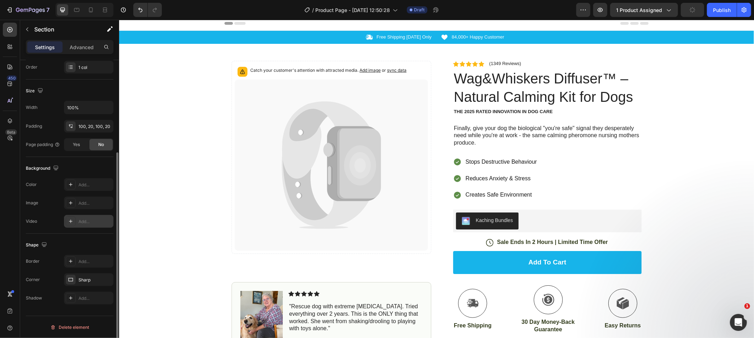
scroll to position [0, 0]
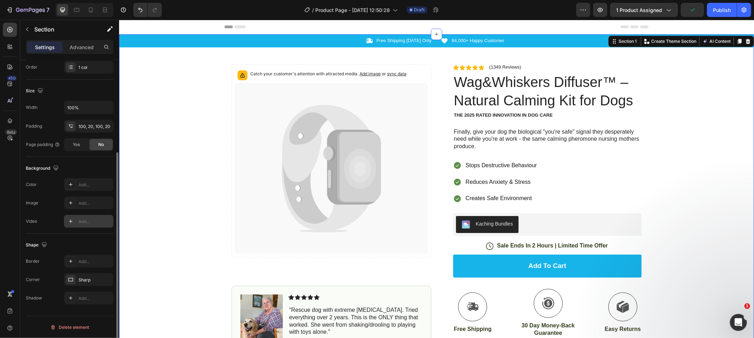
click at [167, 150] on div "Icon Free Shipping [DATE] Only Text Block Row Icon 84,000+ Happy Customer Text …" at bounding box center [436, 223] width 635 height 378
drag, startPoint x: 73, startPoint y: 192, endPoint x: 68, endPoint y: 189, distance: 5.4
click at [70, 192] on div "The changes might be hidden by the video. Color Transparent Image Add... Video …" at bounding box center [70, 203] width 88 height 49
click at [68, 189] on div at bounding box center [70, 184] width 9 height 9
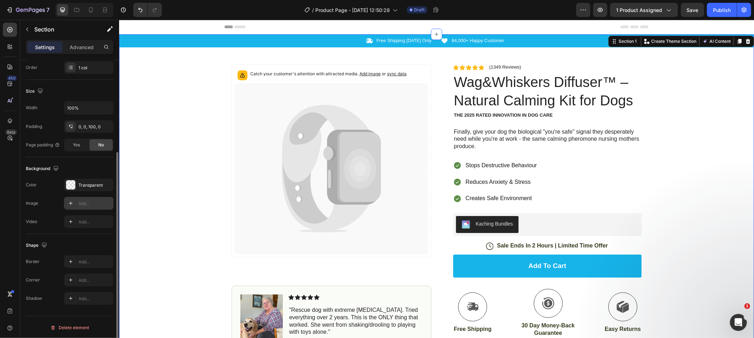
click at [93, 205] on div "Add..." at bounding box center [94, 203] width 33 height 6
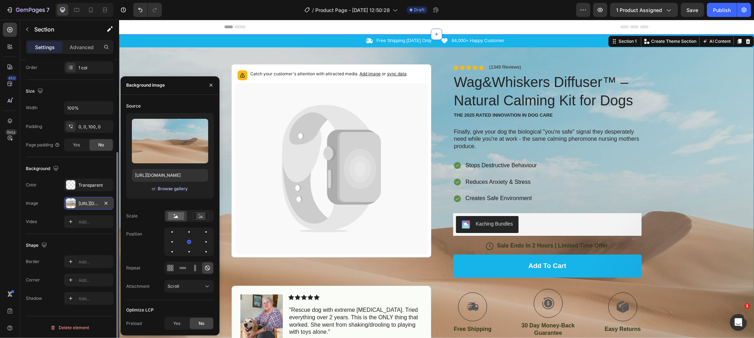
click at [163, 188] on div "Browse gallery" at bounding box center [173, 189] width 30 height 6
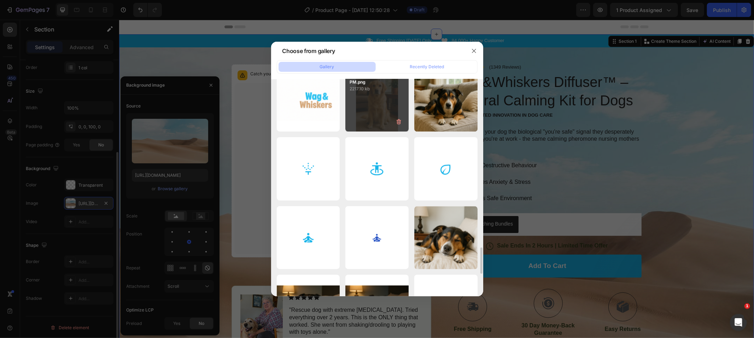
scroll to position [1306, 0]
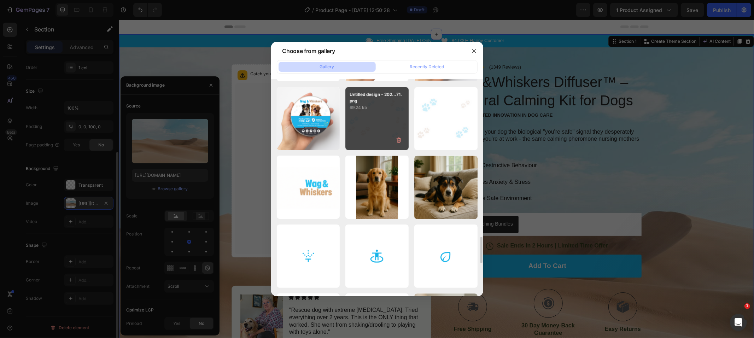
click at [393, 124] on div "Untitled design - 202...71.png 69.24 kb" at bounding box center [376, 118] width 63 height 63
type input "[URL][DOMAIN_NAME]"
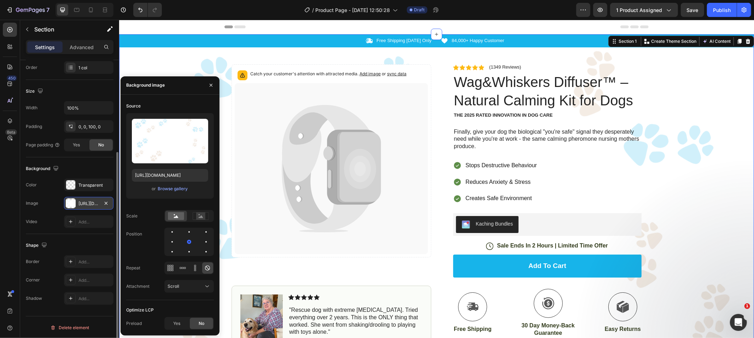
click at [697, 217] on div "Icon Free Shipping [DATE] Only Text Block Row Icon 84,000+ Happy Customer Text …" at bounding box center [436, 223] width 635 height 378
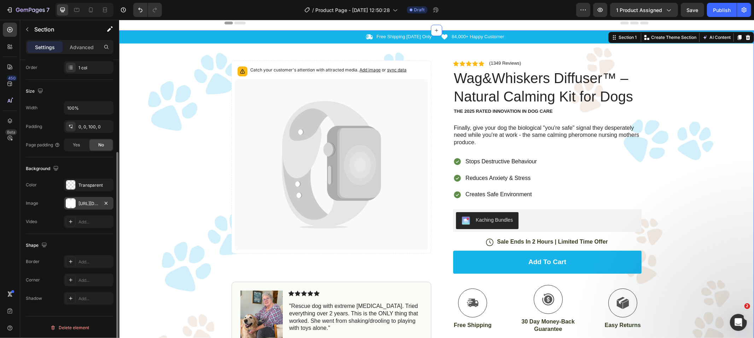
scroll to position [0, 0]
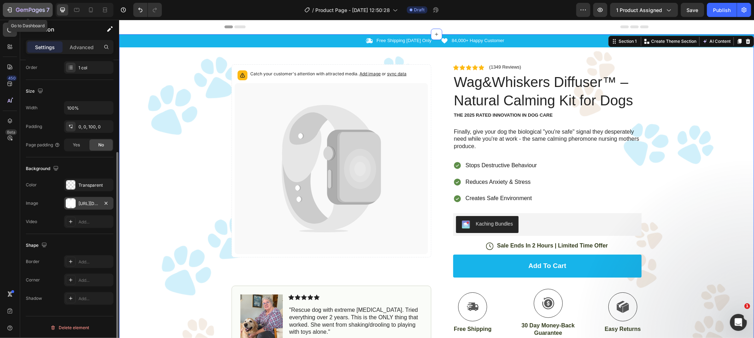
click at [25, 6] on div "7" at bounding box center [33, 10] width 34 height 8
